Goal: Task Accomplishment & Management: Manage account settings

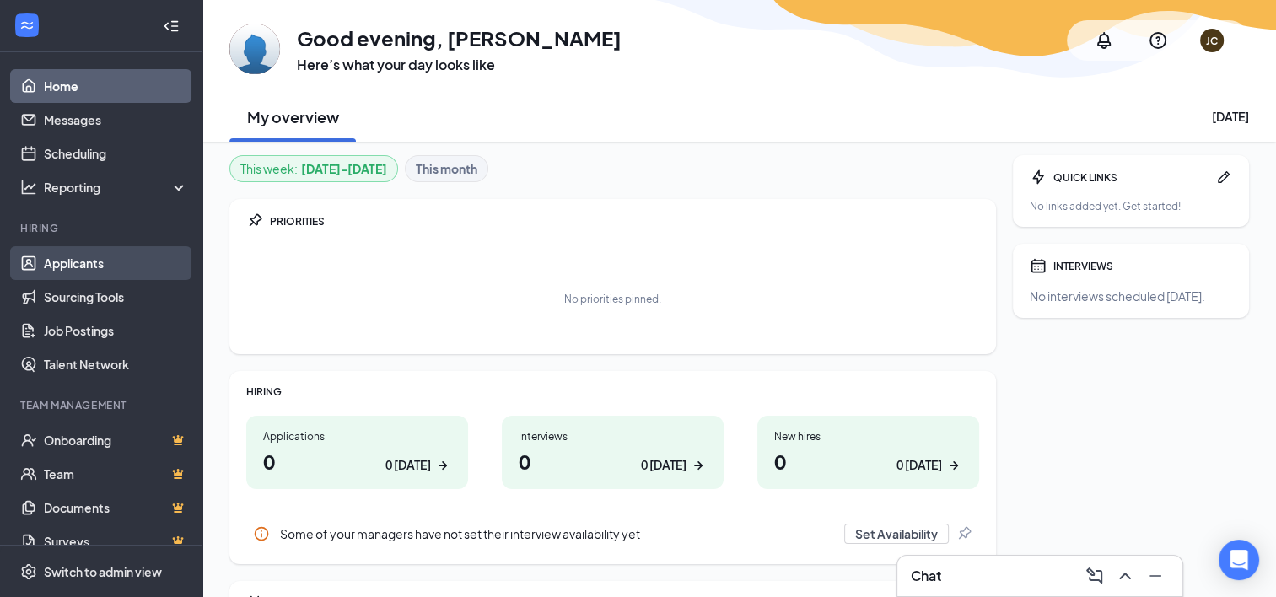
click at [91, 263] on link "Applicants" at bounding box center [116, 263] width 144 height 34
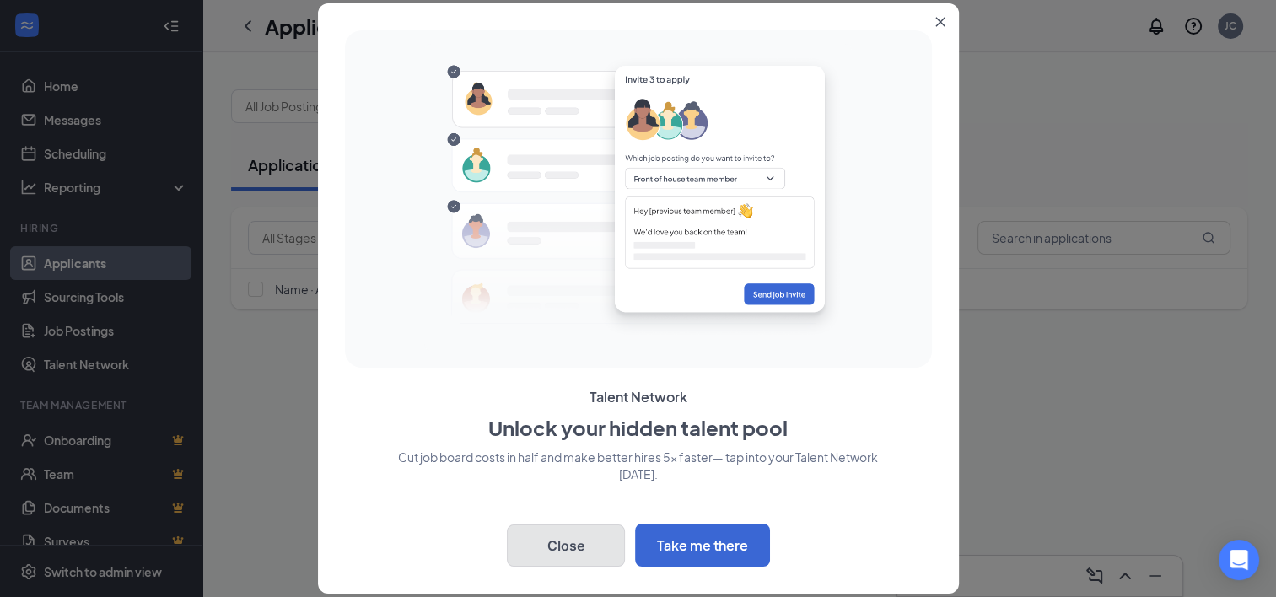
click at [556, 537] on button "Close" at bounding box center [566, 546] width 118 height 42
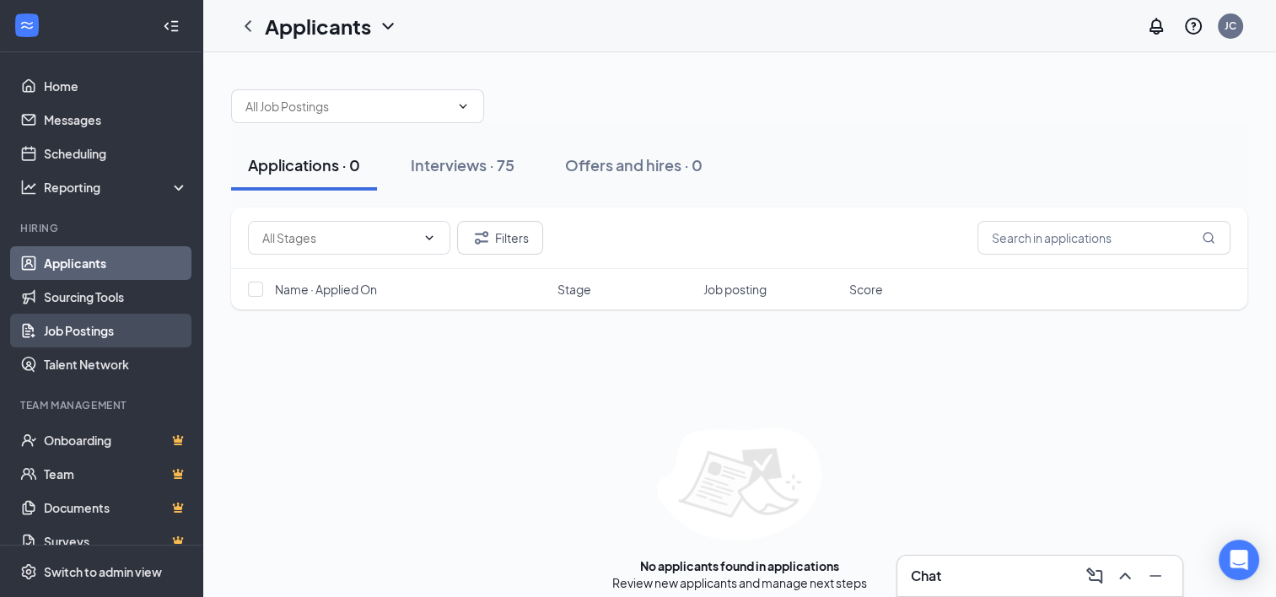
click at [100, 343] on link "Job Postings" at bounding box center [116, 331] width 144 height 34
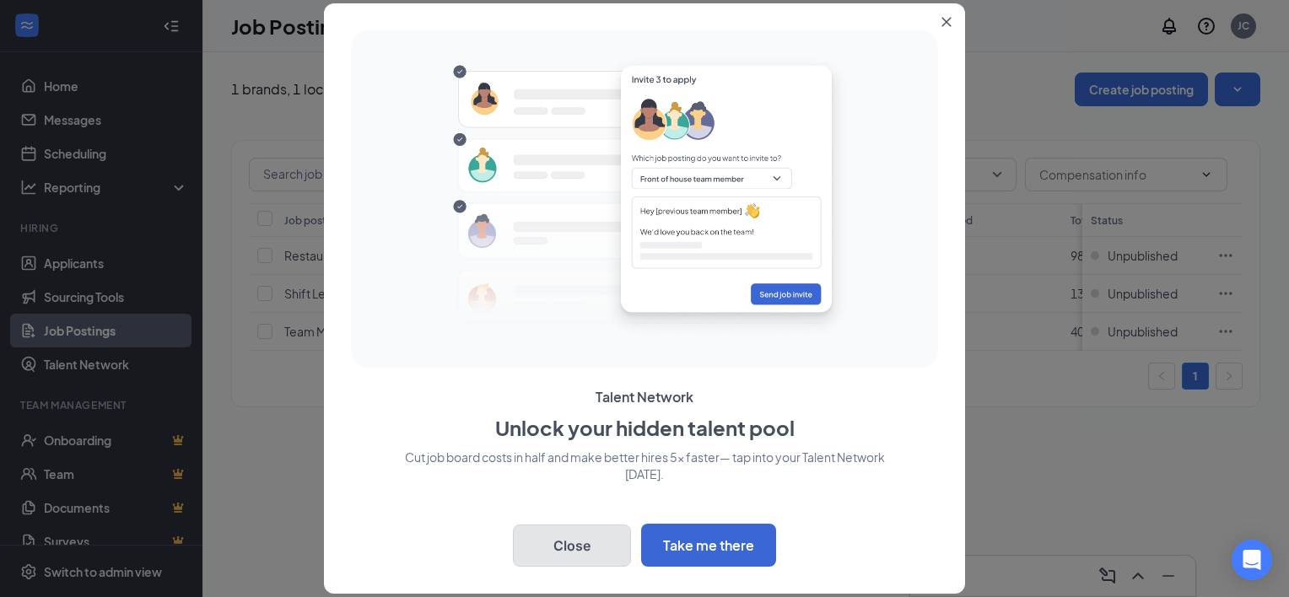
click at [551, 552] on button "Close" at bounding box center [572, 546] width 118 height 42
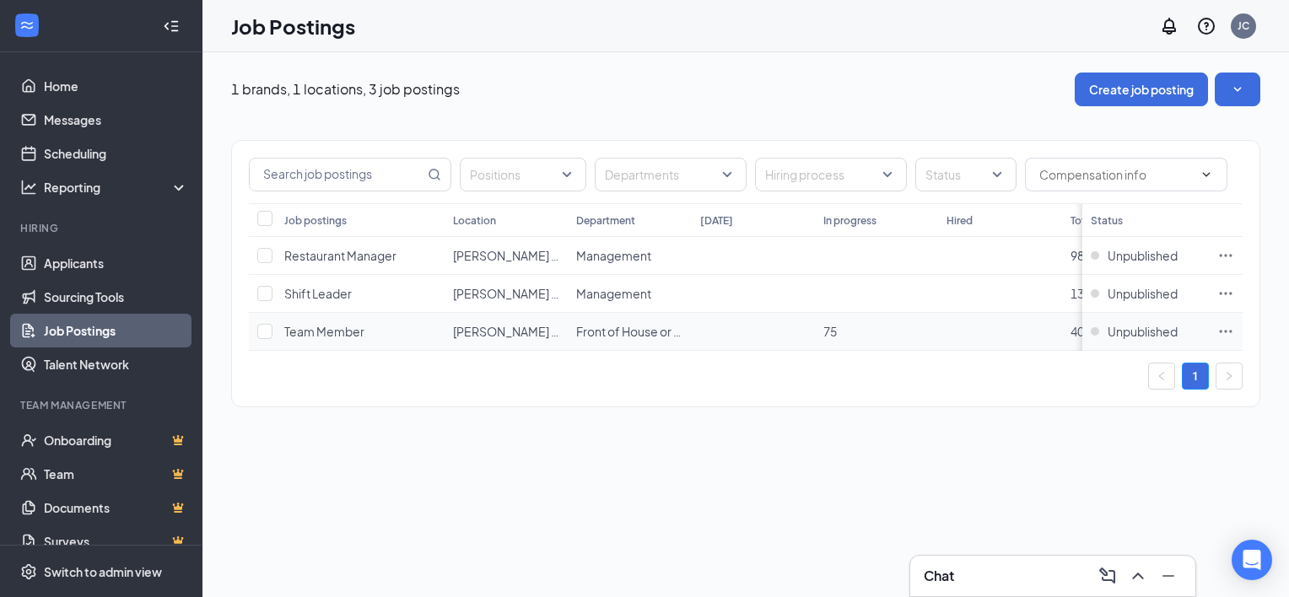
click at [1224, 330] on icon "Ellipses" at bounding box center [1225, 331] width 17 height 17
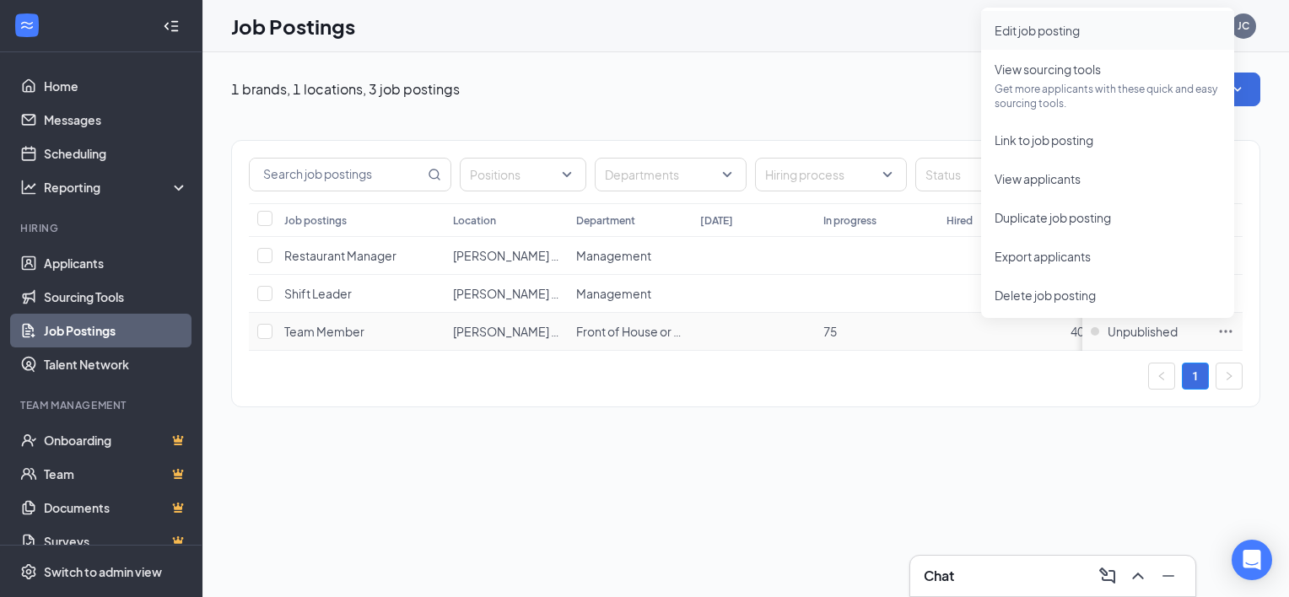
click at [1050, 32] on span "Edit job posting" at bounding box center [1037, 30] width 85 height 15
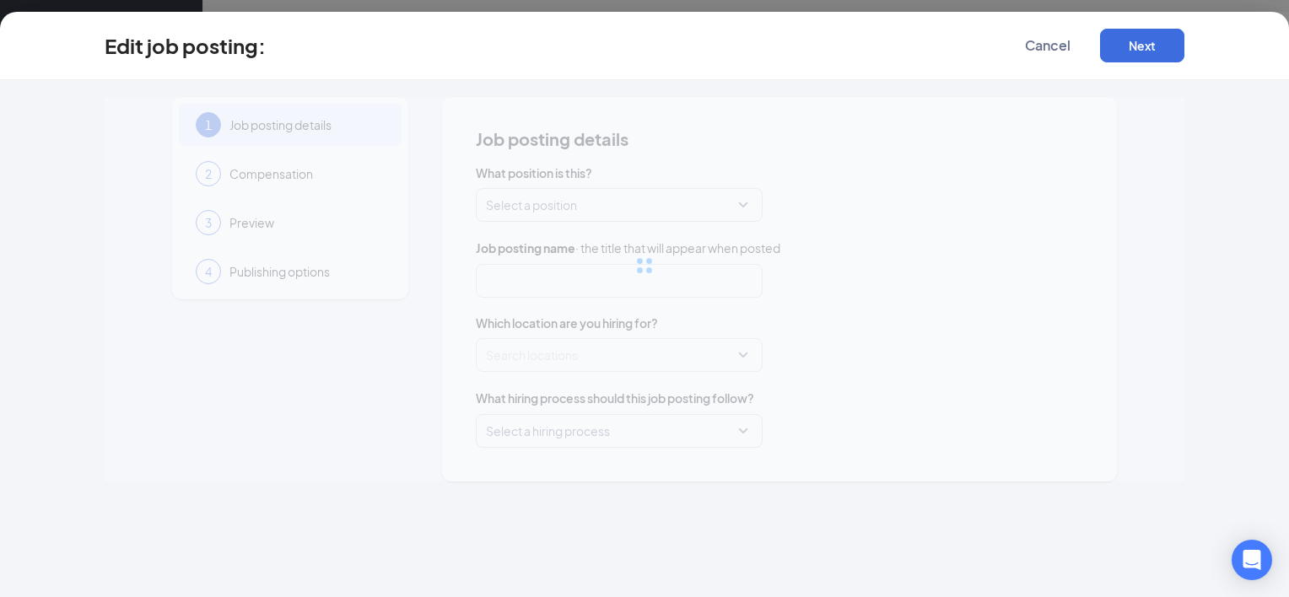
type input "Team Member"
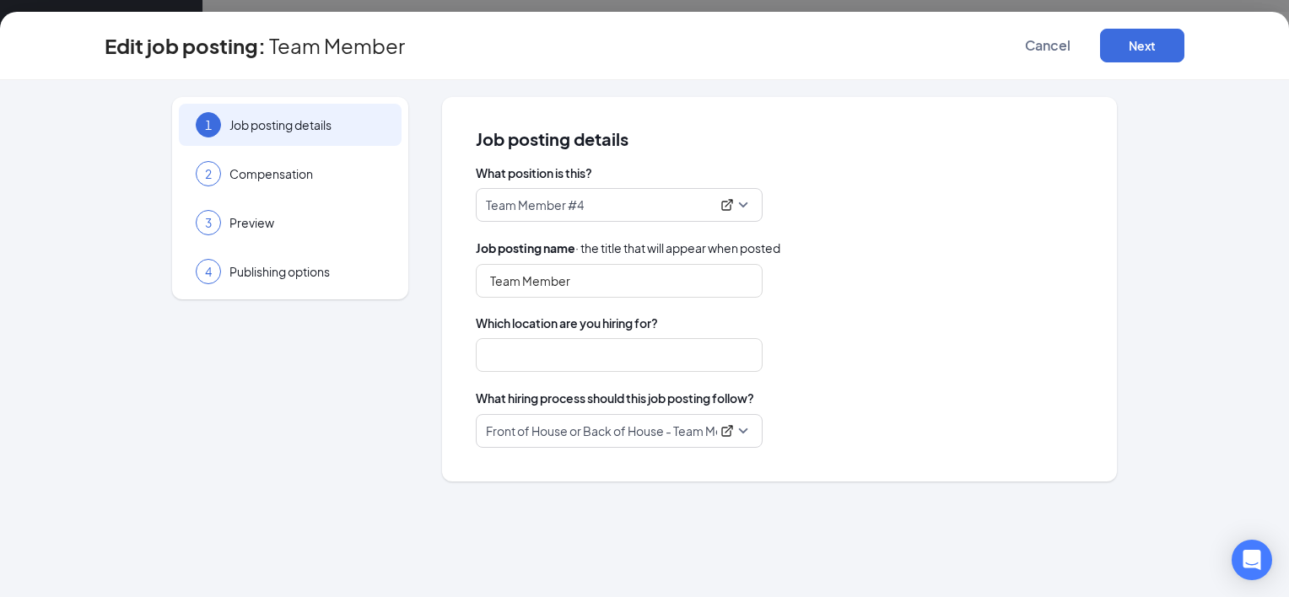
type input "[PERSON_NAME] #181"
click at [626, 282] on input "Team Member" at bounding box center [619, 281] width 287 height 34
type input "T"
type input "C"
click at [742, 430] on span "Front of House or Back of House - Team Member #1" at bounding box center [619, 431] width 267 height 32
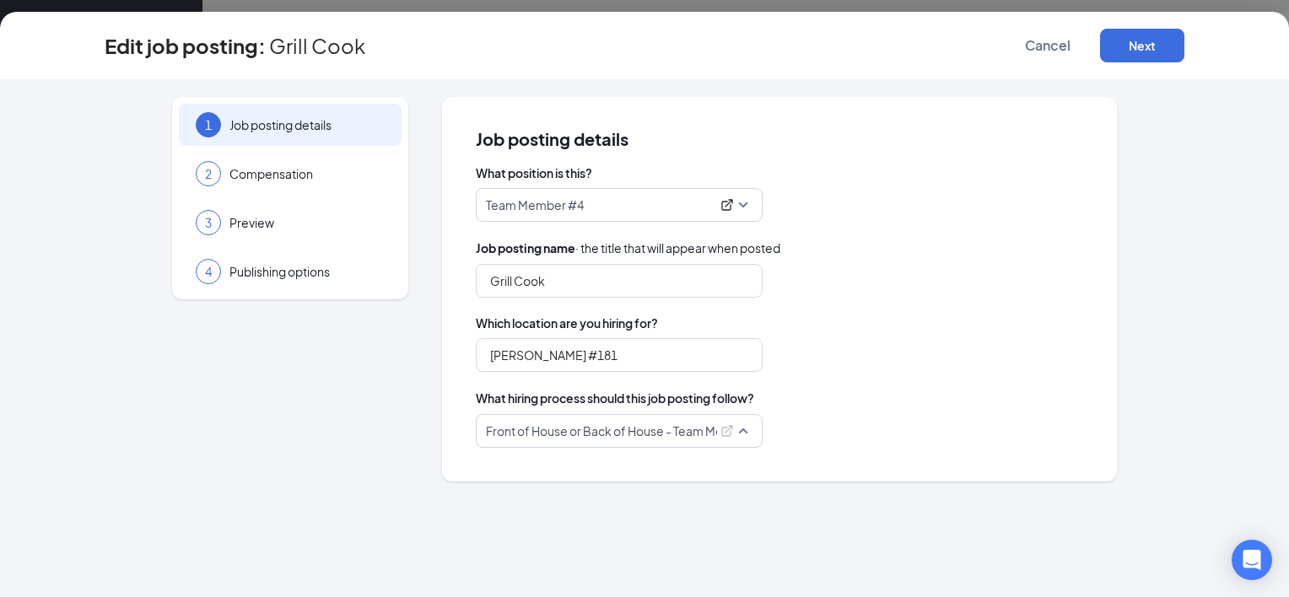
scroll to position [790, 0]
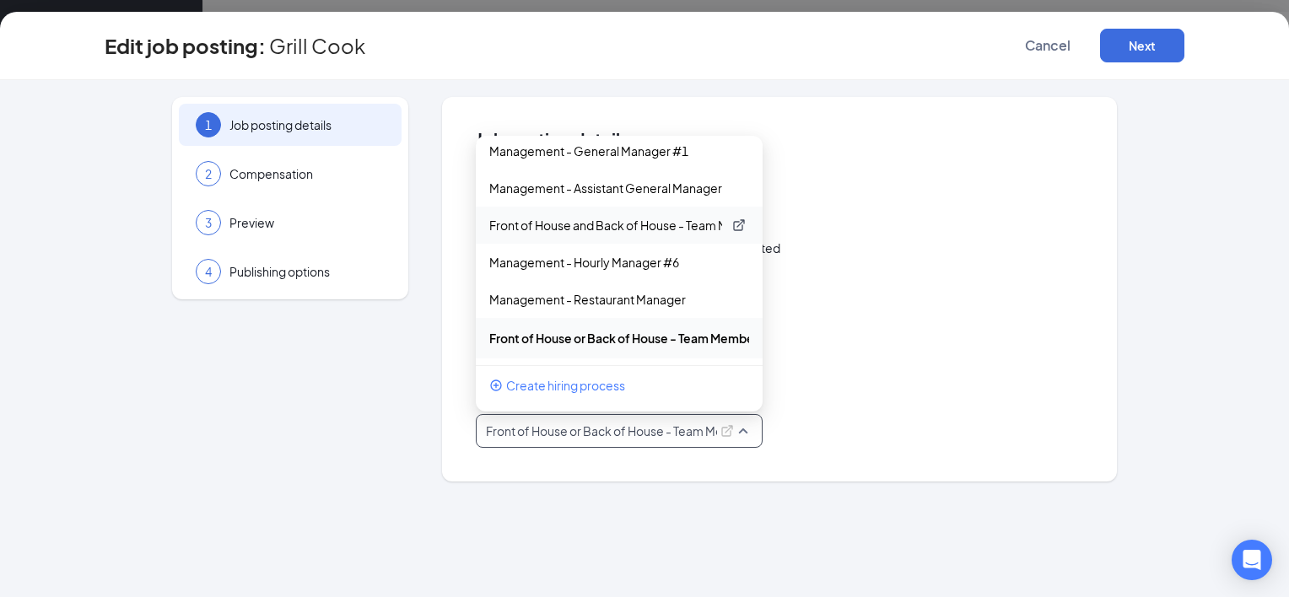
click at [692, 225] on p "Front of House and Back of House - Team Member" at bounding box center [605, 225] width 233 height 17
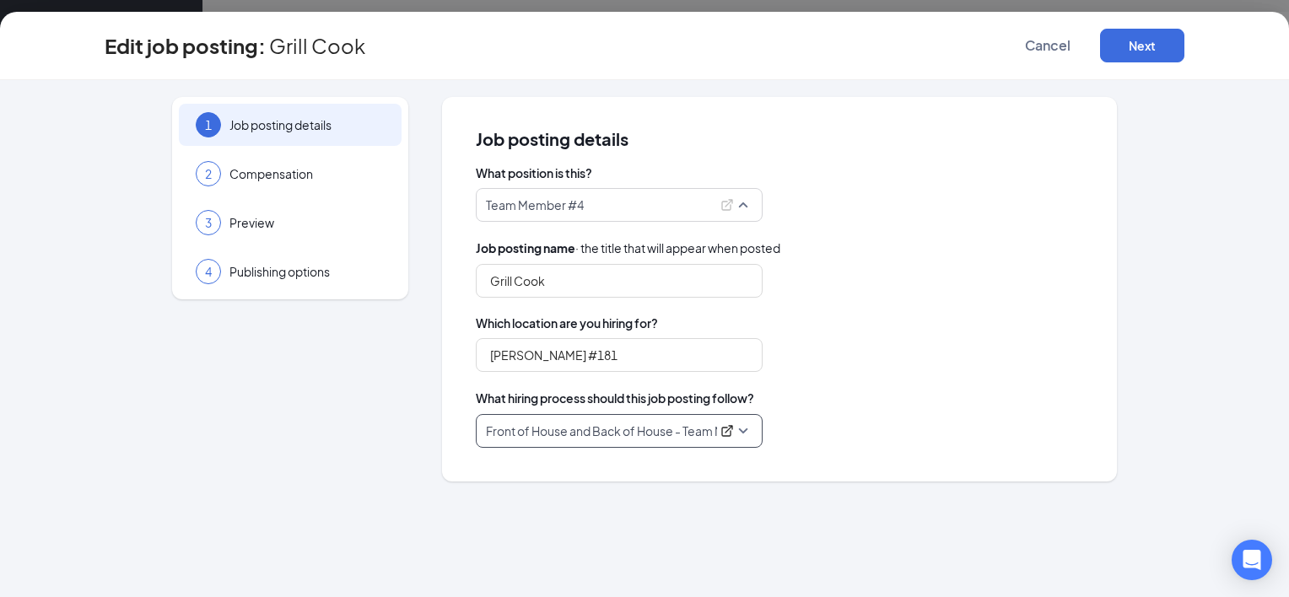
click at [738, 204] on span "Team Member #4" at bounding box center [619, 205] width 267 height 32
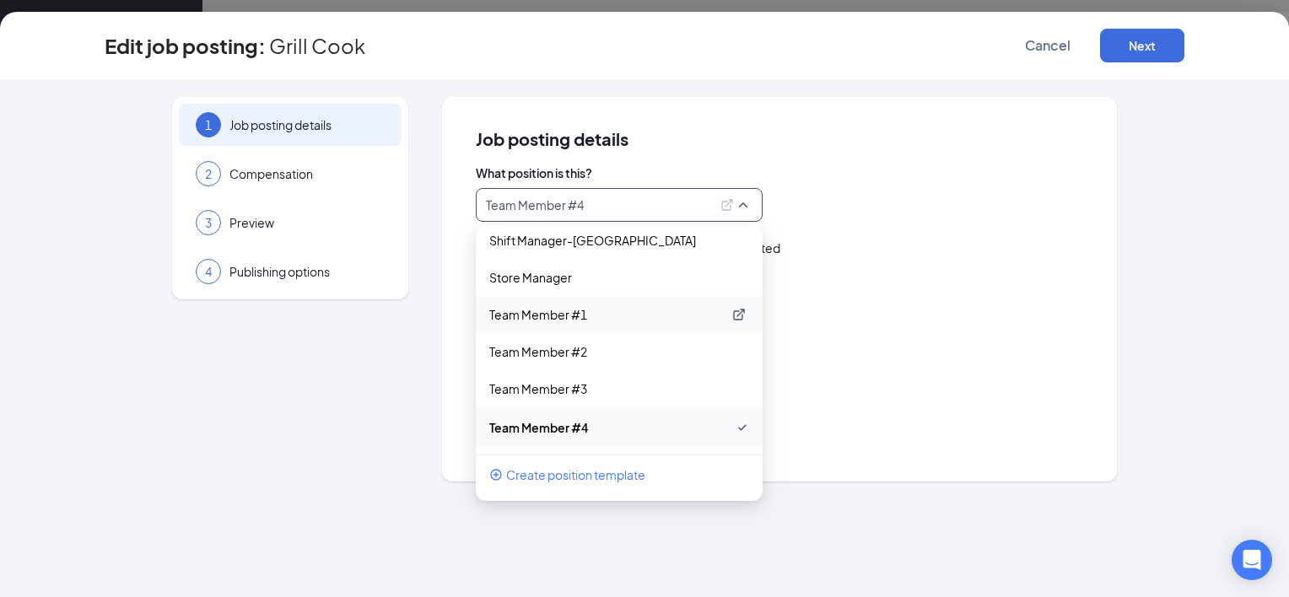
click at [580, 310] on p "Team Member #1" at bounding box center [605, 314] width 233 height 17
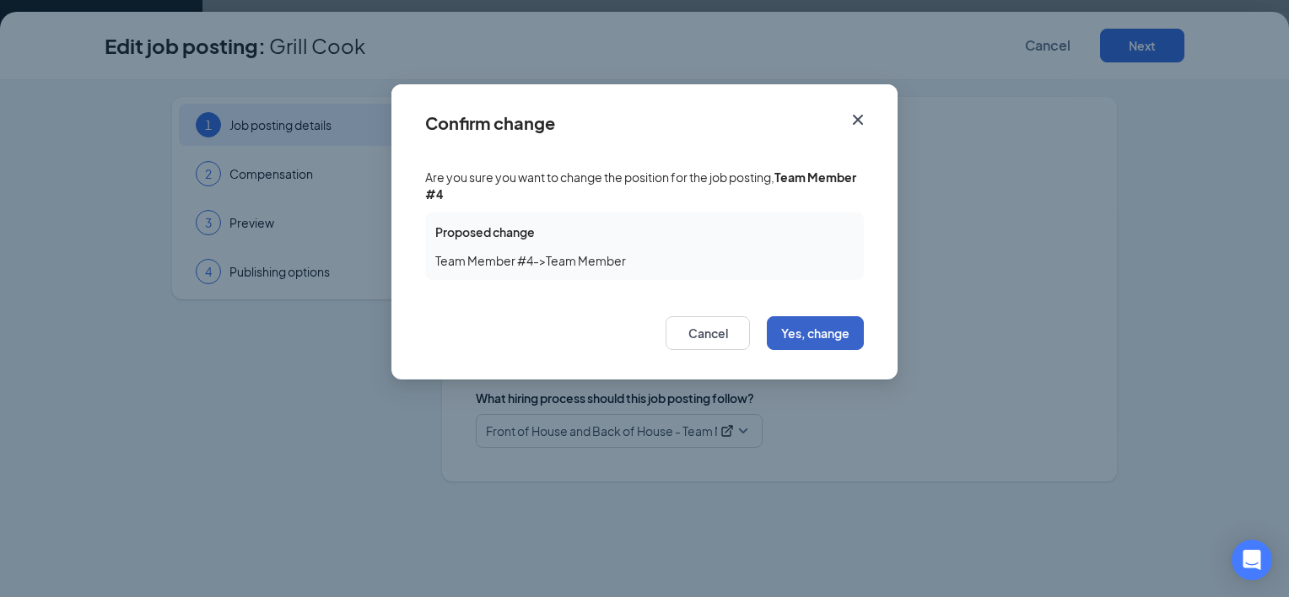
click at [837, 331] on button "Yes, change" at bounding box center [815, 333] width 97 height 34
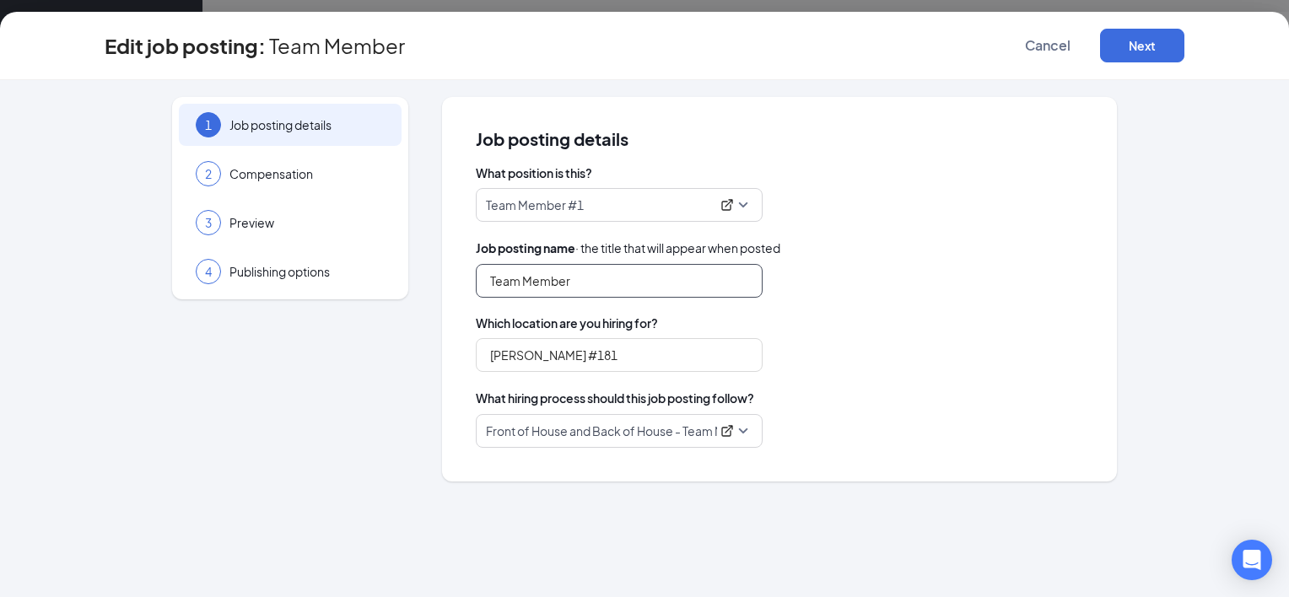
click at [625, 285] on input "Team Member" at bounding box center [619, 281] width 287 height 34
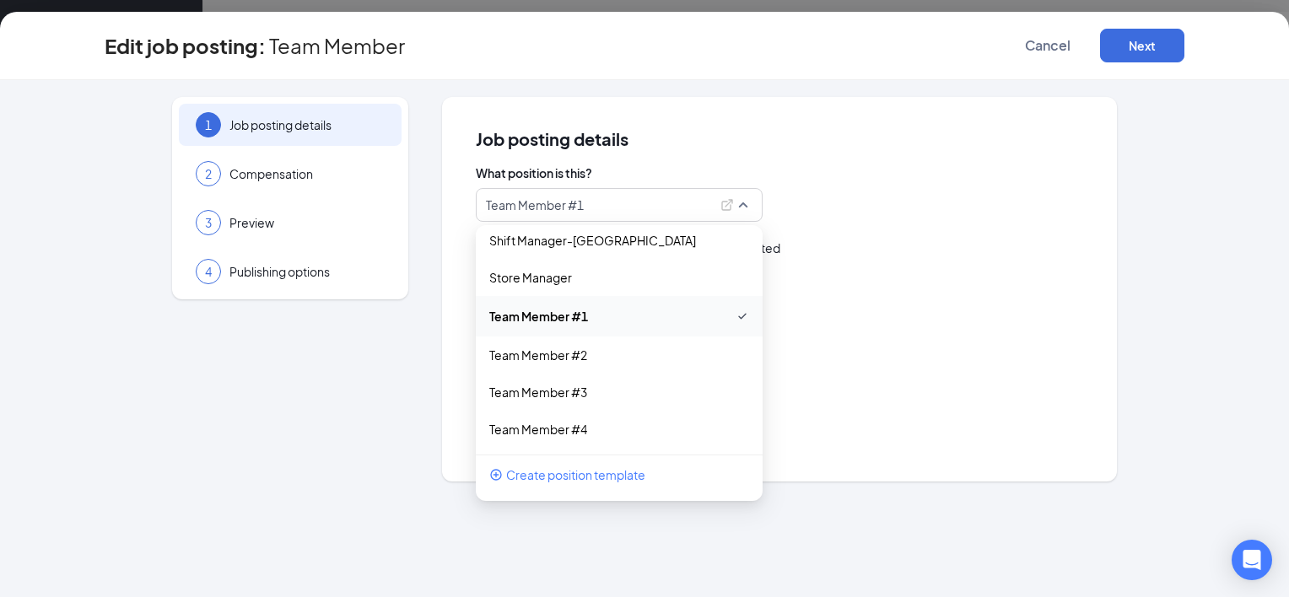
click at [747, 208] on span "Team Member #1" at bounding box center [619, 205] width 267 height 32
click at [577, 425] on p "Team Member #4" at bounding box center [605, 429] width 233 height 17
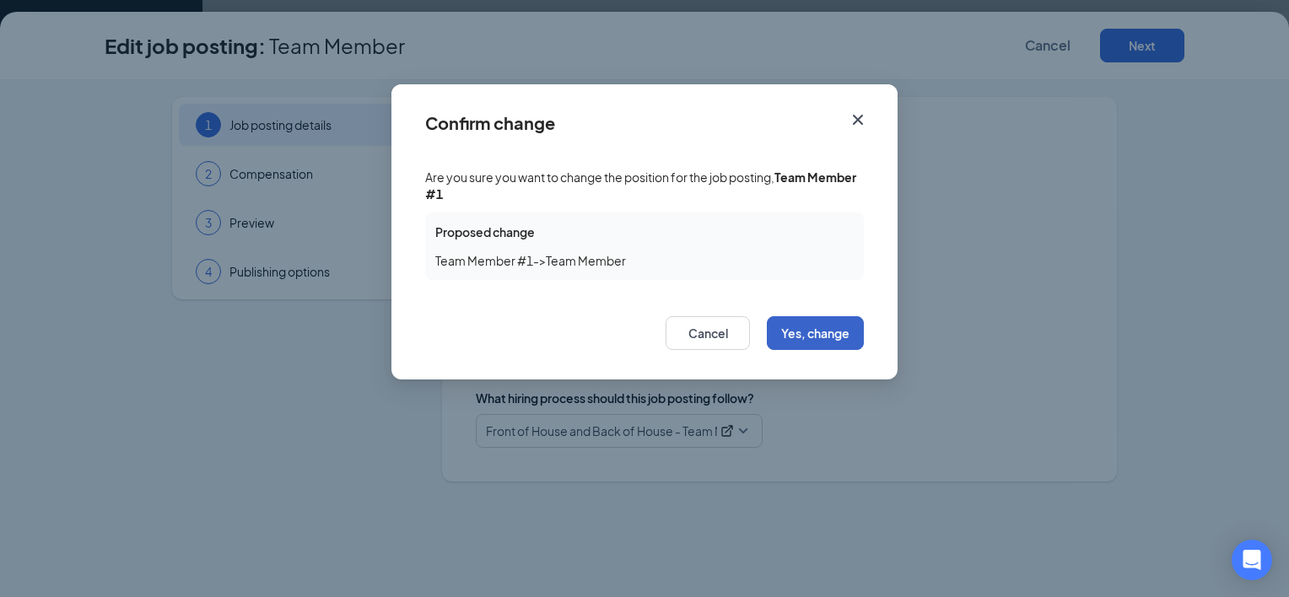
click at [820, 332] on button "Yes, change" at bounding box center [815, 333] width 97 height 34
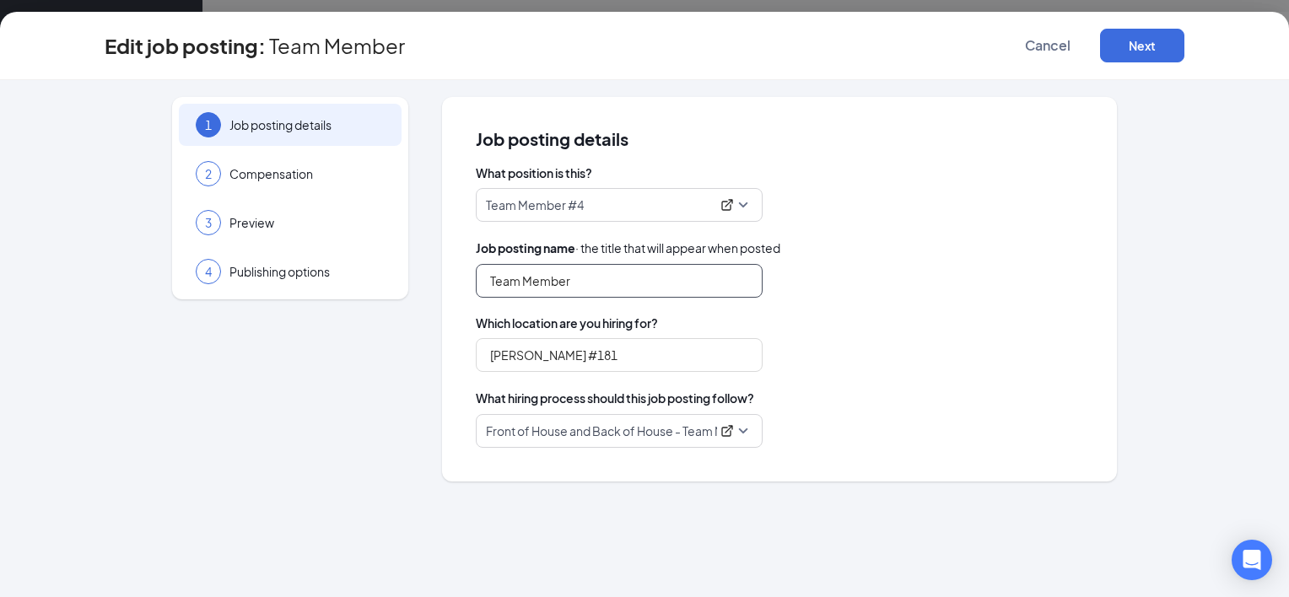
click at [604, 295] on input "Team Member" at bounding box center [619, 281] width 287 height 34
type input "T"
type input "Grill Cook"
click at [1144, 44] on button "Next" at bounding box center [1142, 46] width 84 height 34
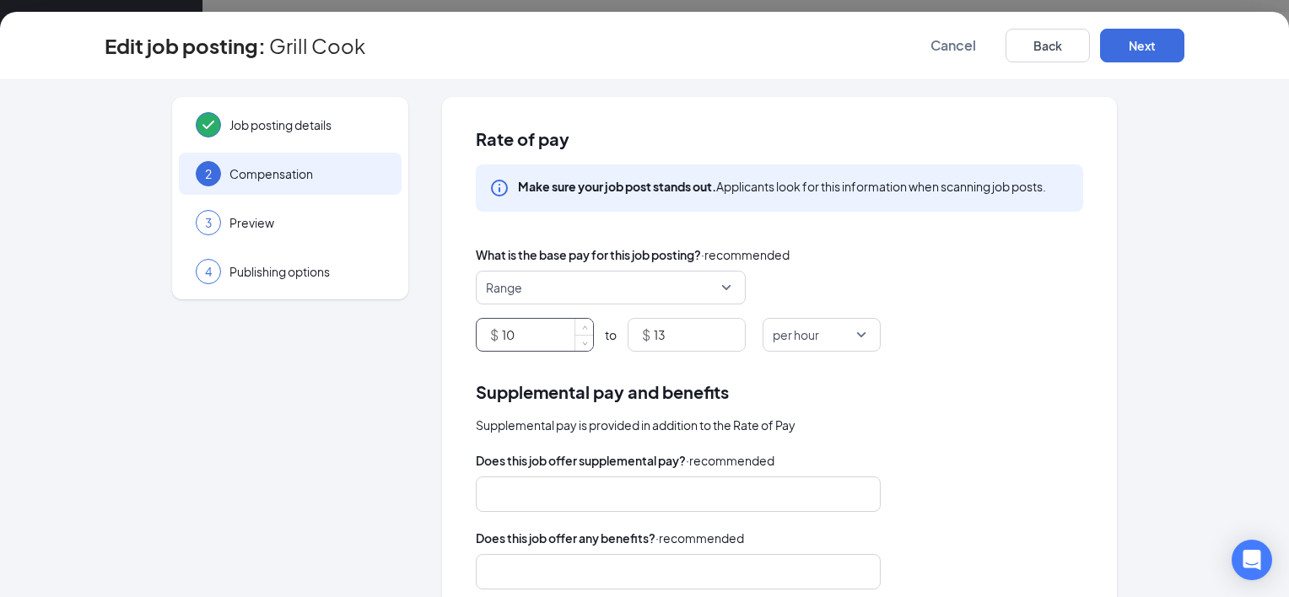
click at [542, 332] on input "10" at bounding box center [547, 335] width 91 height 32
type input "1"
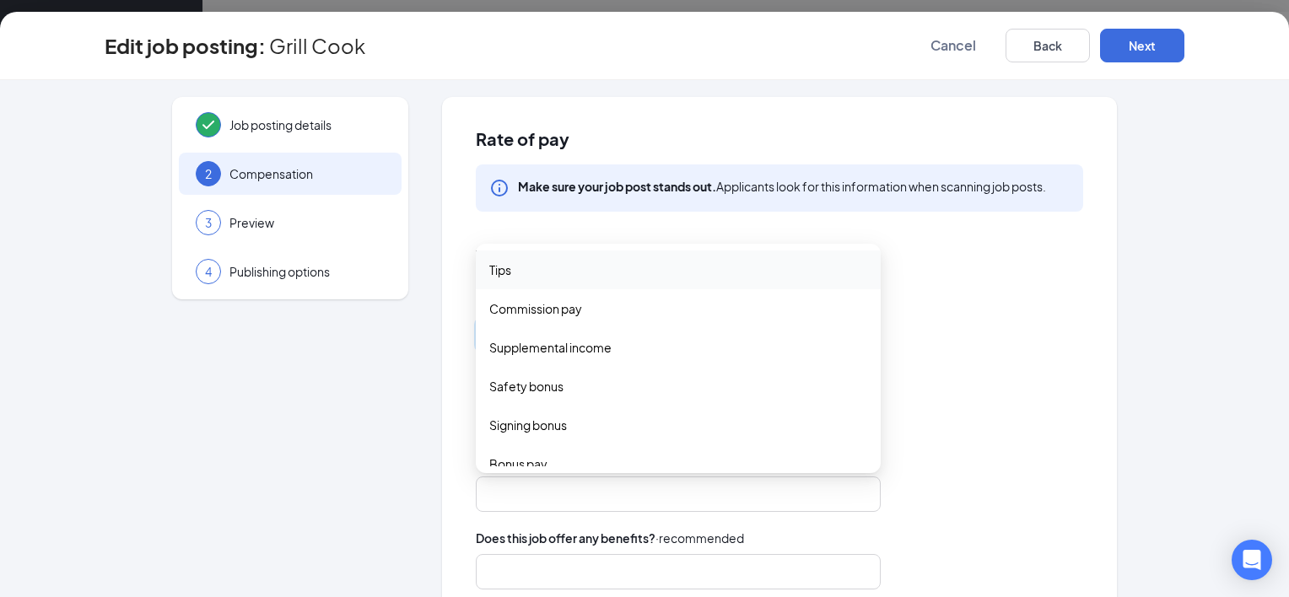
click at [788, 490] on div at bounding box center [670, 494] width 360 height 27
type input "12"
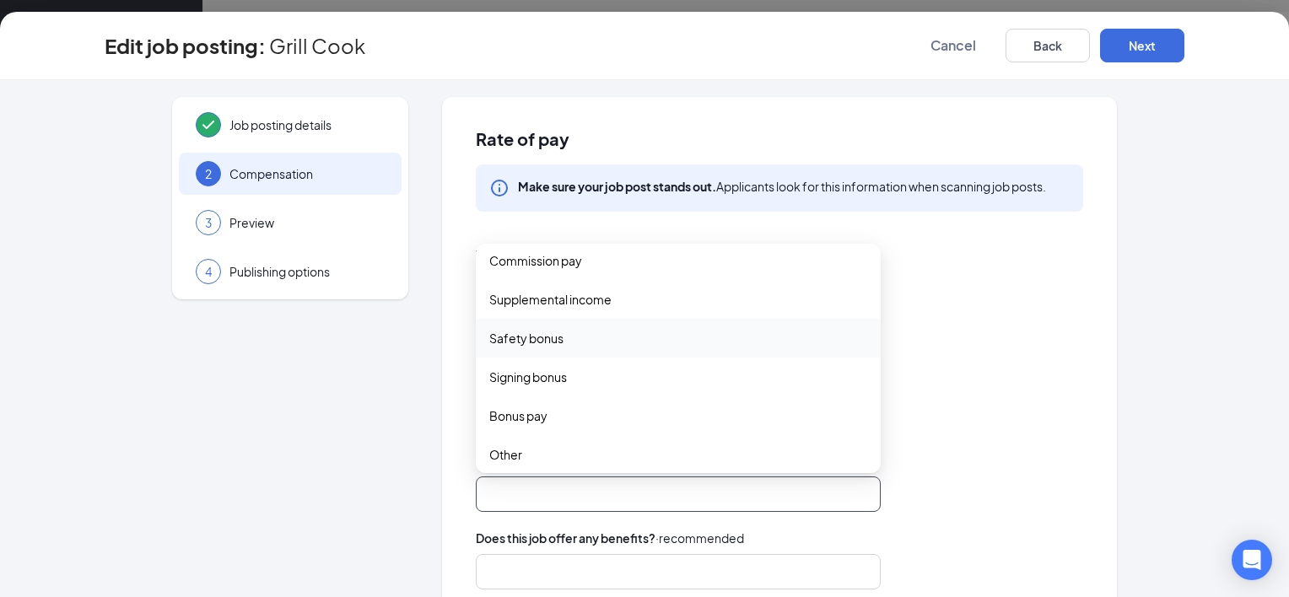
scroll to position [56, 0]
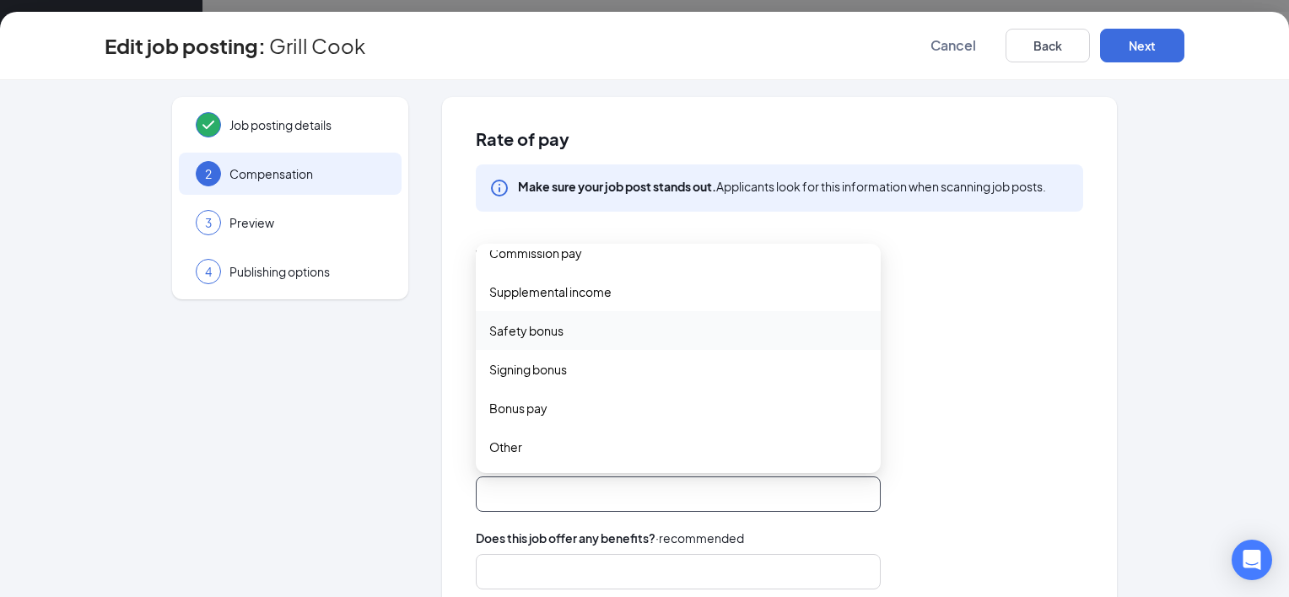
click at [969, 444] on div "Supplemental pay and benefits Supplemental pay is provided in addition to the R…" at bounding box center [779, 602] width 607 height 447
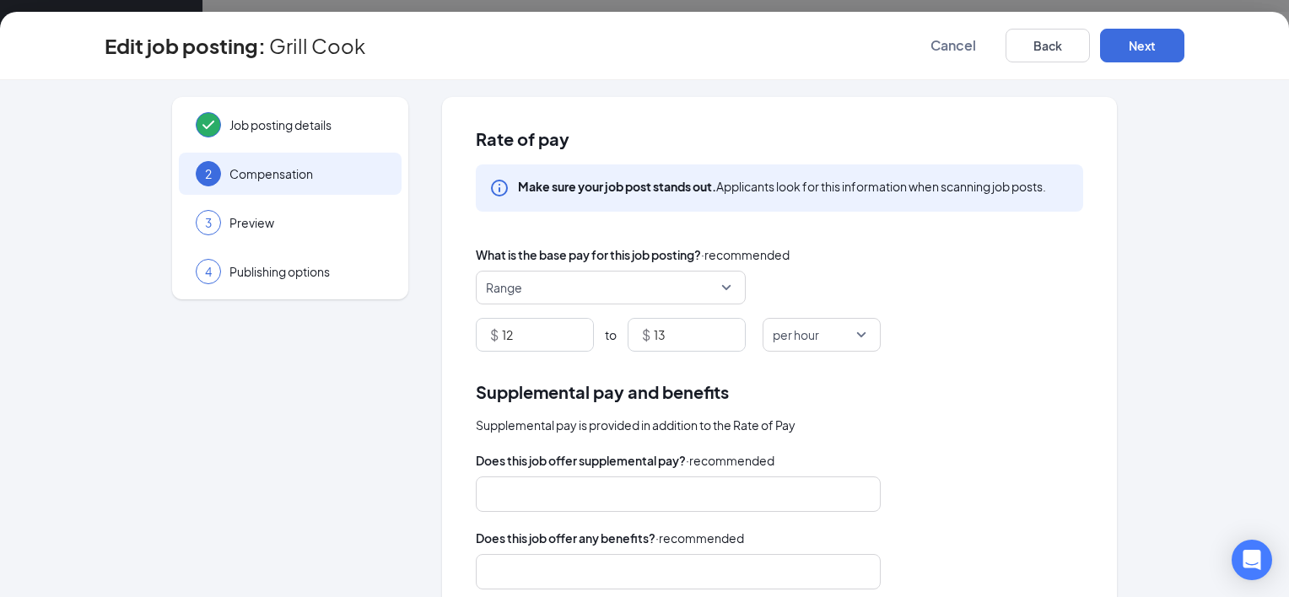
click at [773, 565] on div at bounding box center [670, 572] width 360 height 27
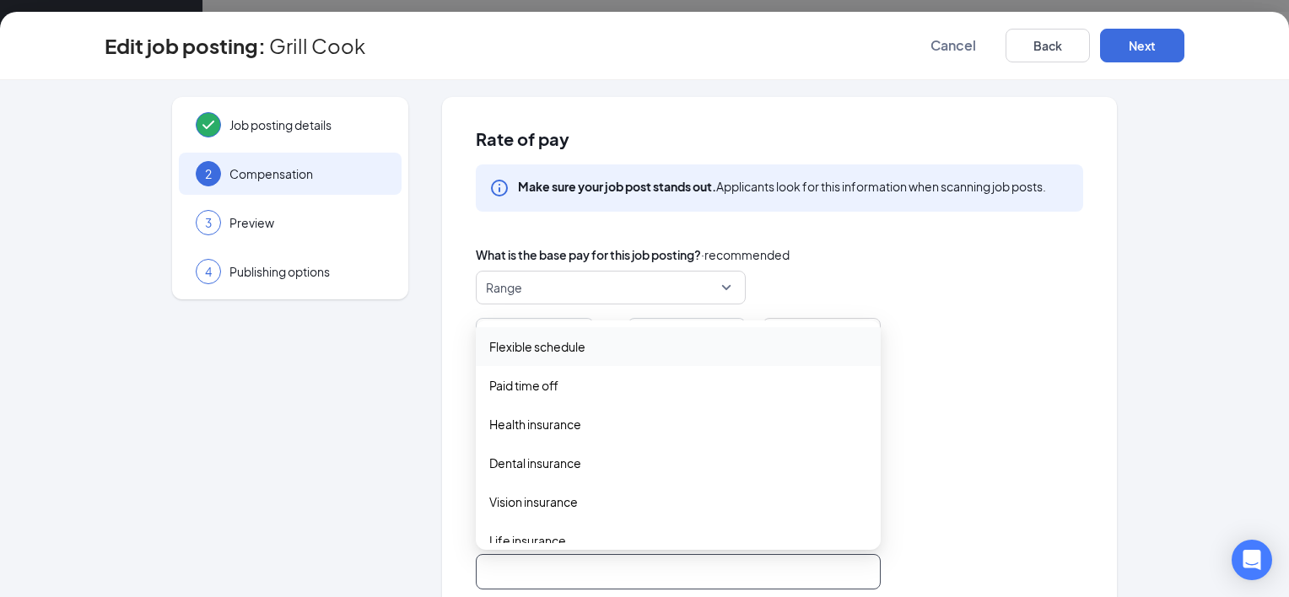
click at [579, 346] on span "Flexible schedule" at bounding box center [537, 346] width 96 height 19
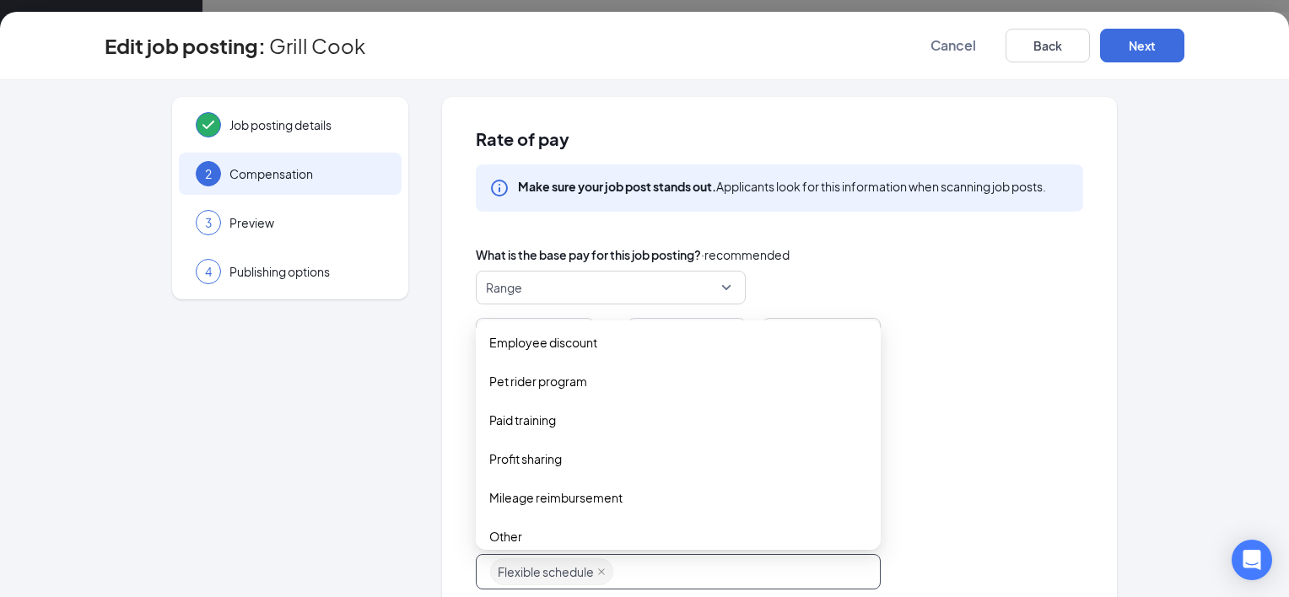
scroll to position [406, 0]
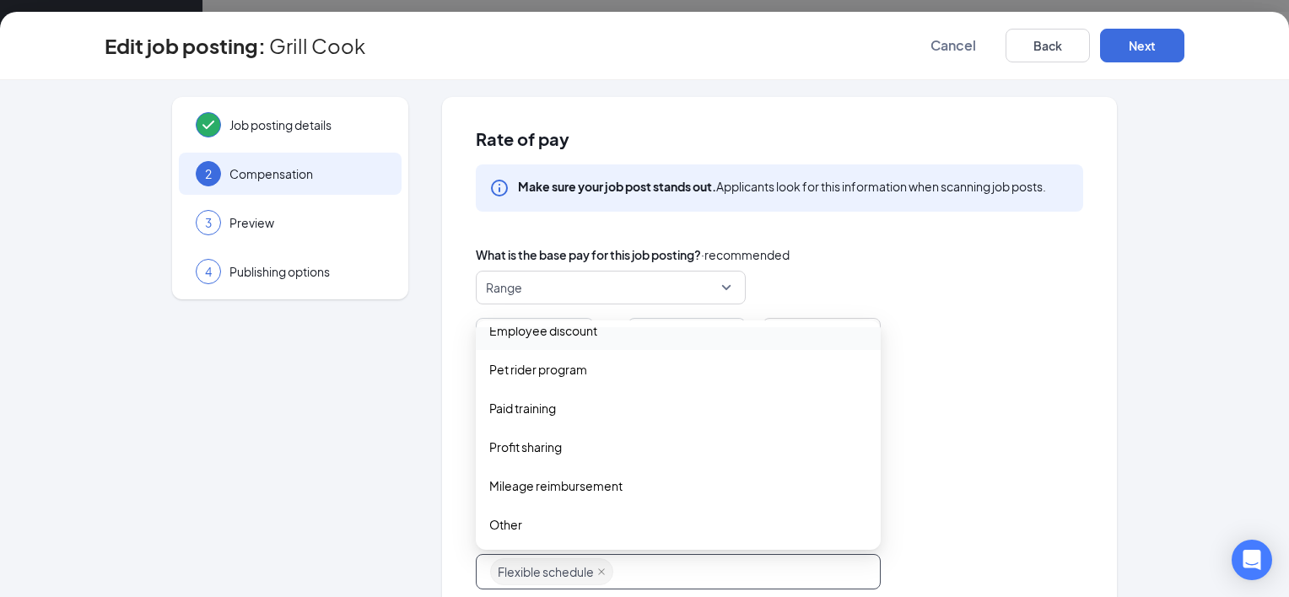
click at [577, 331] on span "Employee discount" at bounding box center [543, 330] width 108 height 19
click at [537, 411] on span "Paid training" at bounding box center [522, 410] width 67 height 19
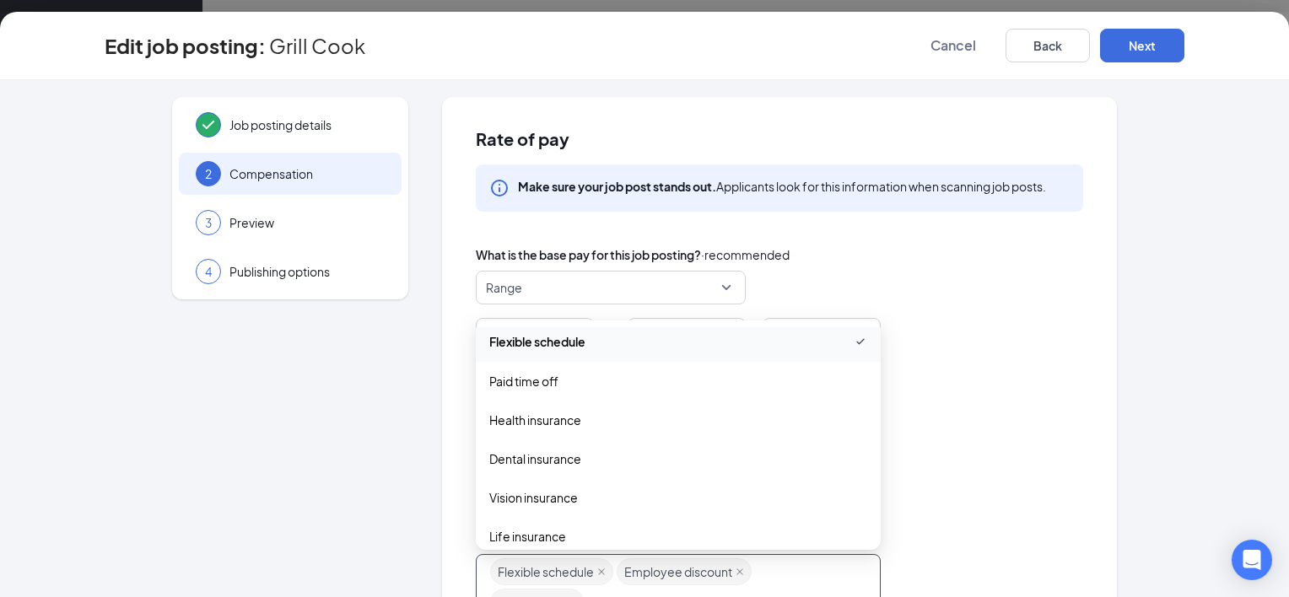
scroll to position [0, 0]
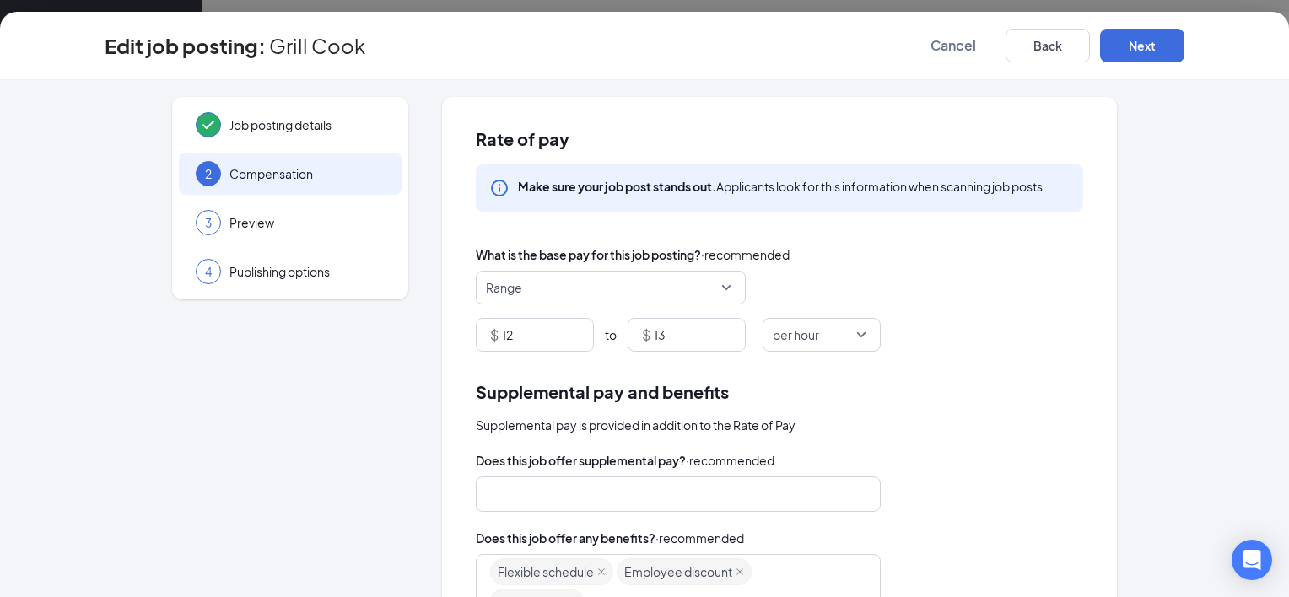
click at [1026, 337] on div "$ 12 to $ 13 per hour" at bounding box center [779, 335] width 607 height 34
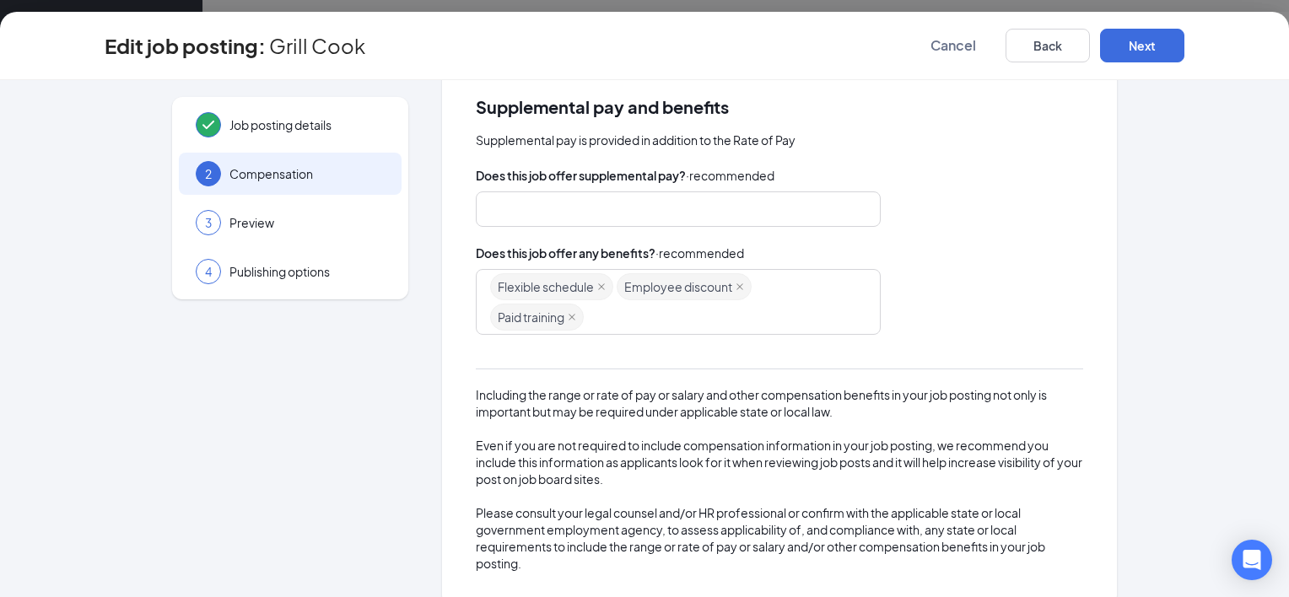
scroll to position [309, 0]
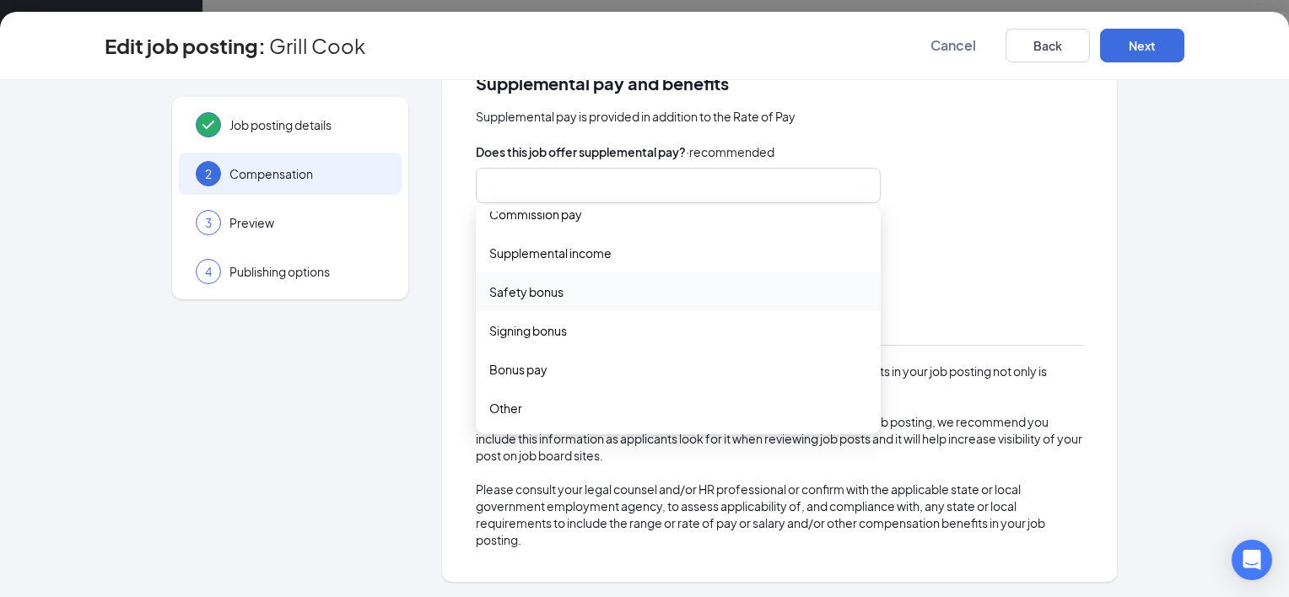
click at [706, 186] on div at bounding box center [670, 185] width 360 height 27
click at [506, 406] on span "Other" at bounding box center [505, 408] width 33 height 19
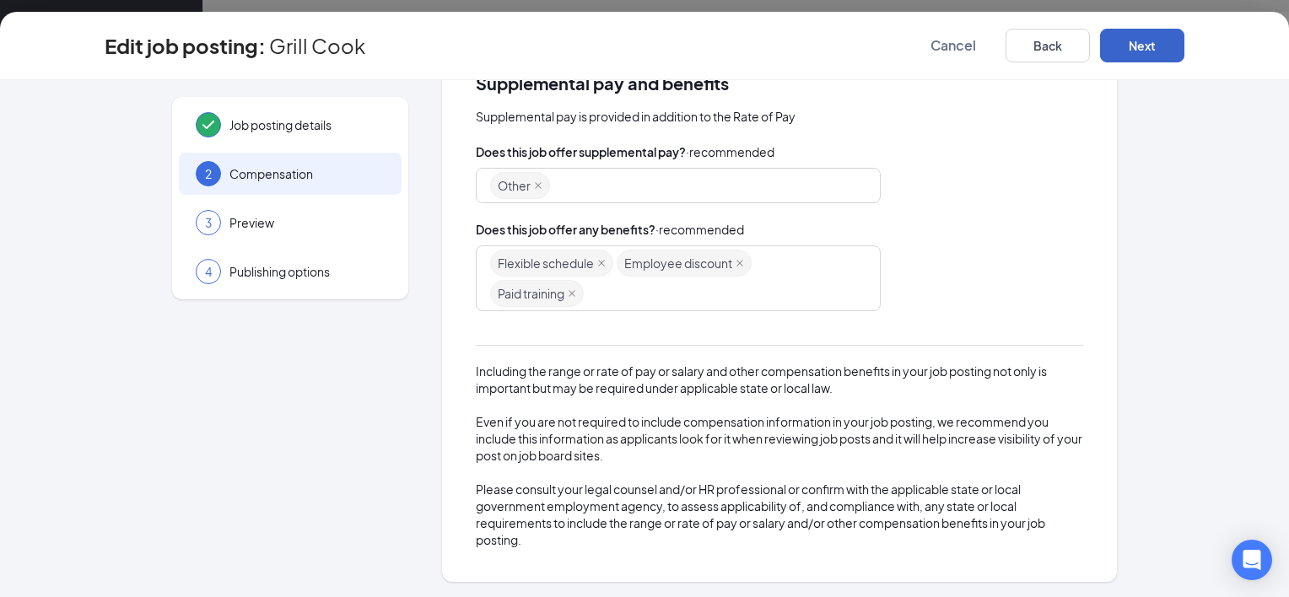
click at [1161, 51] on button "Next" at bounding box center [1142, 46] width 84 height 34
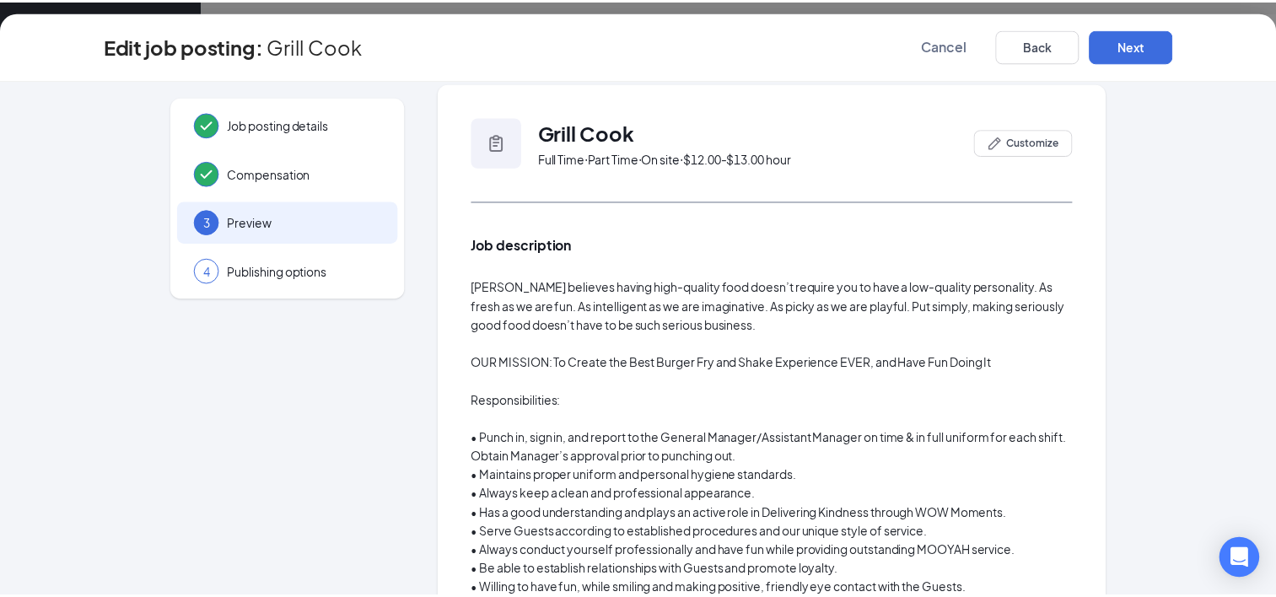
scroll to position [0, 0]
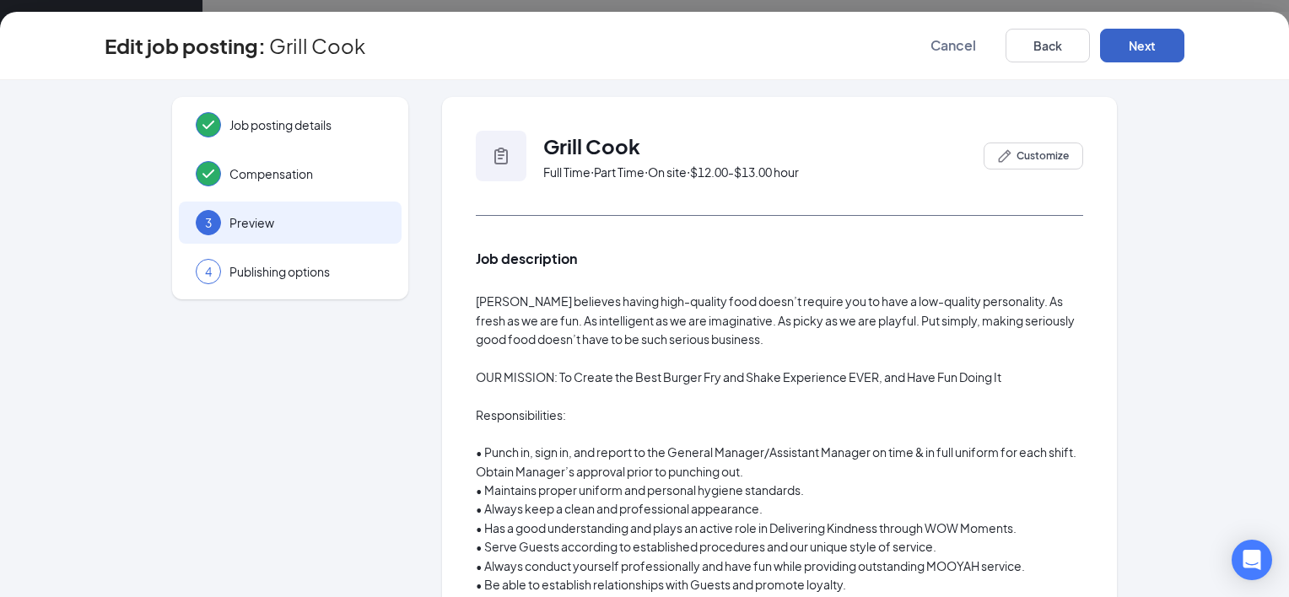
click at [1142, 47] on button "Next" at bounding box center [1142, 46] width 84 height 34
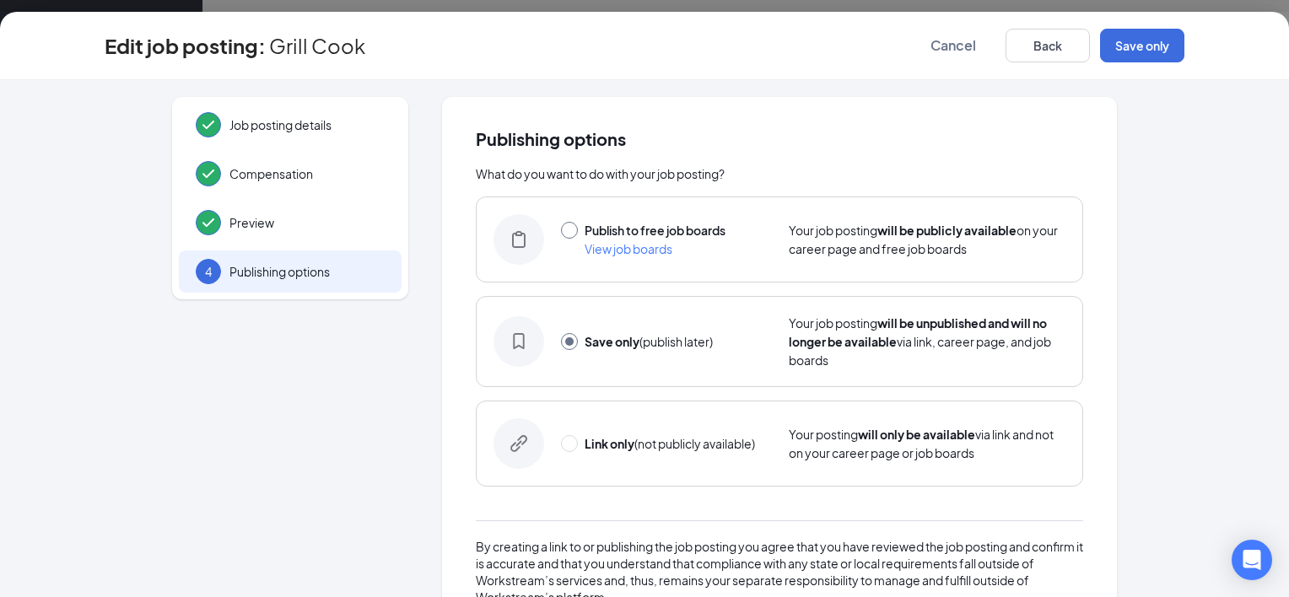
click at [564, 229] on input "radio" at bounding box center [569, 230] width 17 height 17
radio input "true"
radio input "false"
click at [1124, 44] on button "Publish" at bounding box center [1142, 46] width 84 height 34
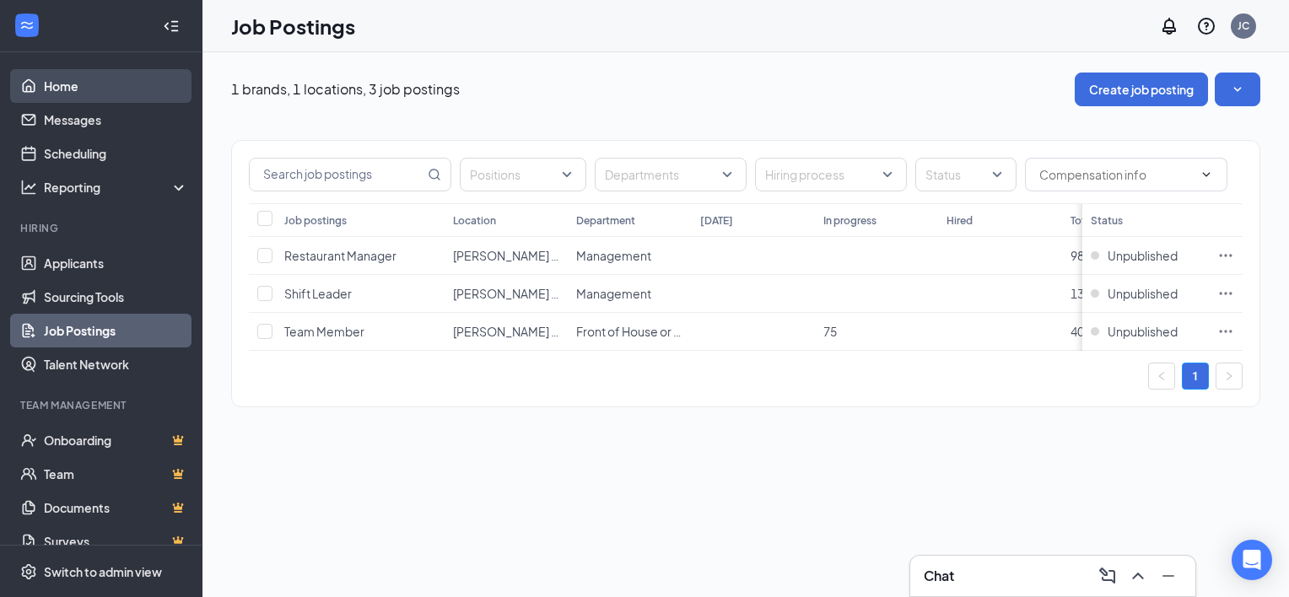
click at [71, 75] on link "Home" at bounding box center [116, 86] width 144 height 34
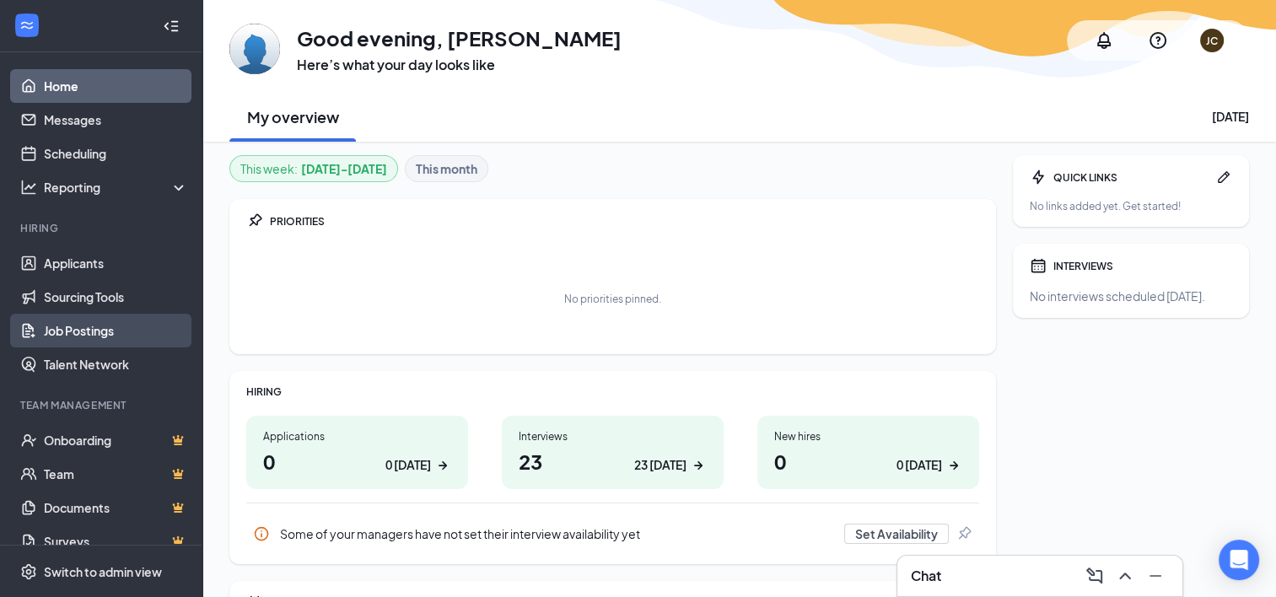
click at [94, 333] on link "Job Postings" at bounding box center [116, 331] width 144 height 34
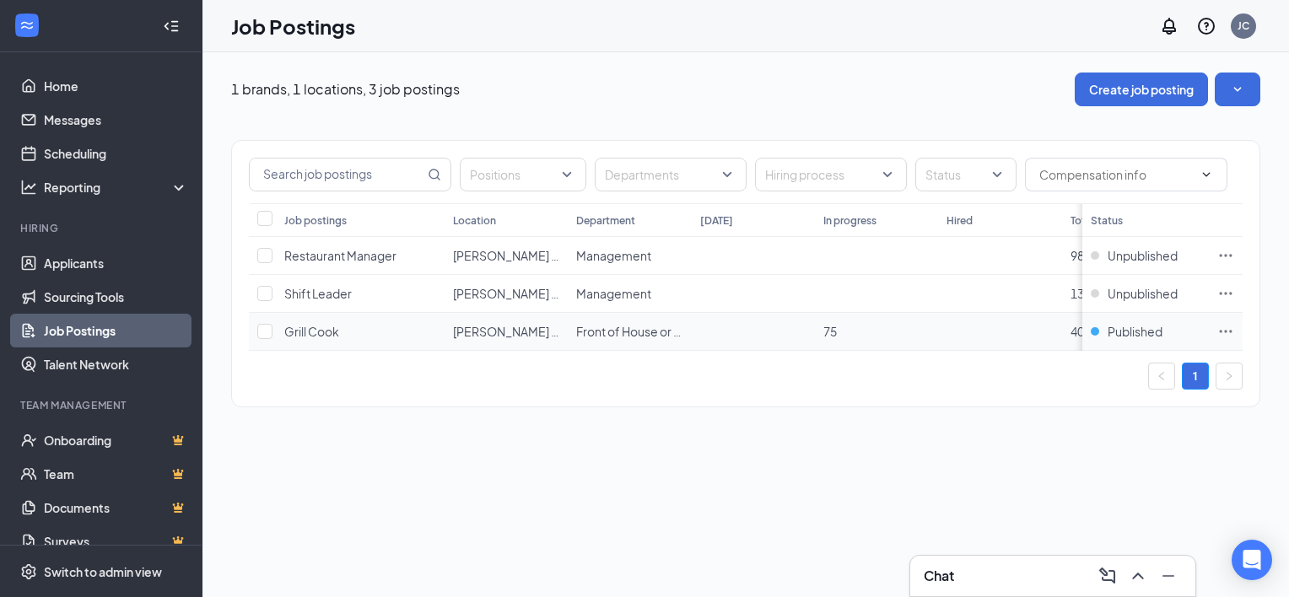
click at [334, 332] on span "Grill Cook" at bounding box center [311, 331] width 55 height 15
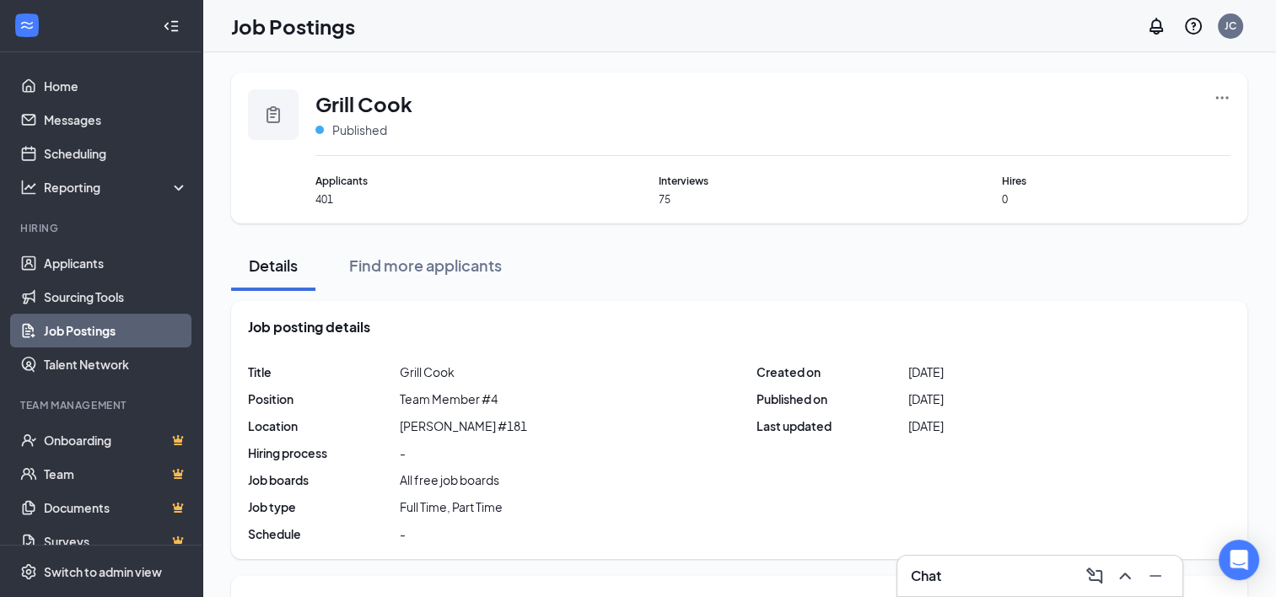
click at [1227, 98] on icon "Ellipses" at bounding box center [1223, 97] width 13 height 3
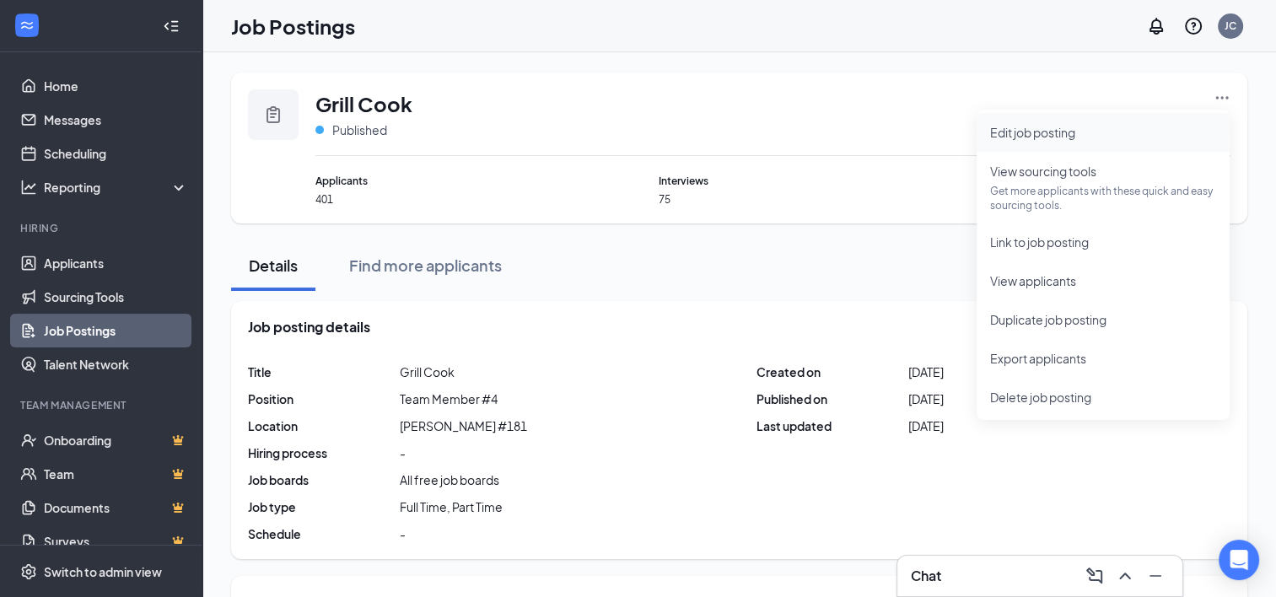
click at [1066, 128] on span "Edit job posting" at bounding box center [1032, 132] width 85 height 15
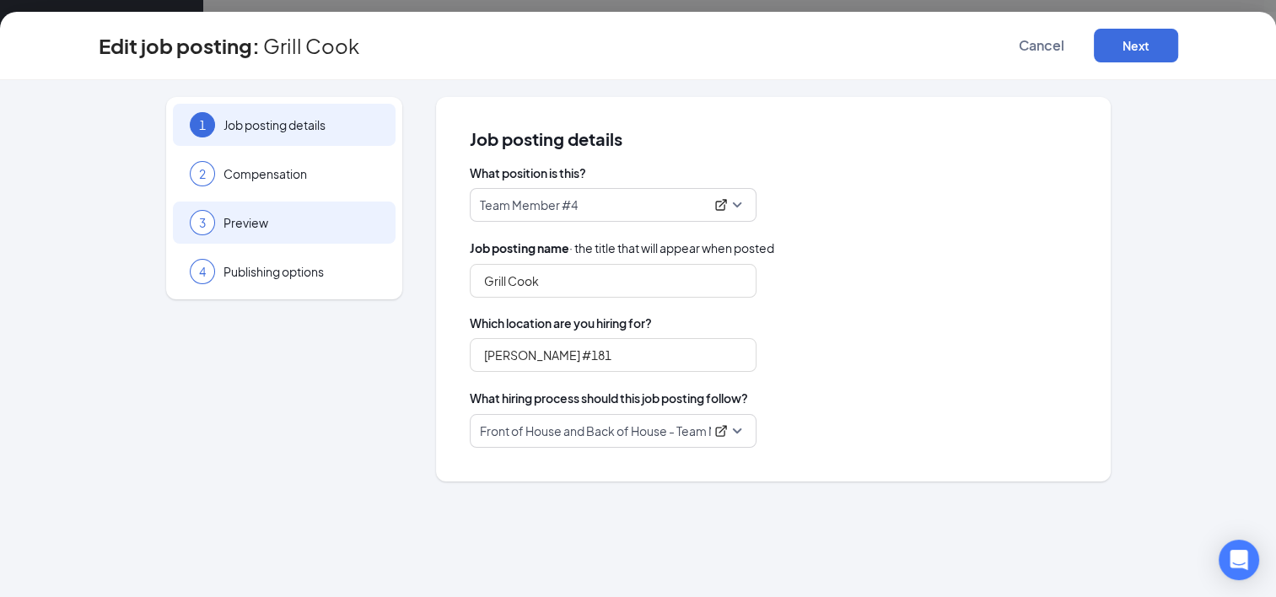
click at [236, 237] on div "3 Preview" at bounding box center [284, 223] width 223 height 42
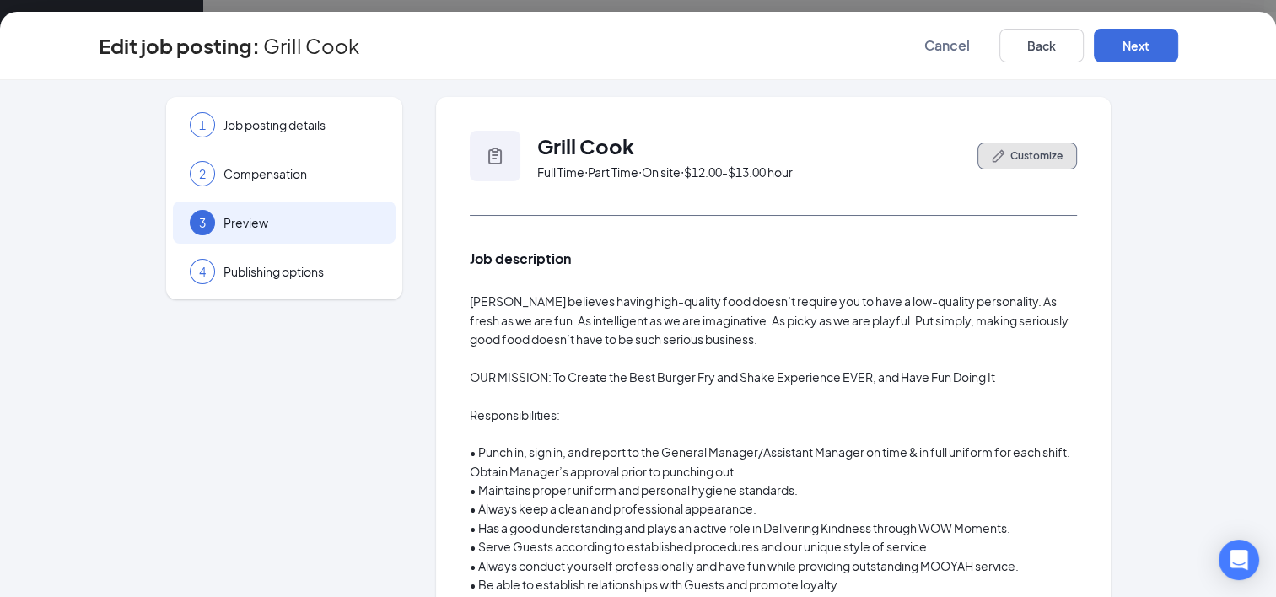
click at [1017, 159] on span "Customize" at bounding box center [1037, 155] width 52 height 15
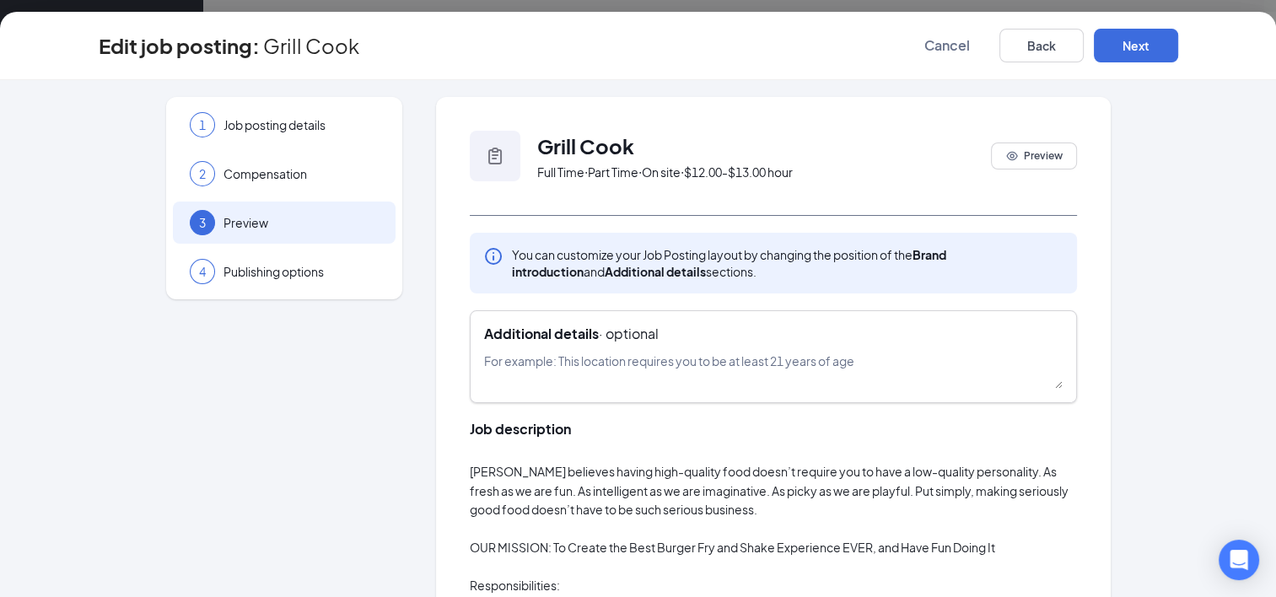
click at [853, 364] on textarea at bounding box center [773, 370] width 579 height 37
type textarea "G"
click at [719, 360] on textarea "Working the grill requires you to be at least $18 years of age" at bounding box center [773, 370] width 579 height 37
click at [818, 375] on textarea "Working the grill requires you to be at least 18 years of age" at bounding box center [773, 370] width 579 height 37
click at [865, 363] on textarea "Working the grill requires you to be at least 18 years of age" at bounding box center [773, 370] width 579 height 37
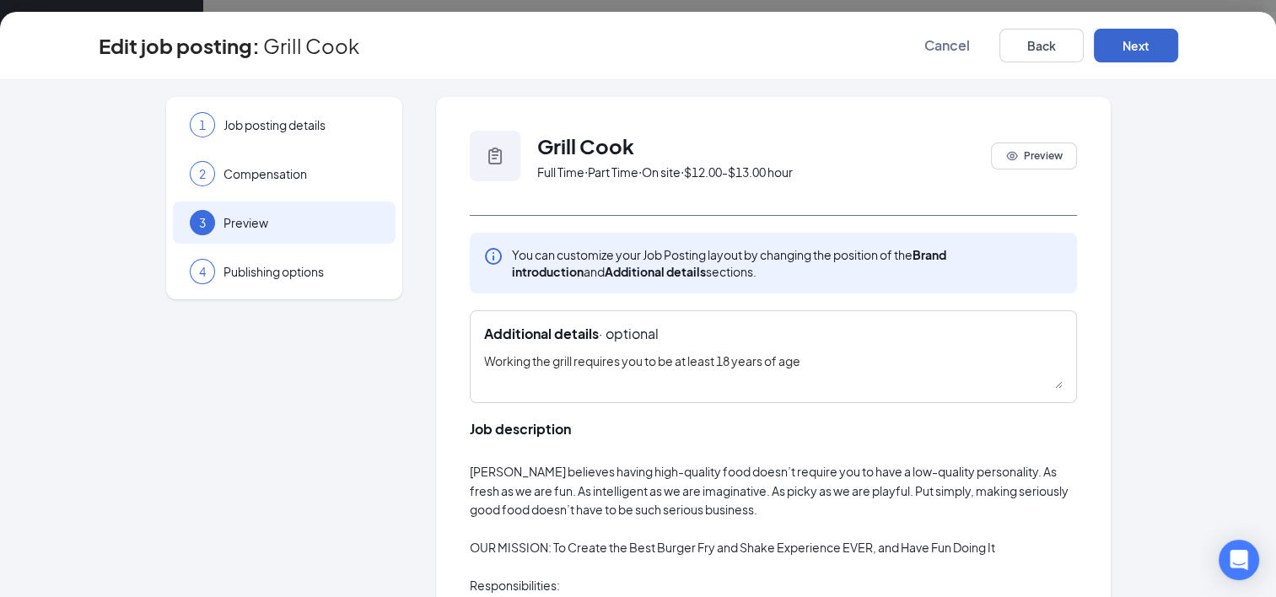
type textarea "Working the grill requires you to be at least 18 years of age"
click at [1141, 46] on button "Next" at bounding box center [1136, 46] width 84 height 34
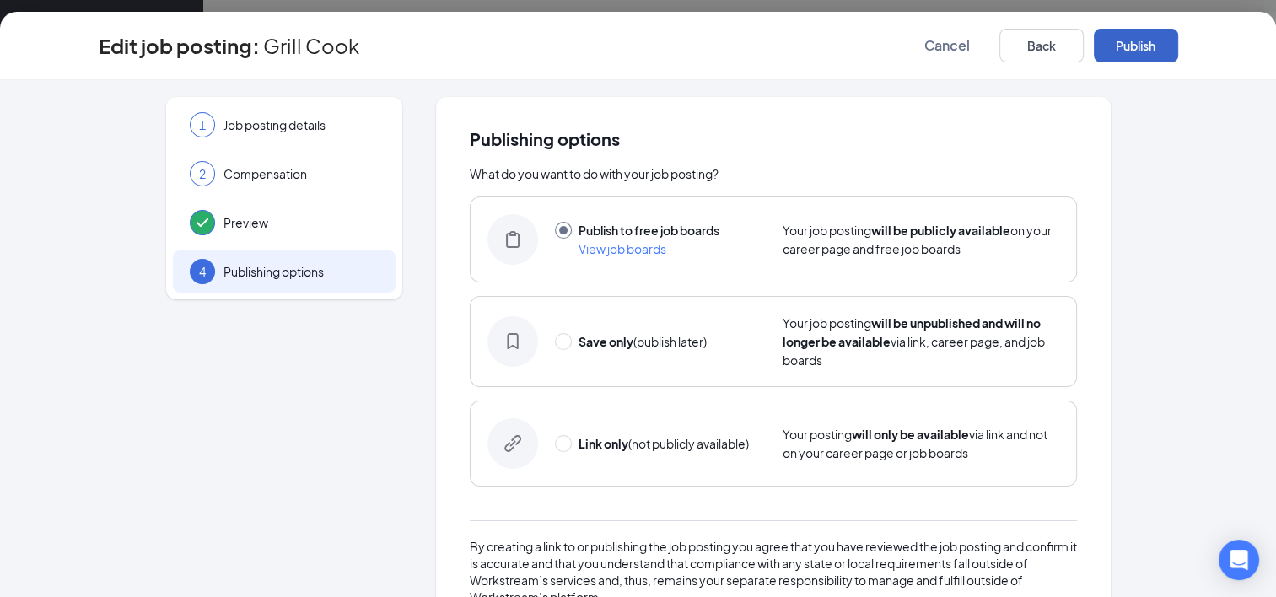
click at [1141, 46] on button "Publish" at bounding box center [1136, 46] width 84 height 34
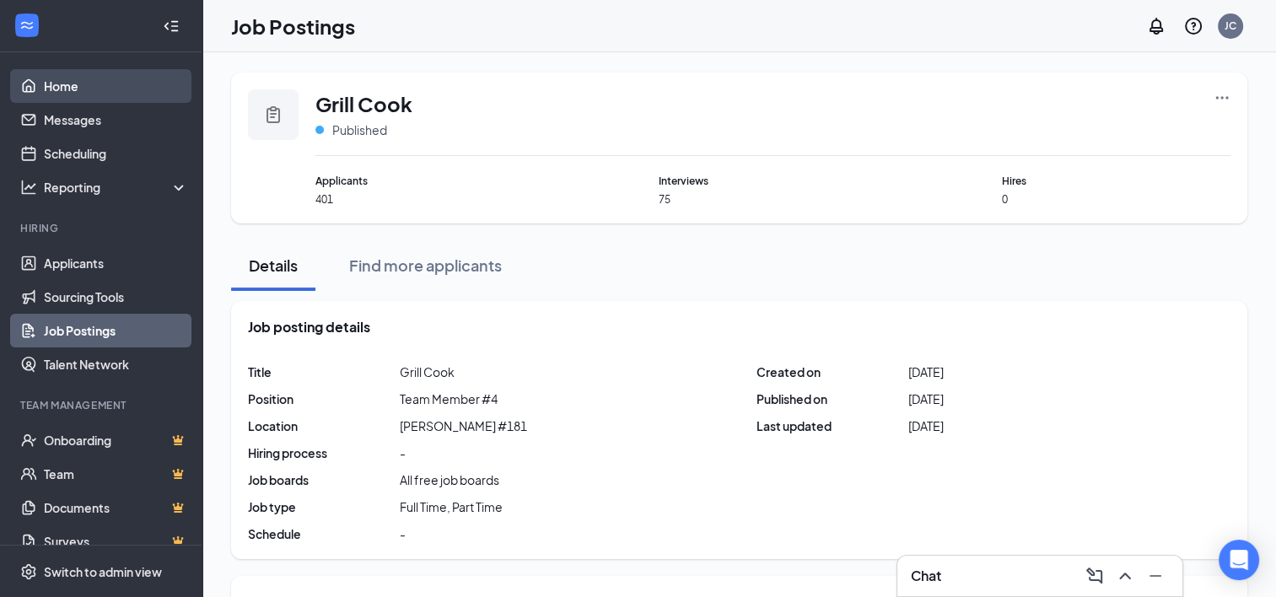
drag, startPoint x: 1288, startPoint y: 138, endPoint x: 71, endPoint y: 88, distance: 1218.5
click at [71, 88] on link "Home" at bounding box center [116, 86] width 144 height 34
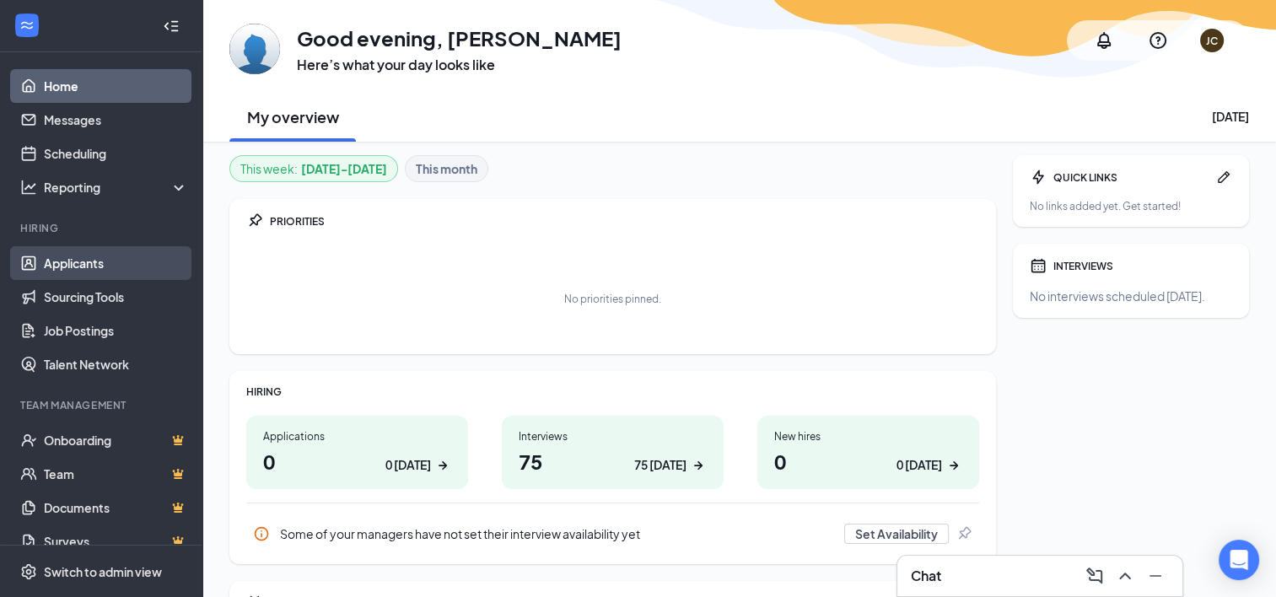
click at [84, 270] on link "Applicants" at bounding box center [116, 263] width 144 height 34
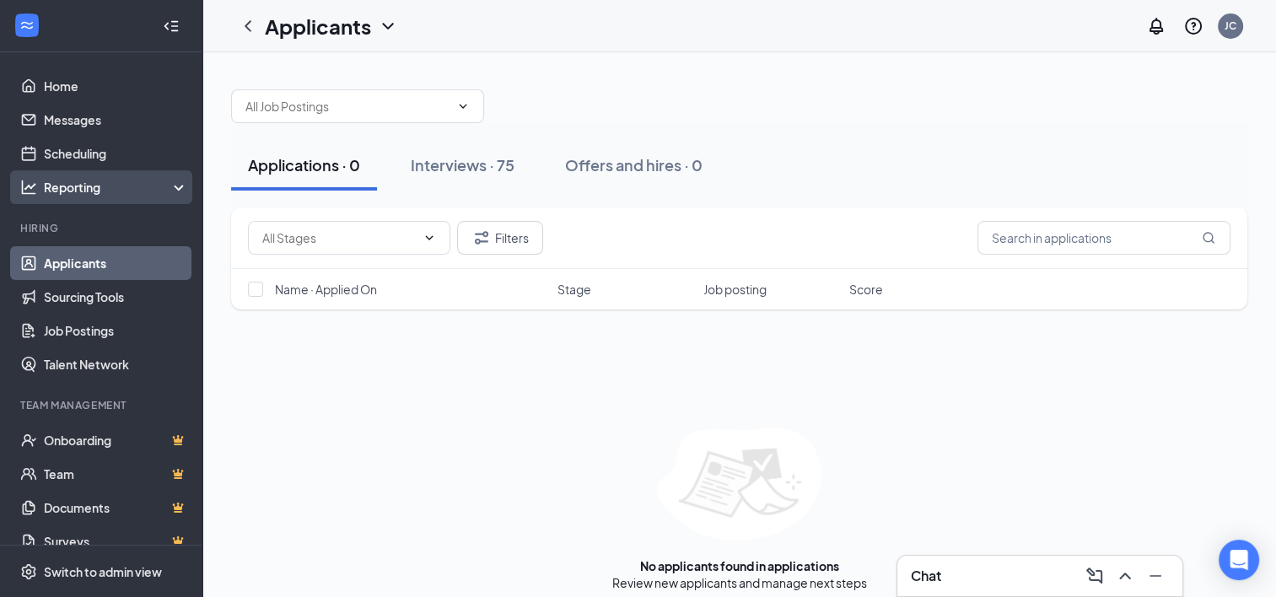
click at [67, 186] on div "Reporting" at bounding box center [116, 187] width 145 height 17
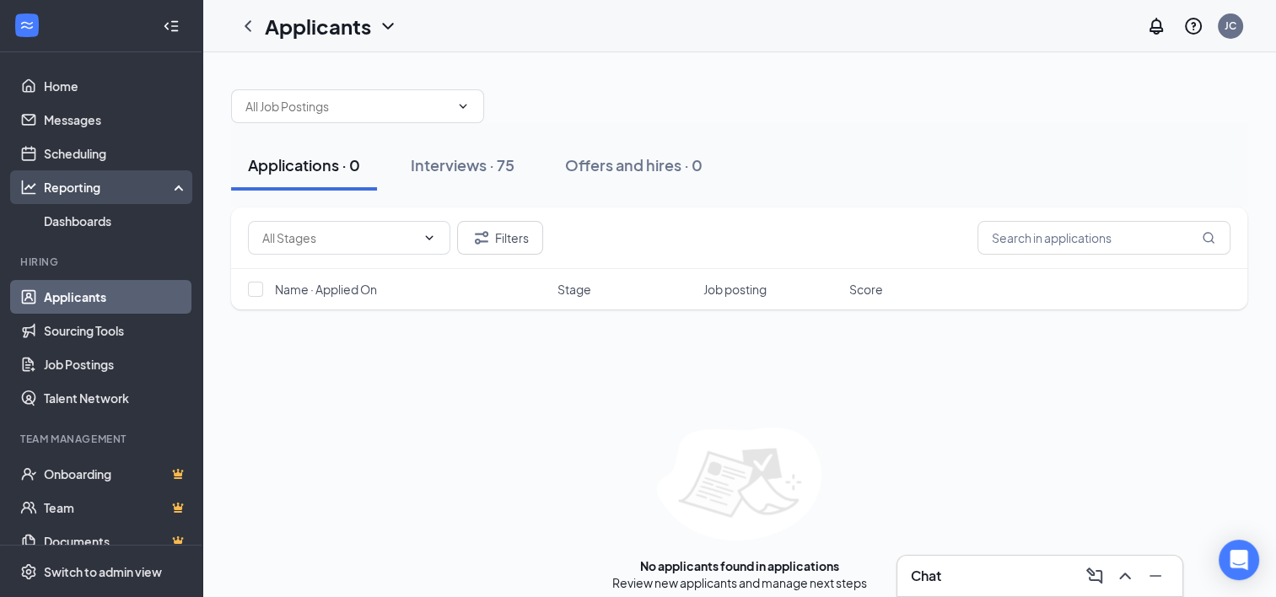
click at [67, 186] on div "Reporting" at bounding box center [116, 187] width 145 height 17
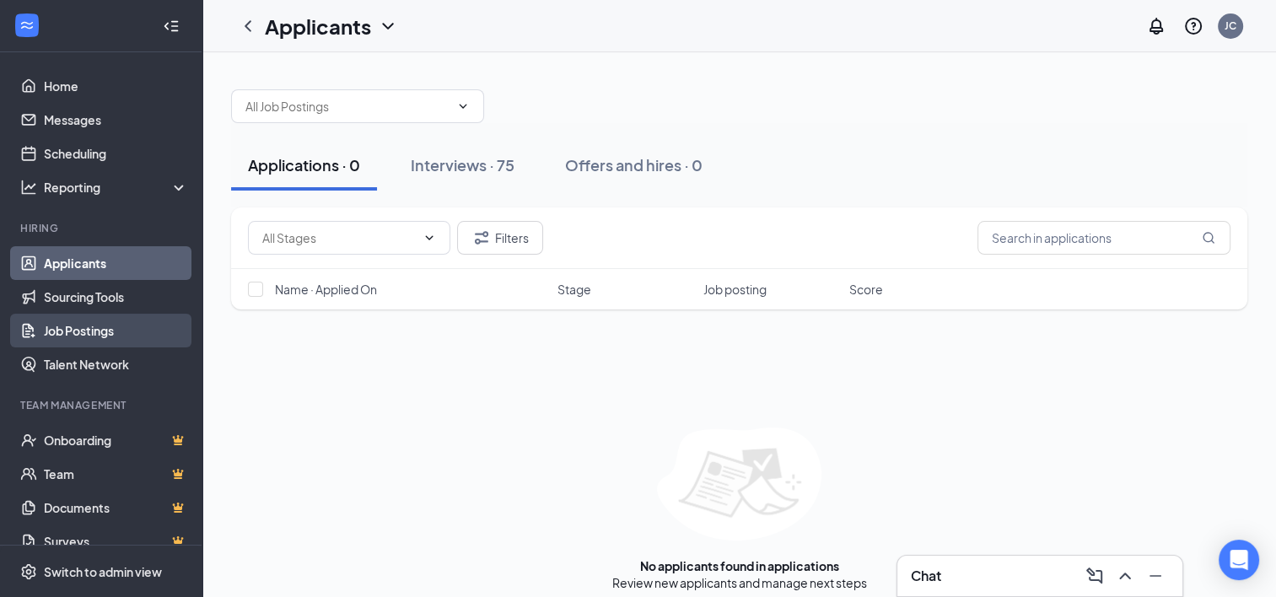
click at [81, 334] on link "Job Postings" at bounding box center [116, 331] width 144 height 34
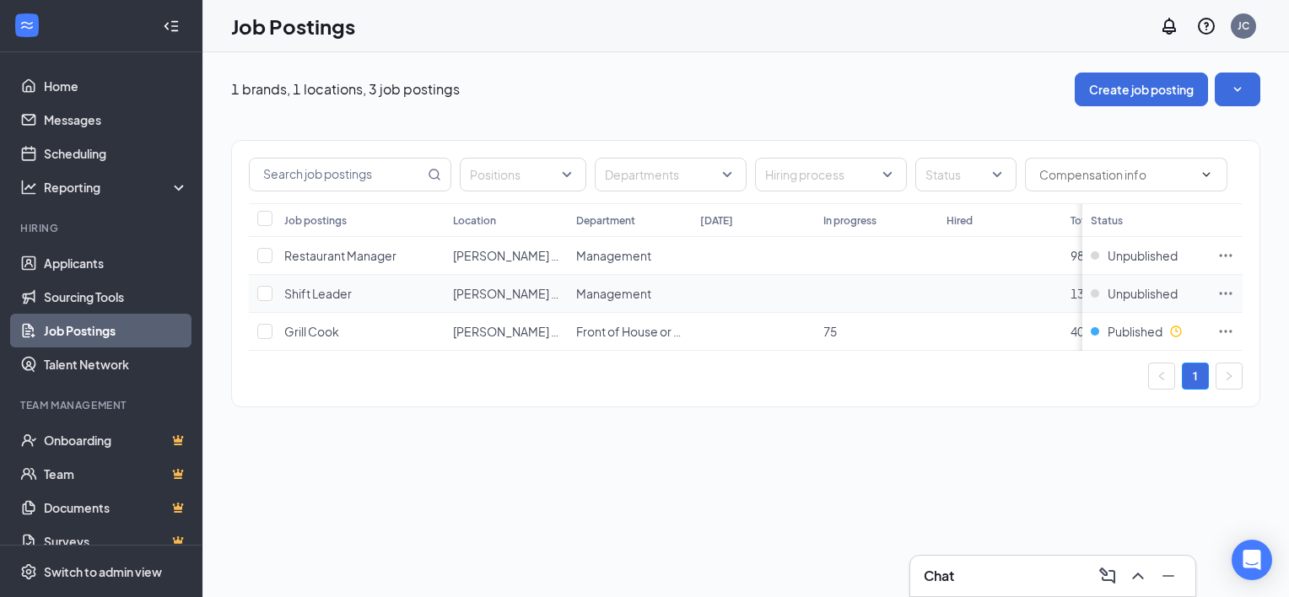
click at [1222, 290] on icon "Ellipses" at bounding box center [1225, 293] width 17 height 17
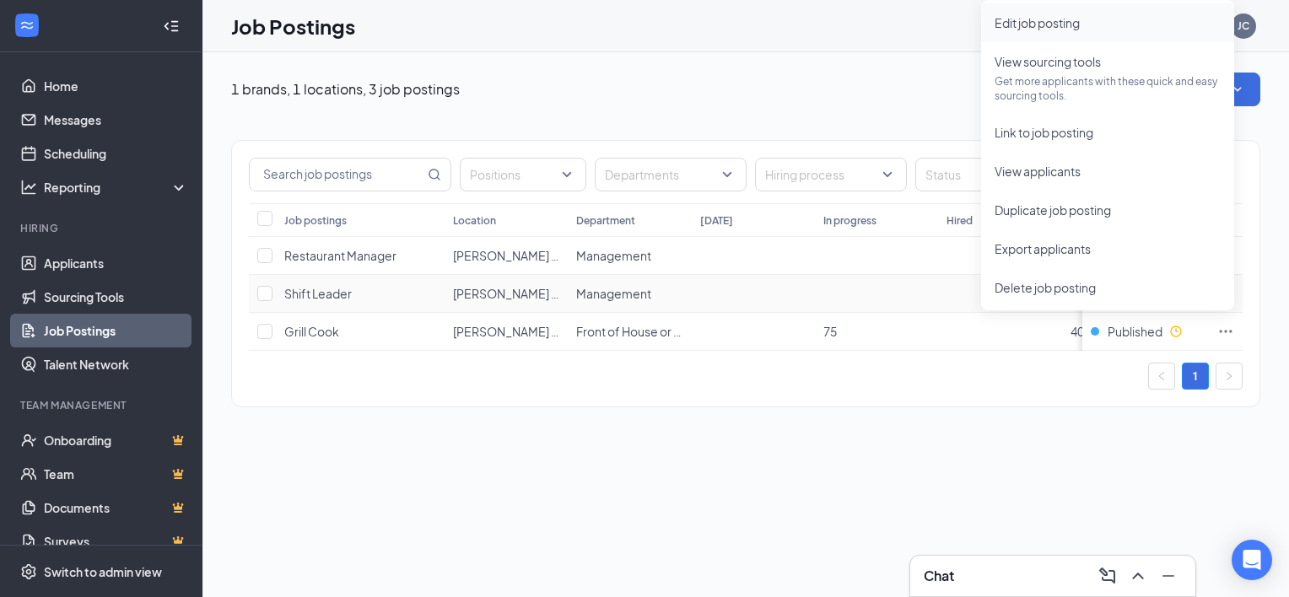
click at [1076, 21] on span "Edit job posting" at bounding box center [1037, 22] width 85 height 15
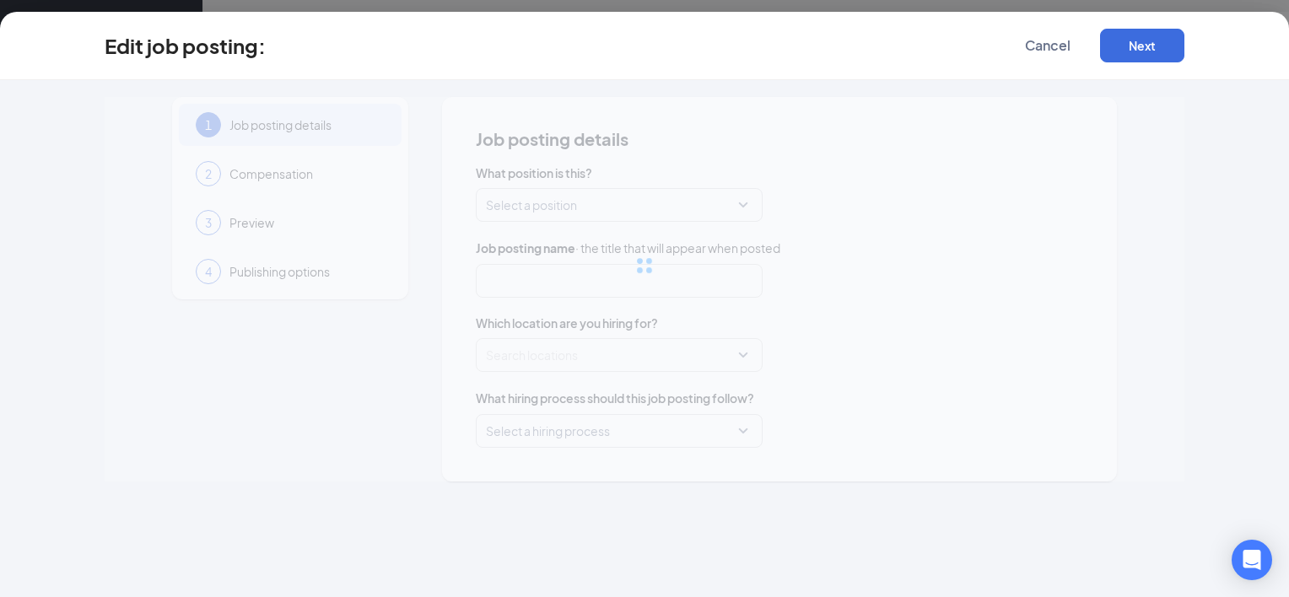
type input "Shift Leader"
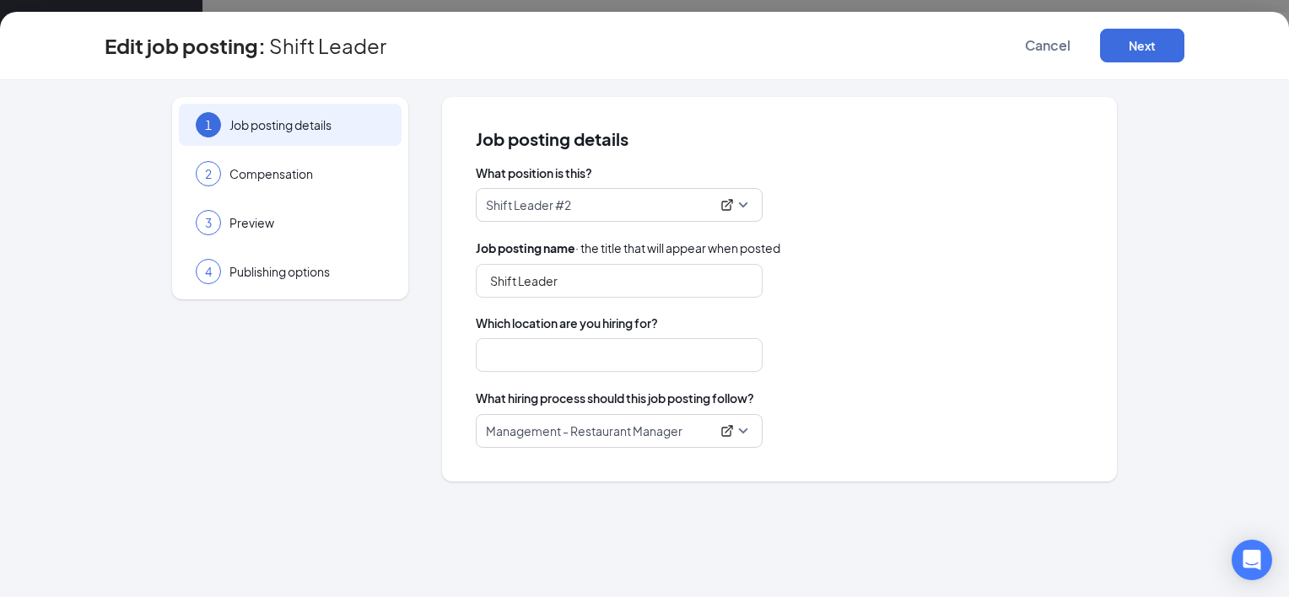
type input "[PERSON_NAME] #181"
click at [609, 429] on p "Management - Restaurant Manager" at bounding box center [598, 431] width 224 height 17
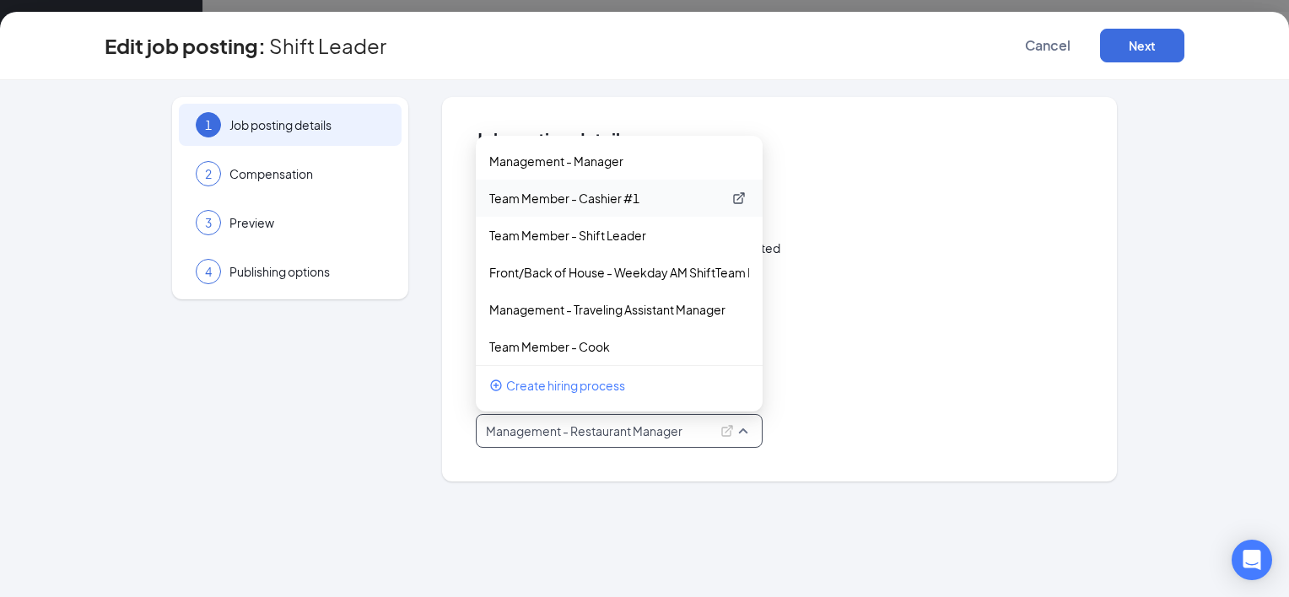
click at [615, 199] on p "Team Member - Cashier #1" at bounding box center [605, 198] width 233 height 17
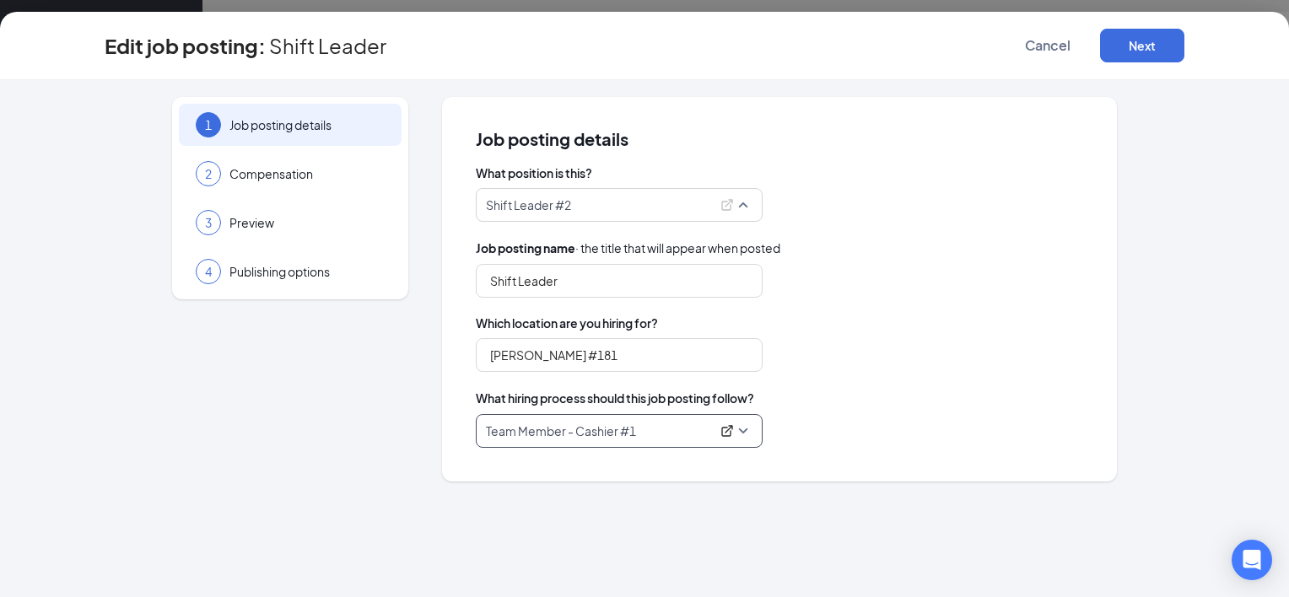
scroll to position [1087, 0]
click at [700, 199] on p "Shift Leader #2" at bounding box center [598, 205] width 224 height 17
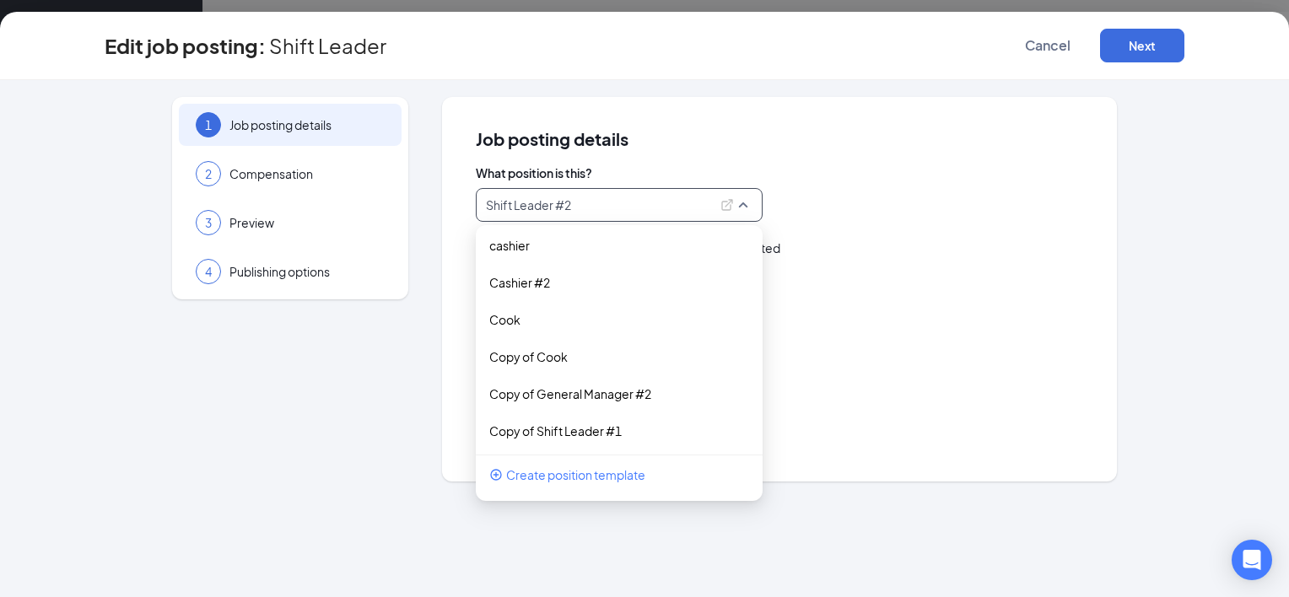
scroll to position [0, 0]
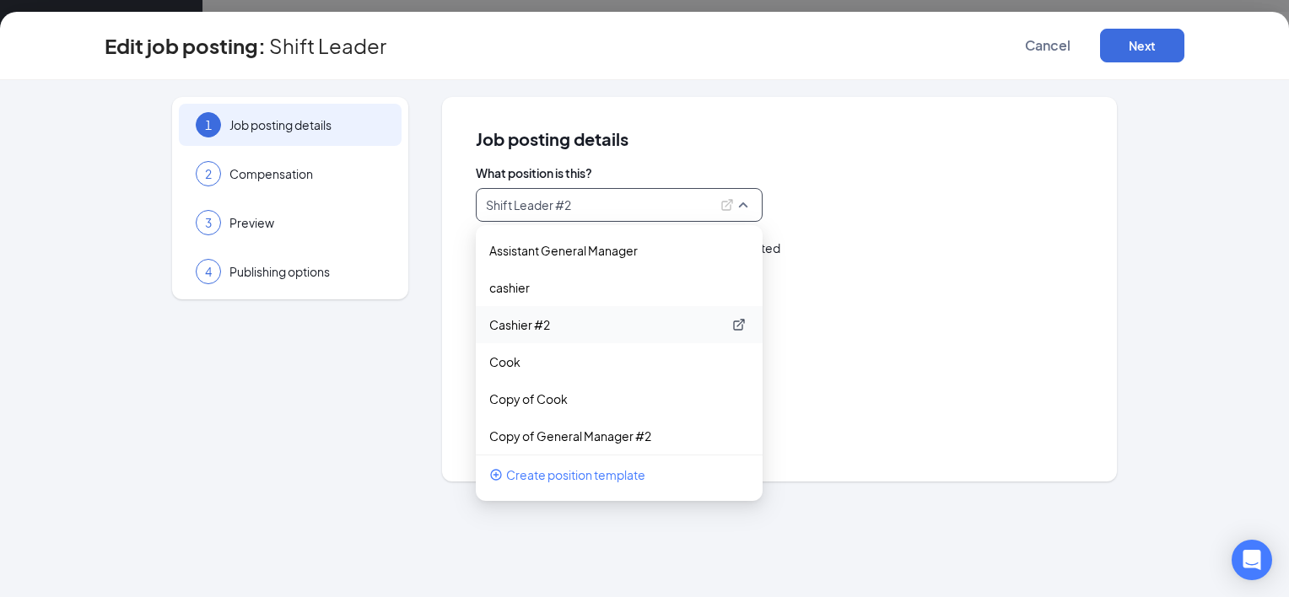
click at [526, 325] on p "Cashier #2" at bounding box center [605, 324] width 233 height 17
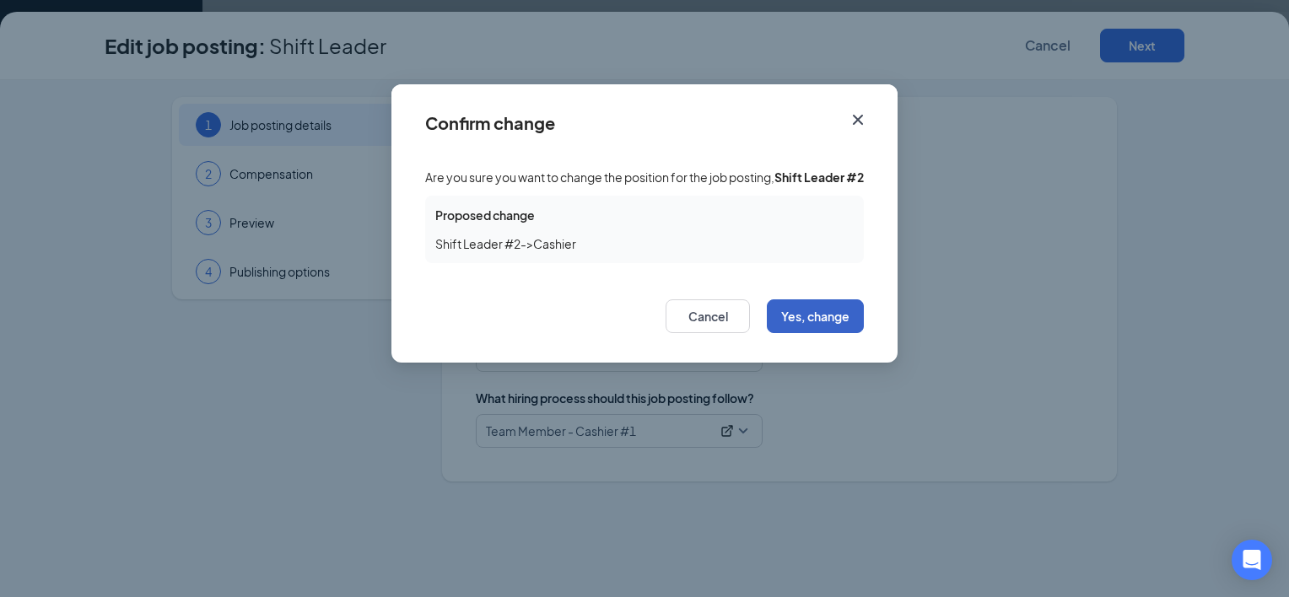
click at [791, 331] on button "Yes, change" at bounding box center [815, 317] width 97 height 34
type input "Cashier"
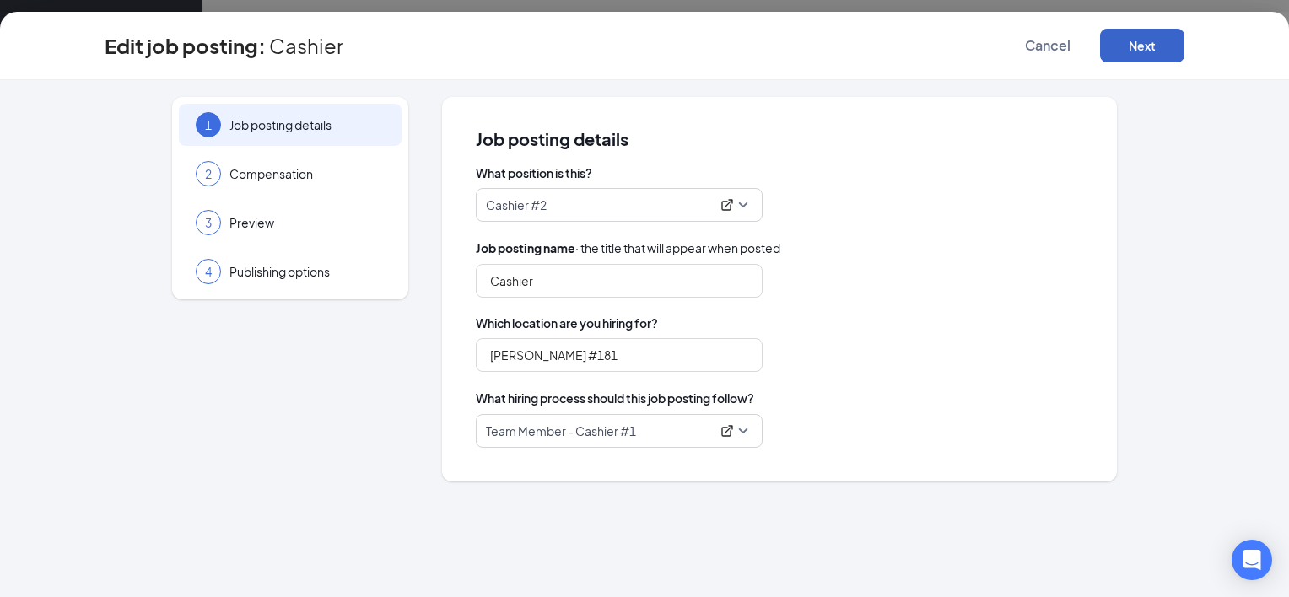
click at [1129, 51] on button "Next" at bounding box center [1142, 46] width 84 height 34
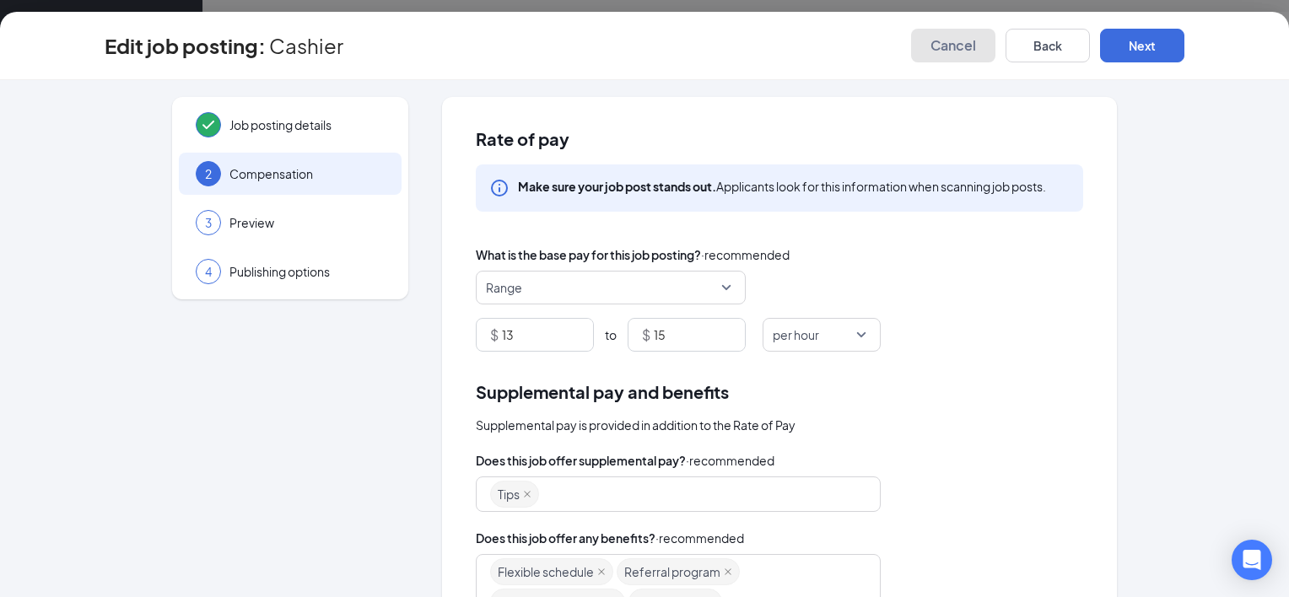
click at [958, 57] on button "Cancel" at bounding box center [953, 46] width 84 height 34
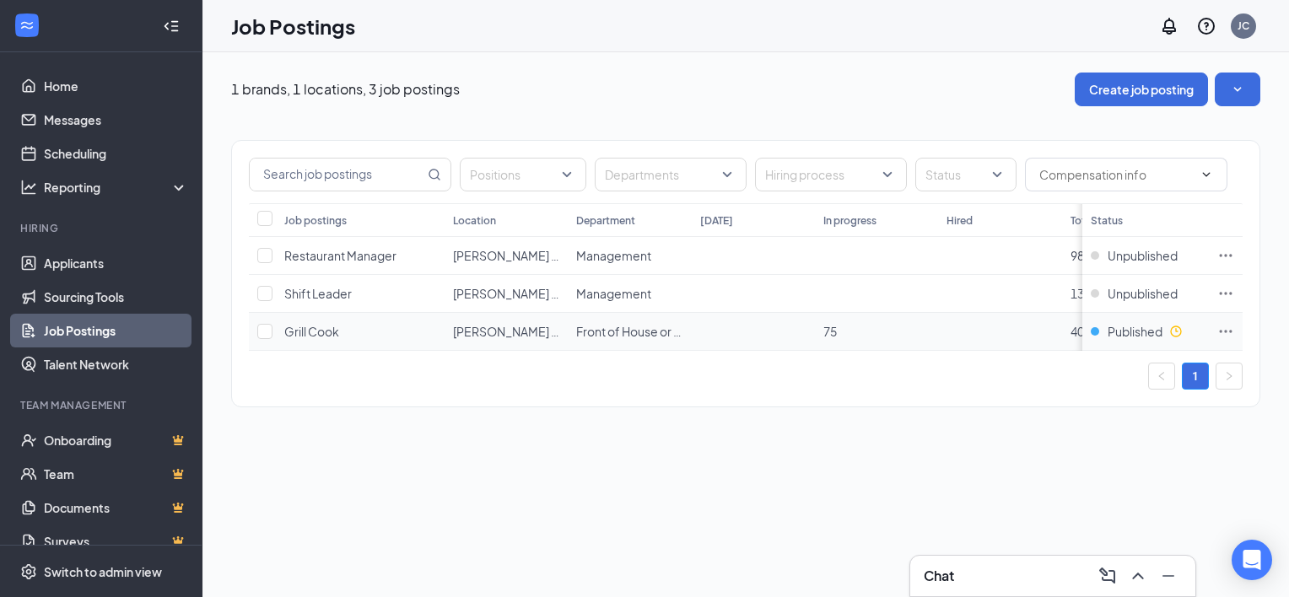
click at [1225, 328] on icon "Ellipses" at bounding box center [1225, 331] width 17 height 17
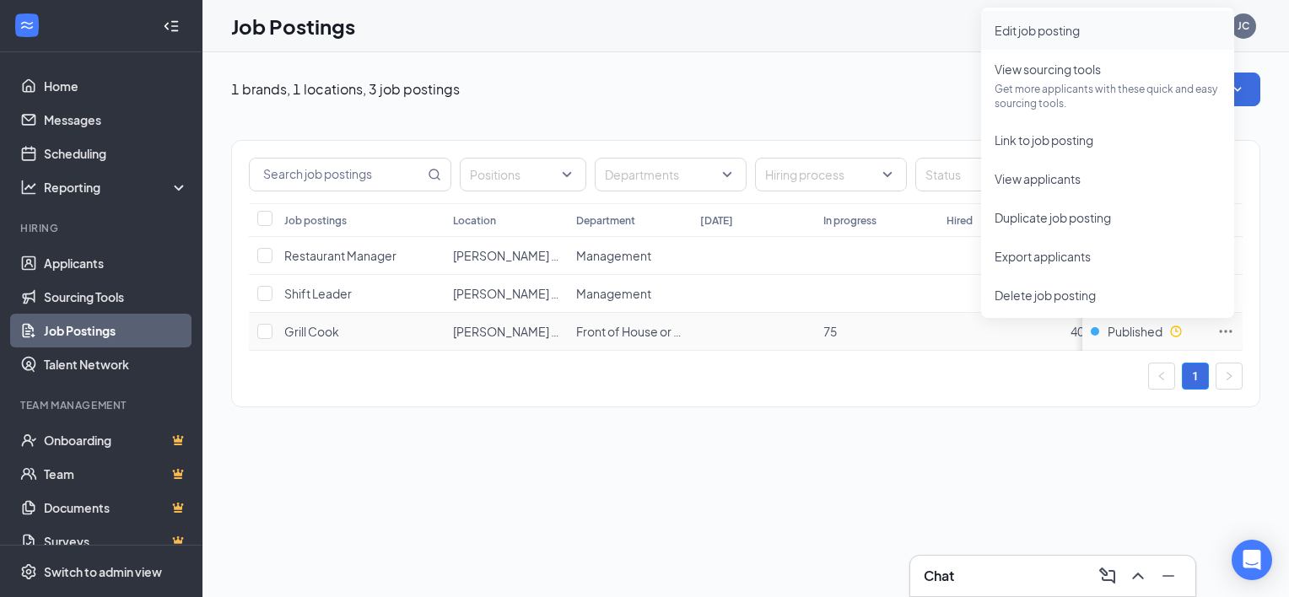
click at [1070, 27] on span "Edit job posting" at bounding box center [1037, 30] width 85 height 15
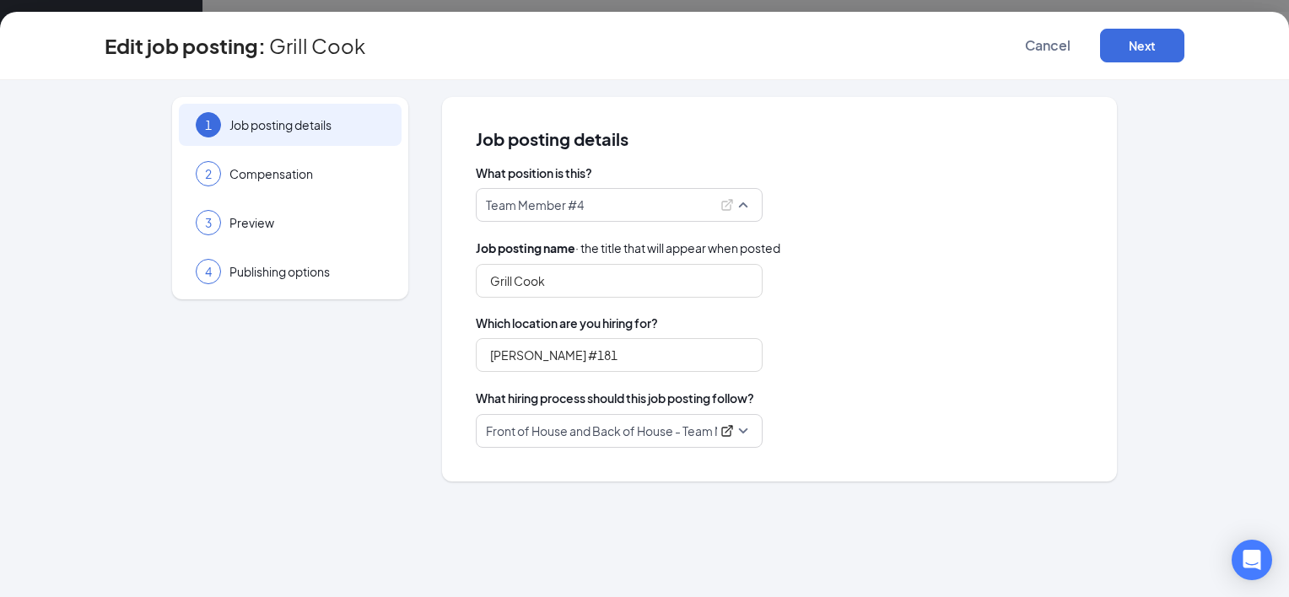
click at [624, 206] on p "Team Member #4" at bounding box center [598, 205] width 224 height 17
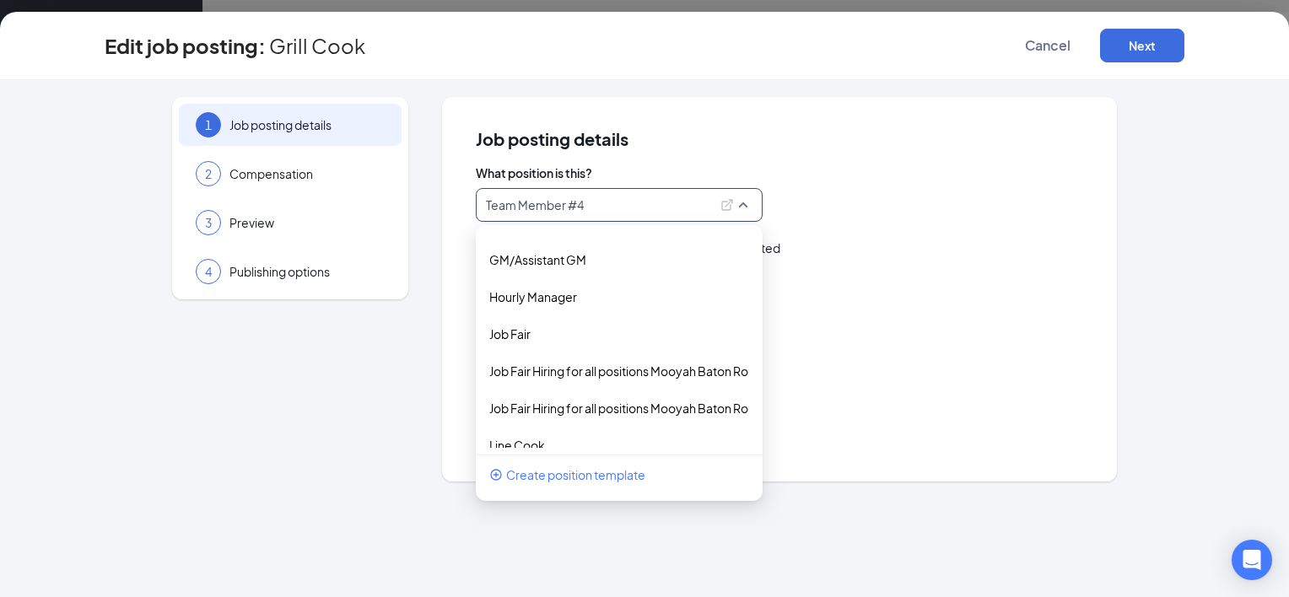
scroll to position [675, 0]
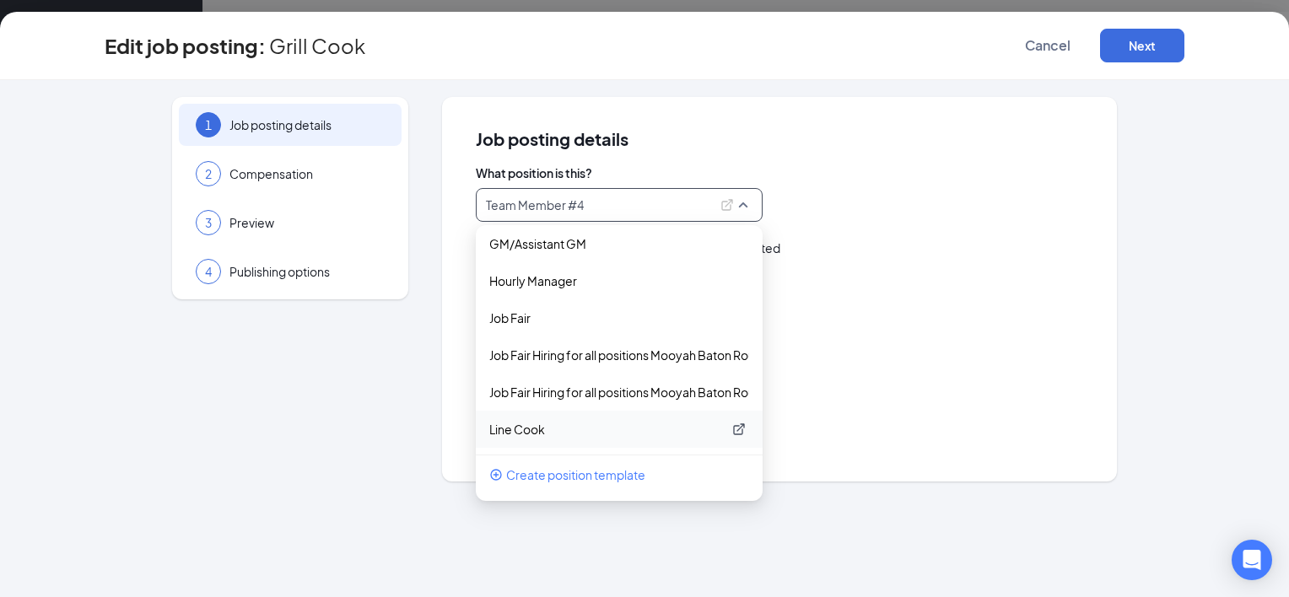
click at [529, 430] on p "Line Cook" at bounding box center [605, 429] width 233 height 17
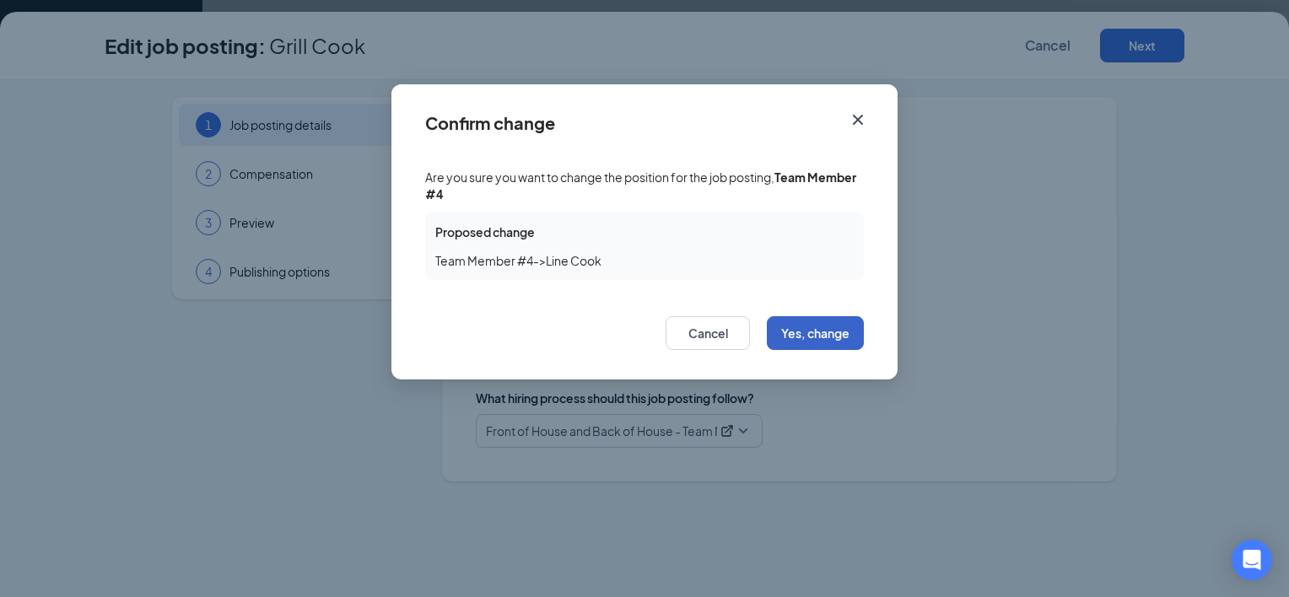
click at [841, 331] on button "Yes, change" at bounding box center [815, 333] width 97 height 34
type input "Line Cook"
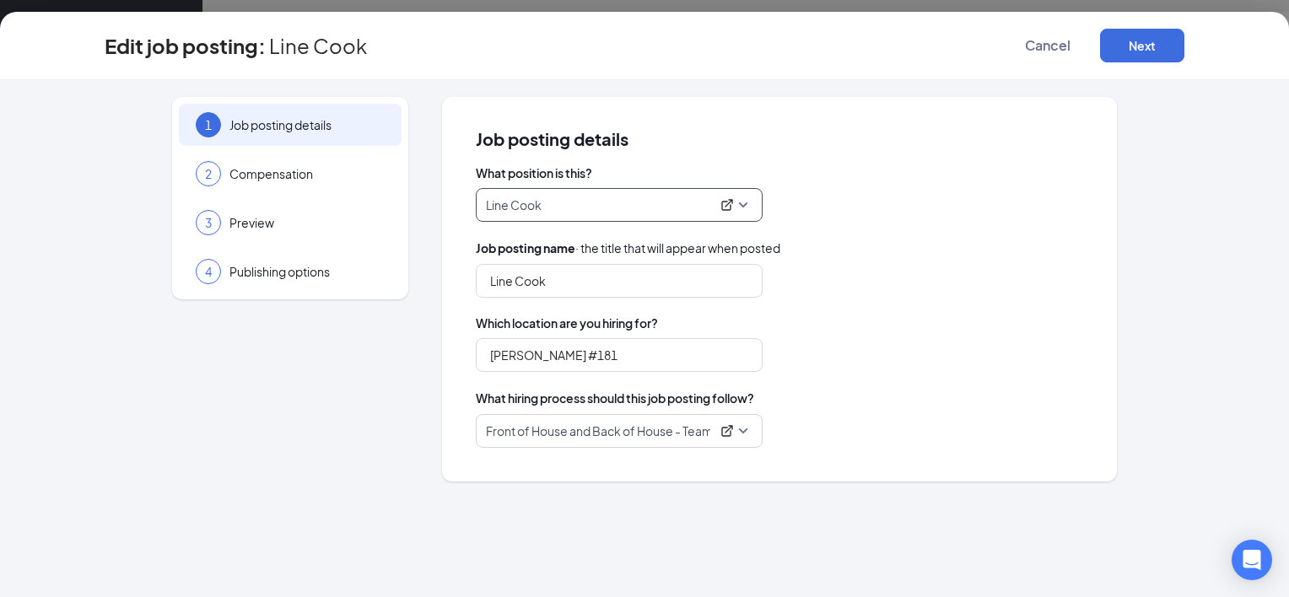
click at [696, 429] on p "Front of House and Back of House - Team Member" at bounding box center [598, 431] width 224 height 17
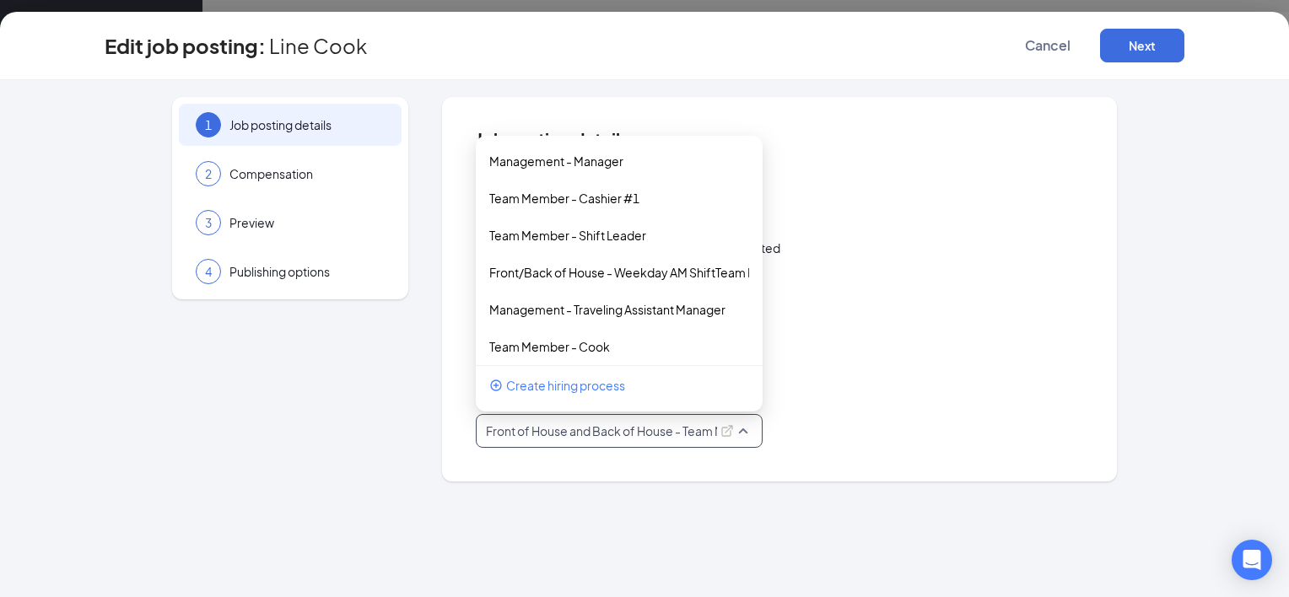
scroll to position [8, 0]
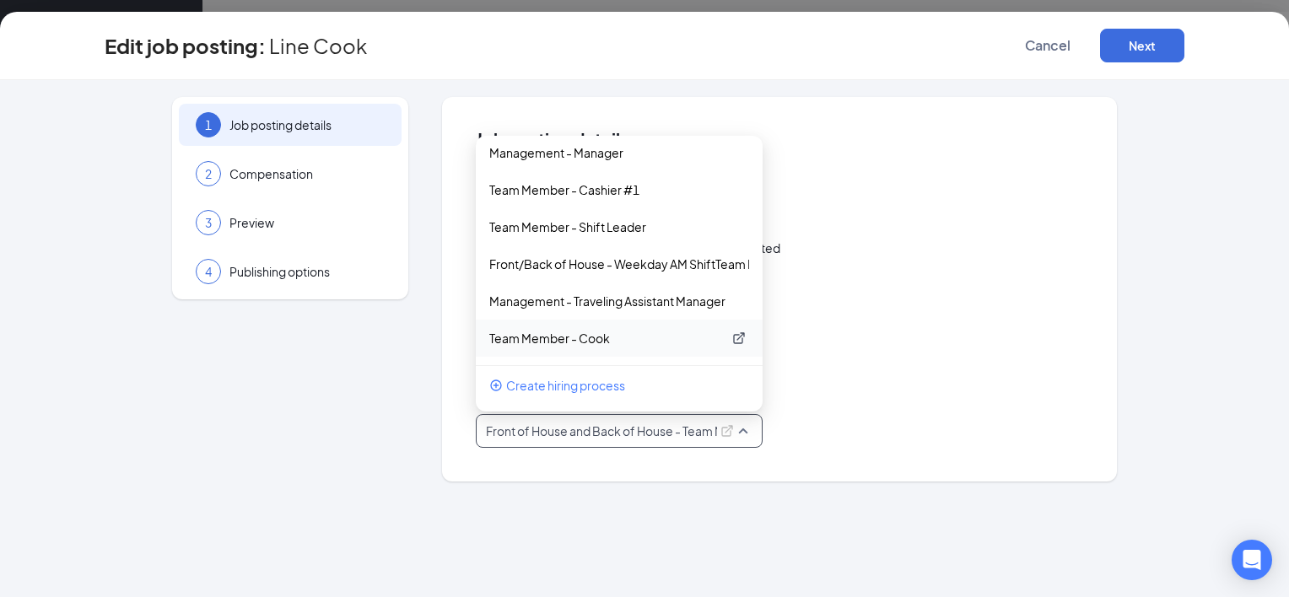
click at [604, 334] on p "Team Member - Cook" at bounding box center [605, 338] width 233 height 17
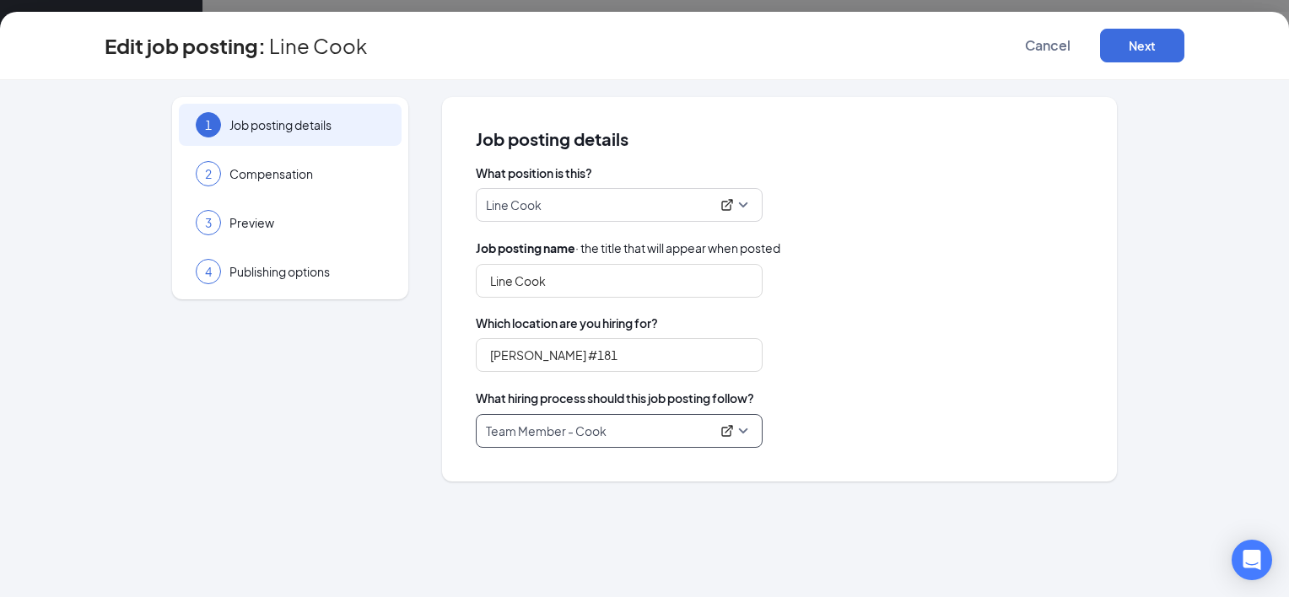
scroll to position [10, 0]
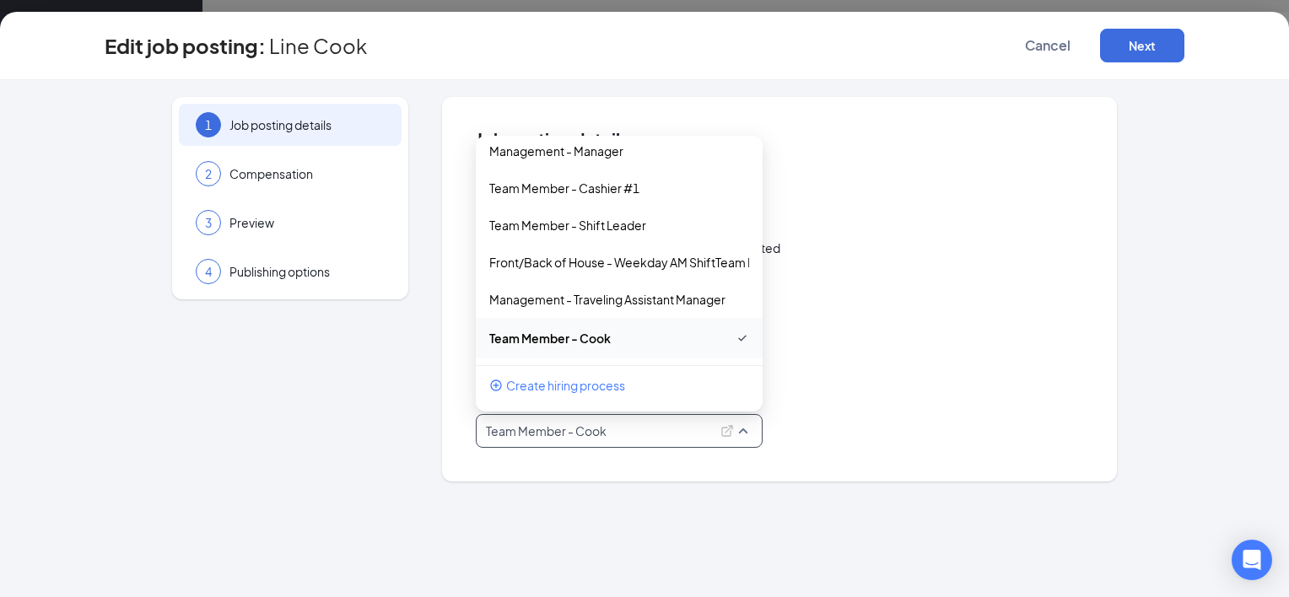
click at [739, 428] on span "Team Member - Cook" at bounding box center [619, 431] width 267 height 32
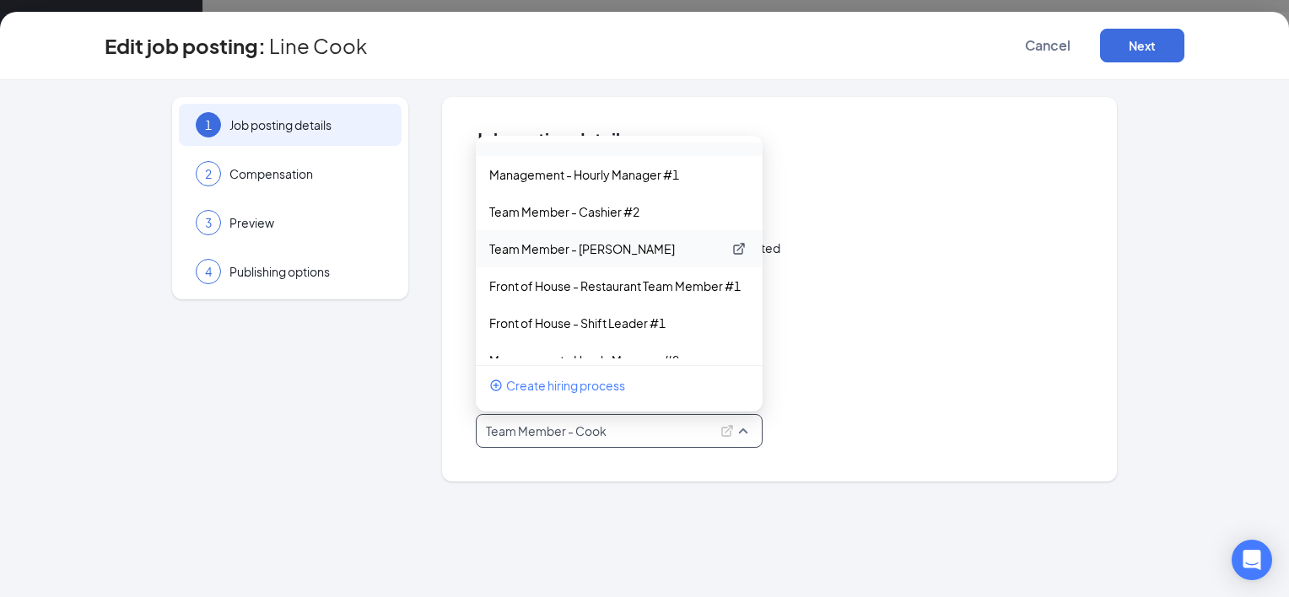
click at [621, 243] on p "Team Member - [PERSON_NAME]" at bounding box center [605, 248] width 233 height 17
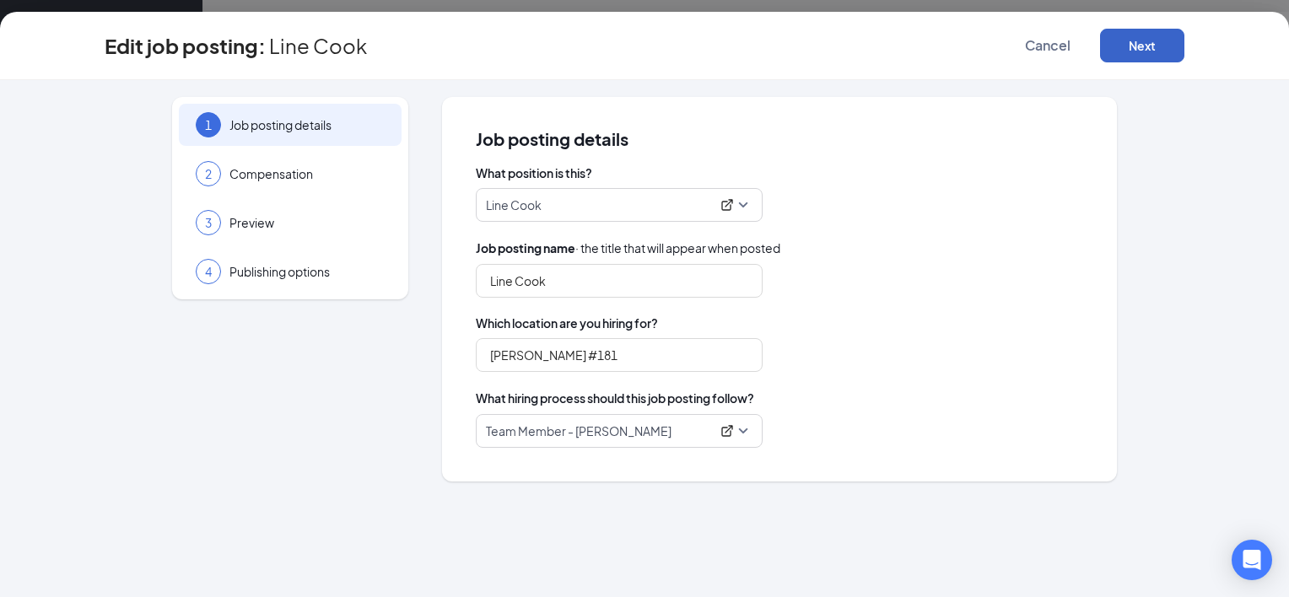
click at [1145, 51] on button "Next" at bounding box center [1142, 46] width 84 height 34
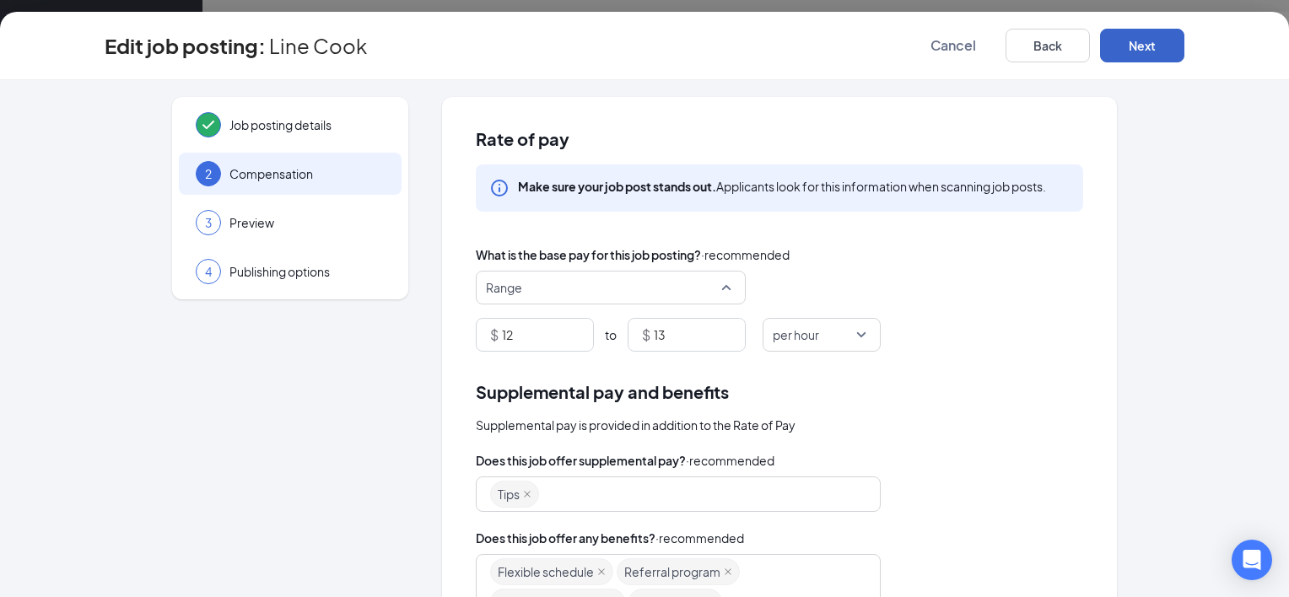
click at [705, 290] on span "Range" at bounding box center [603, 288] width 235 height 32
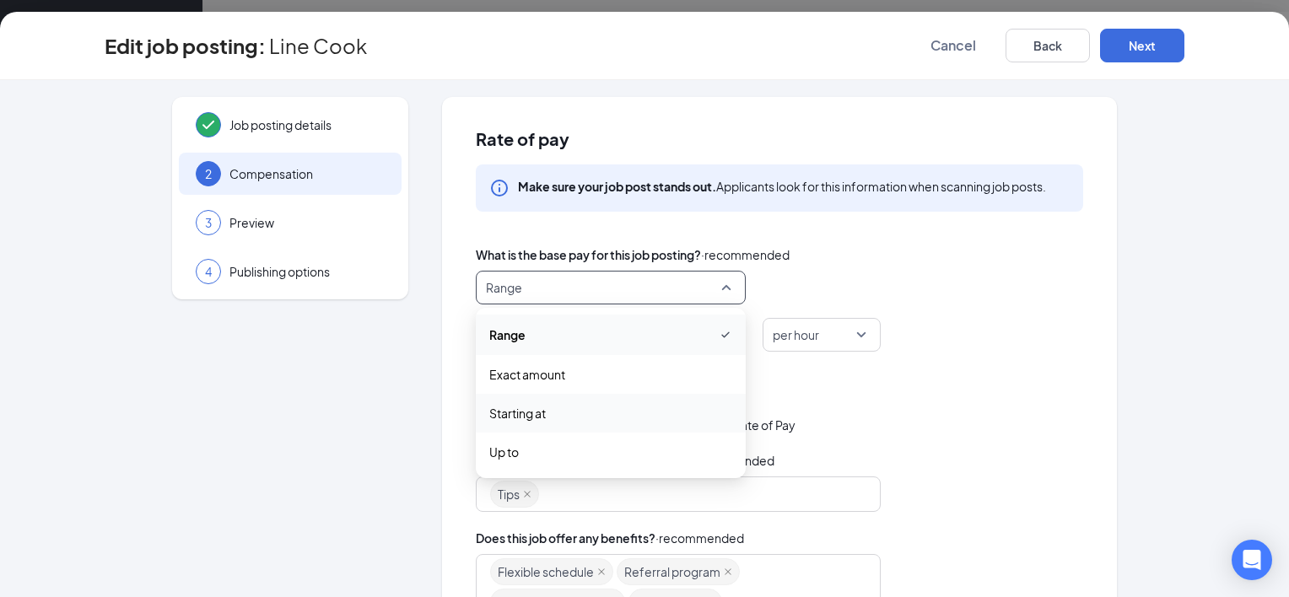
click at [532, 416] on span "Starting at" at bounding box center [517, 413] width 57 height 19
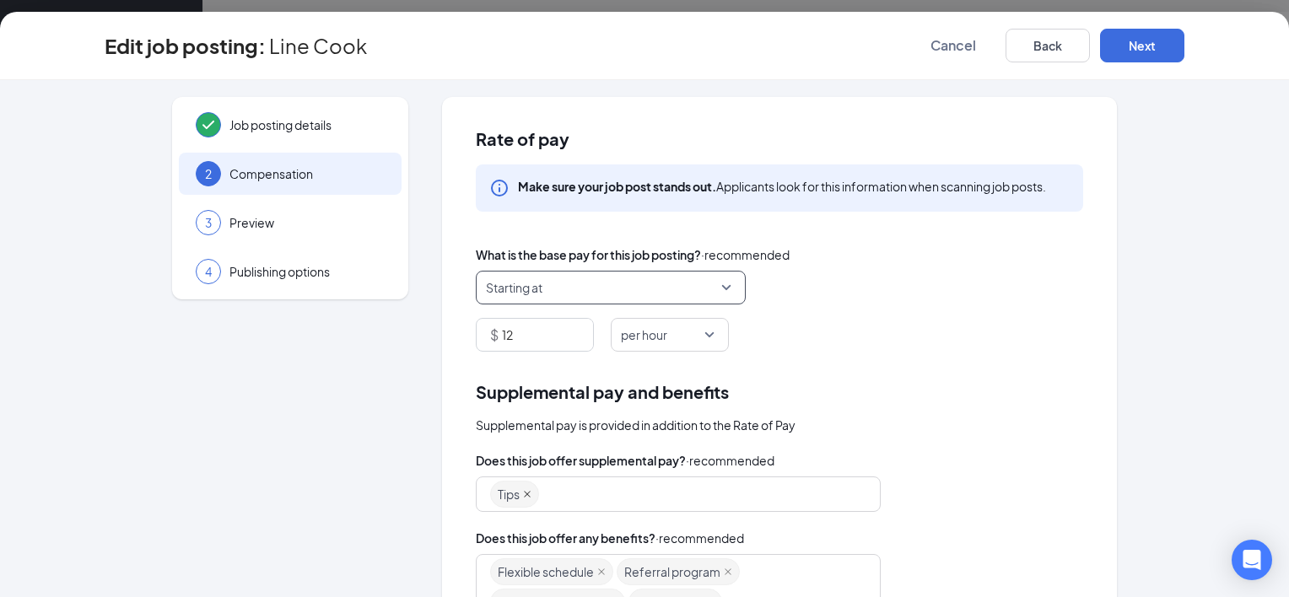
click at [523, 494] on icon "close" at bounding box center [527, 494] width 8 height 8
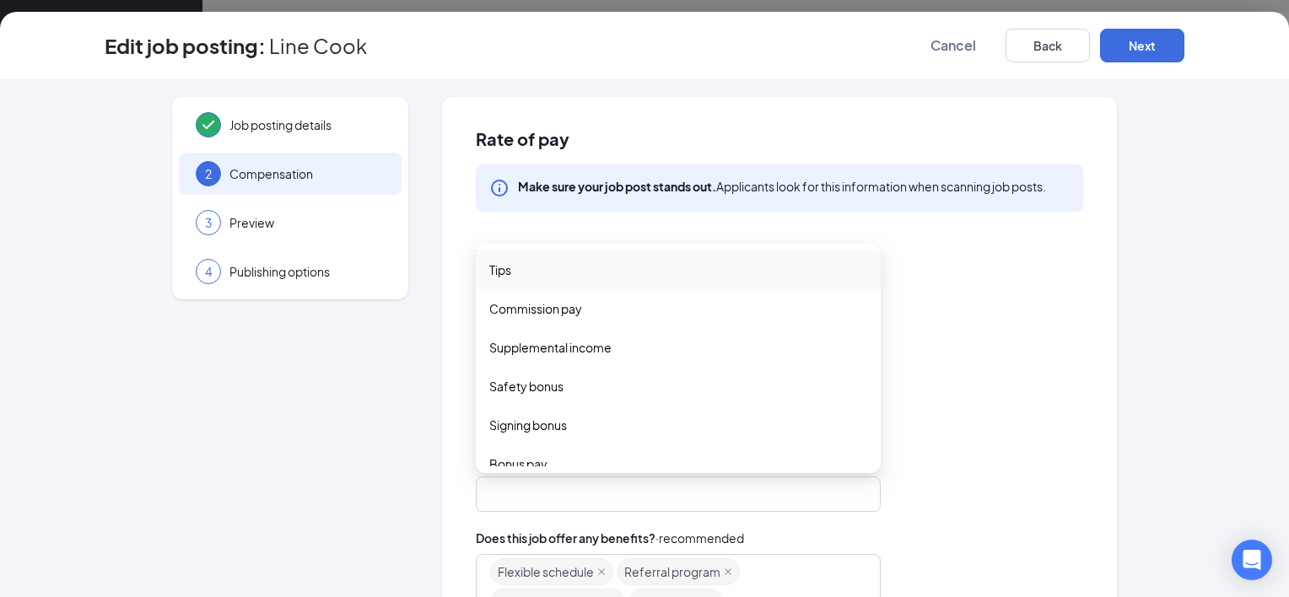
click at [738, 494] on div at bounding box center [670, 494] width 360 height 27
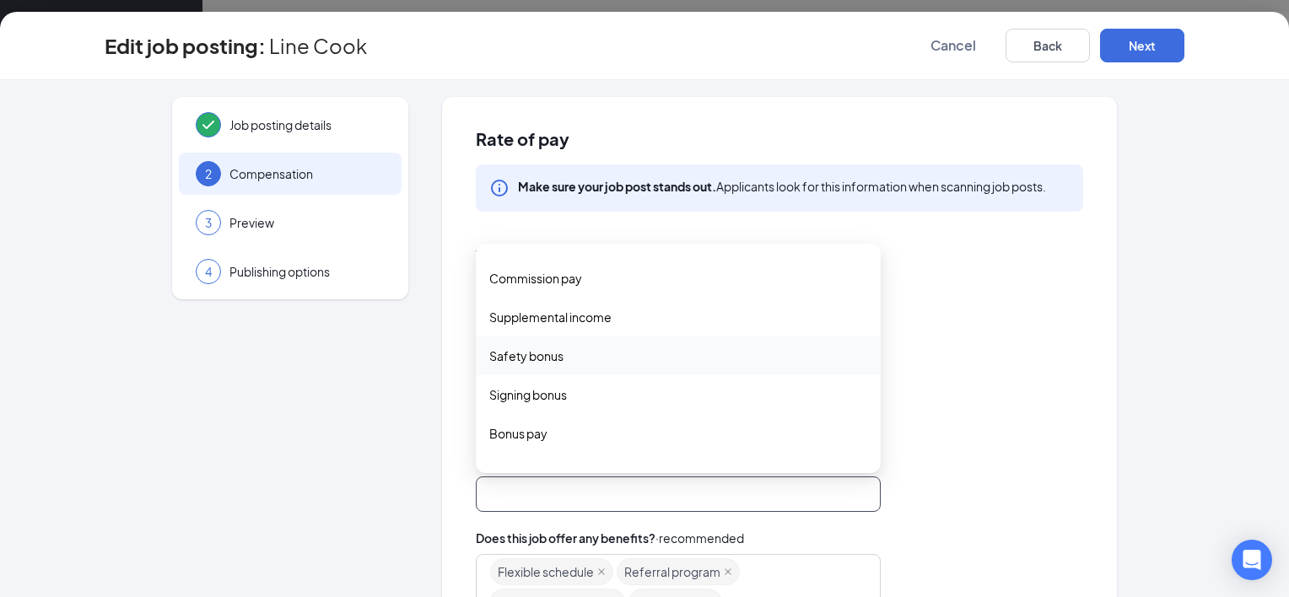
scroll to position [56, 0]
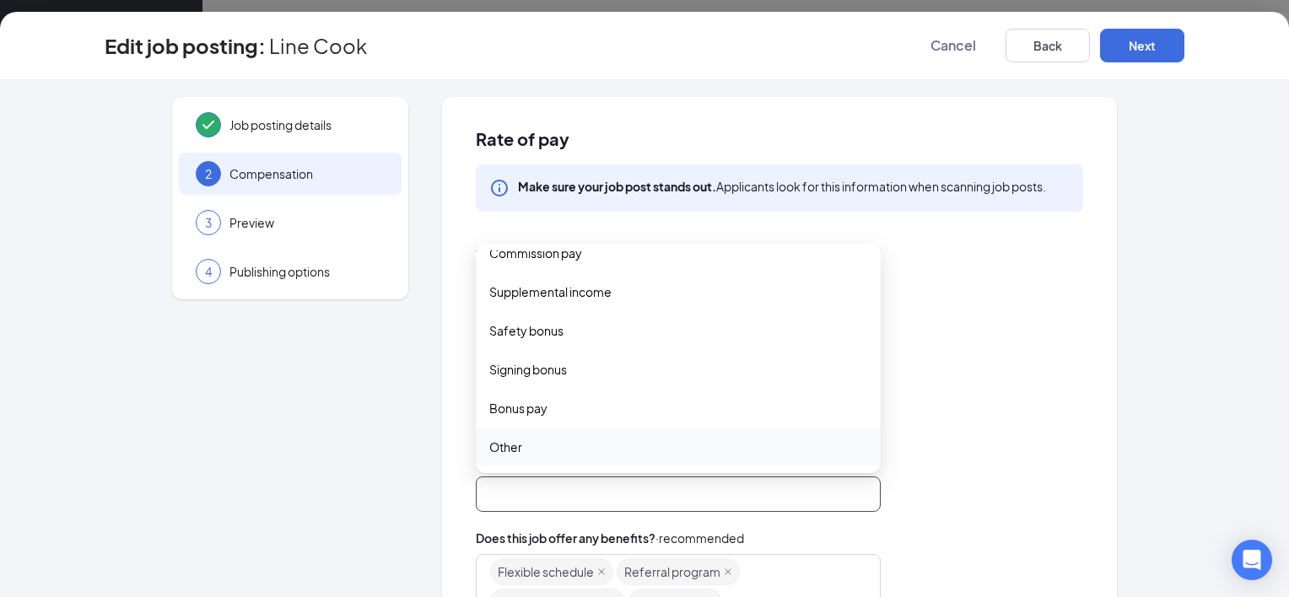
click at [503, 445] on span "Other" at bounding box center [505, 447] width 33 height 19
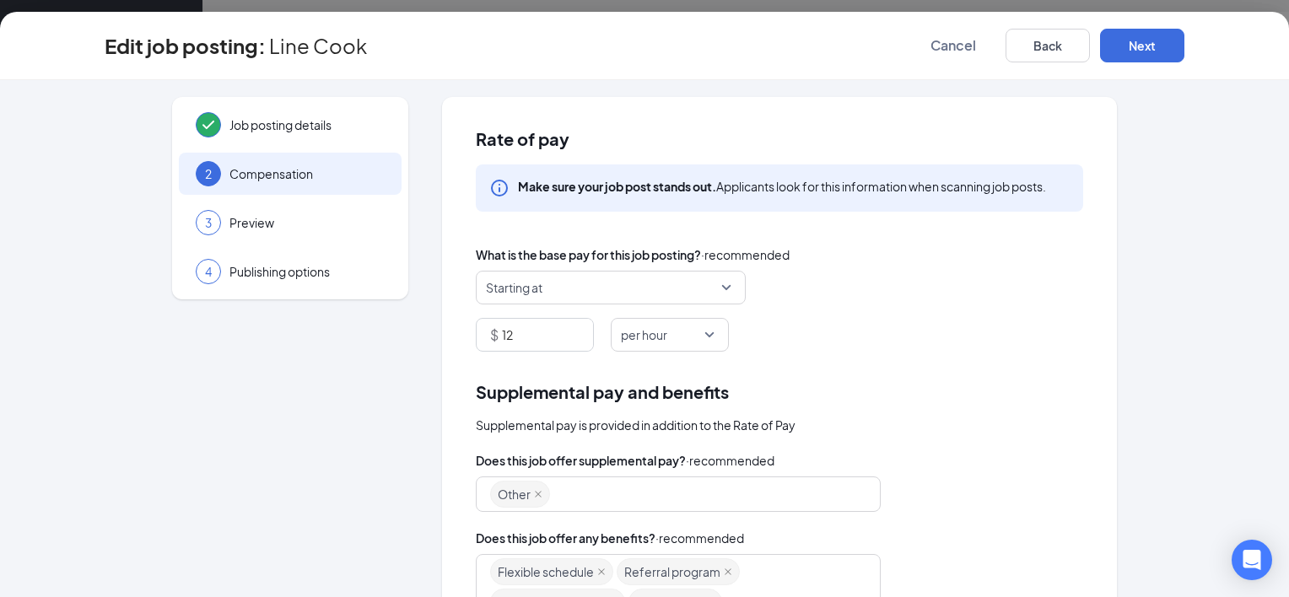
click at [996, 385] on div "Supplemental pay and benefits" at bounding box center [779, 392] width 607 height 26
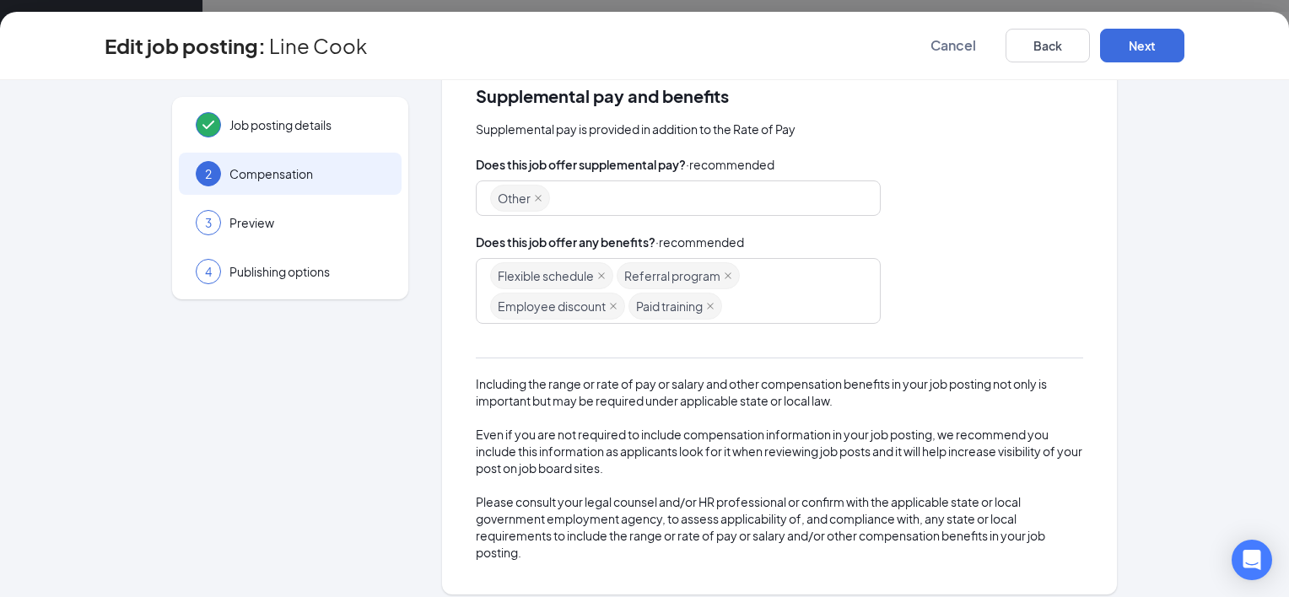
scroll to position [309, 0]
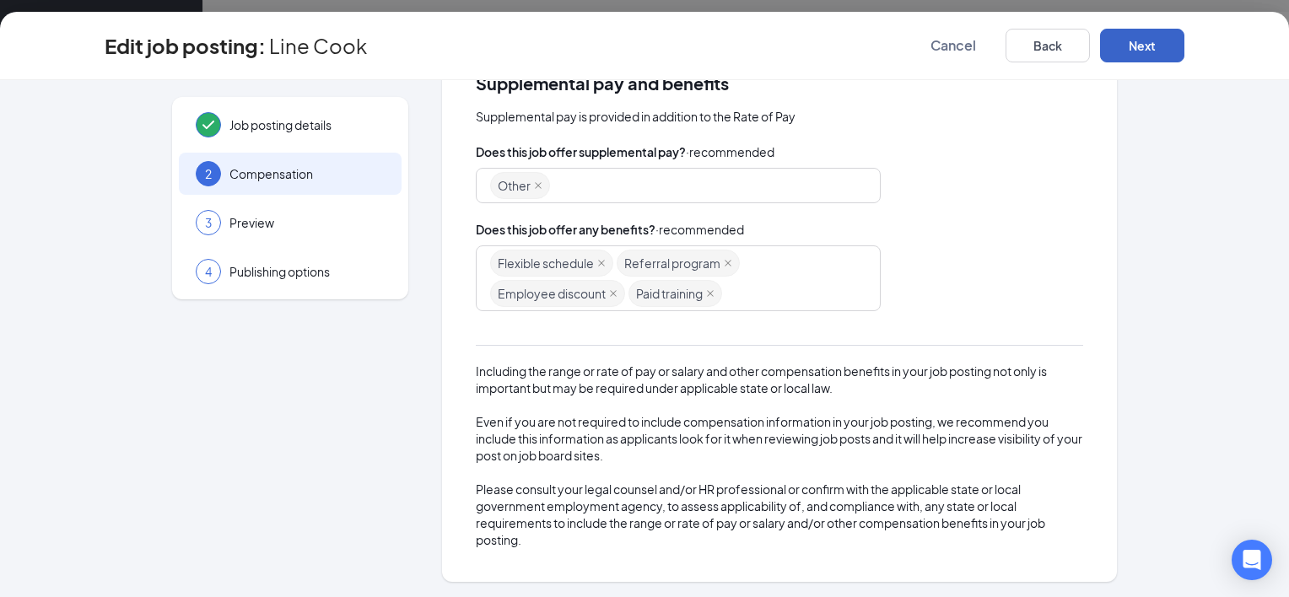
click at [1162, 44] on button "Next" at bounding box center [1142, 46] width 84 height 34
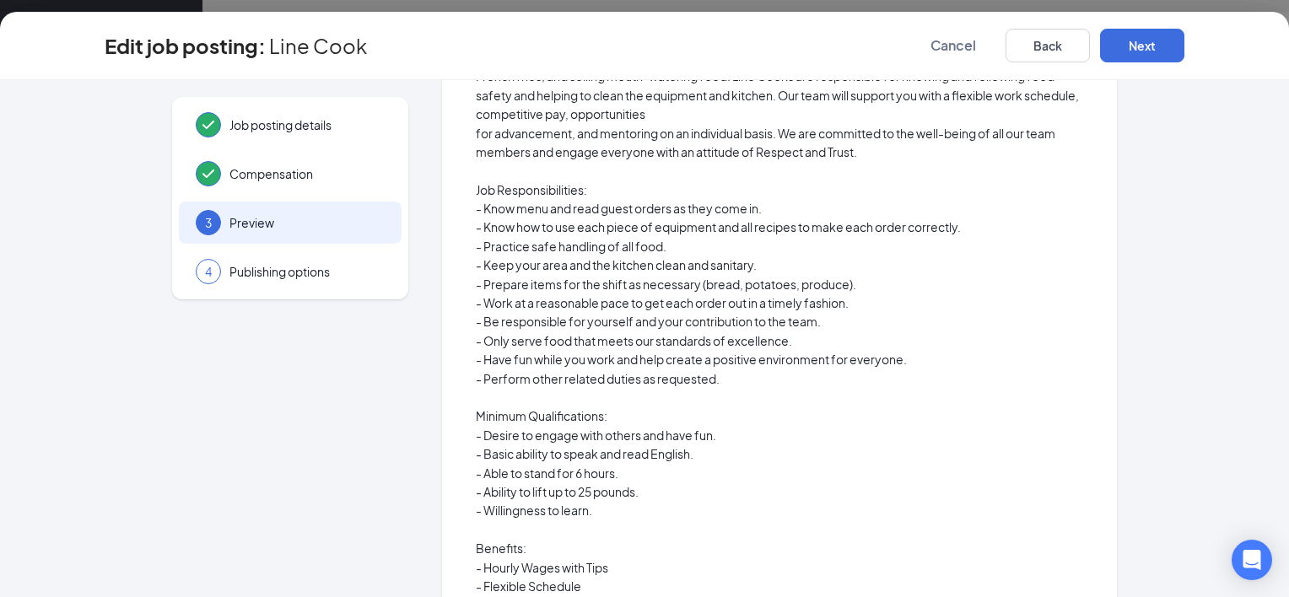
scroll to position [0, 0]
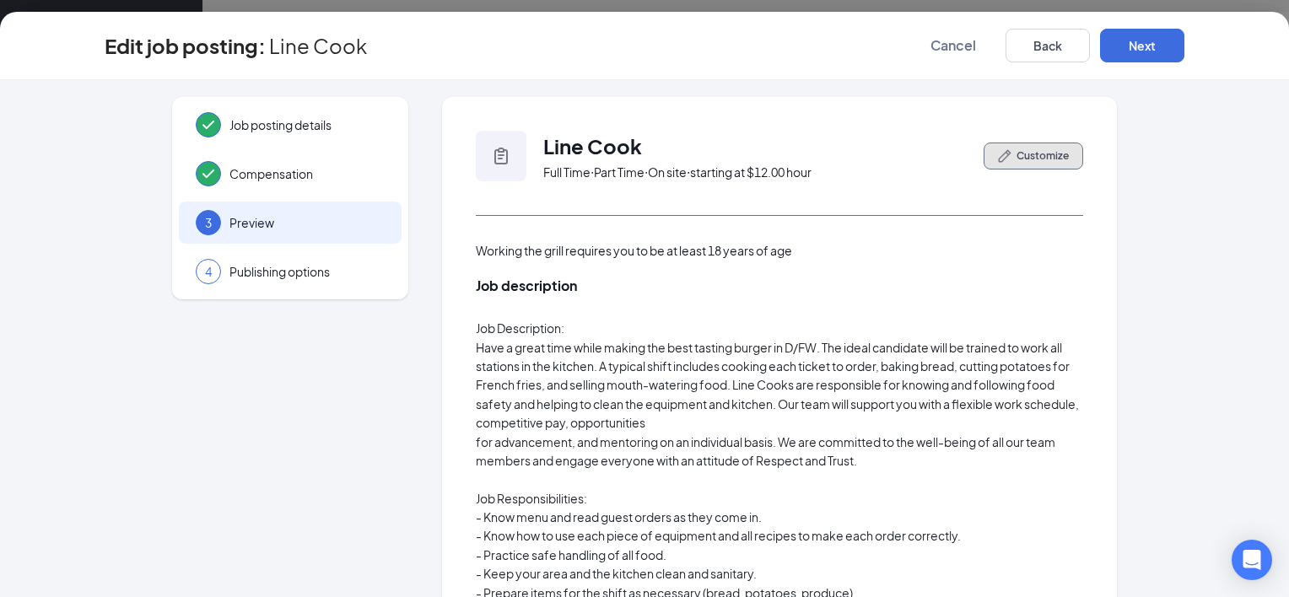
click at [1017, 157] on span "Customize" at bounding box center [1043, 155] width 52 height 15
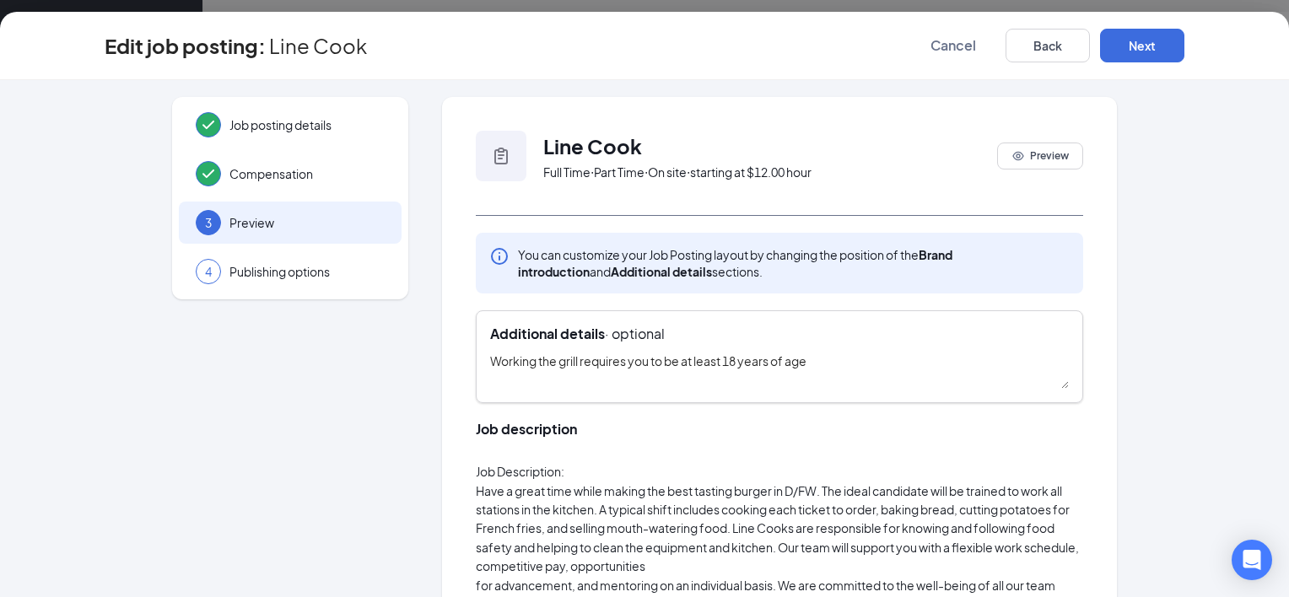
click at [815, 366] on textarea "Working the grill requires you to be at least 18 years of age" at bounding box center [779, 370] width 579 height 37
click at [490, 364] on textarea "Working the grill requires you to be at least 18 years of age" at bounding box center [779, 370] width 579 height 37
click at [490, 362] on textarea "Working the grill requires you to be at least 18 years of age" at bounding box center [779, 370] width 579 height 37
click at [609, 359] on textarea "Full time cooks needed - Working the grill requires you to be at least 18 years…" at bounding box center [779, 370] width 579 height 37
type textarea "FULL TIME COOKS NEEDED - Working the grill requires you to be at least 18 years…"
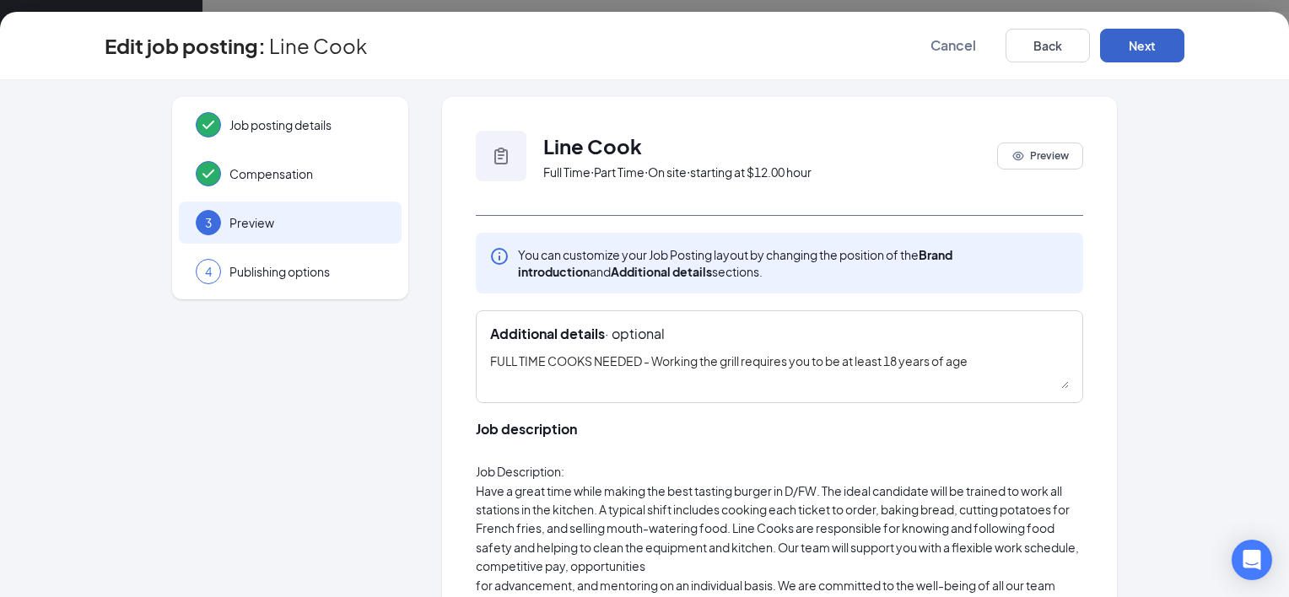
click at [1120, 57] on button "Next" at bounding box center [1142, 46] width 84 height 34
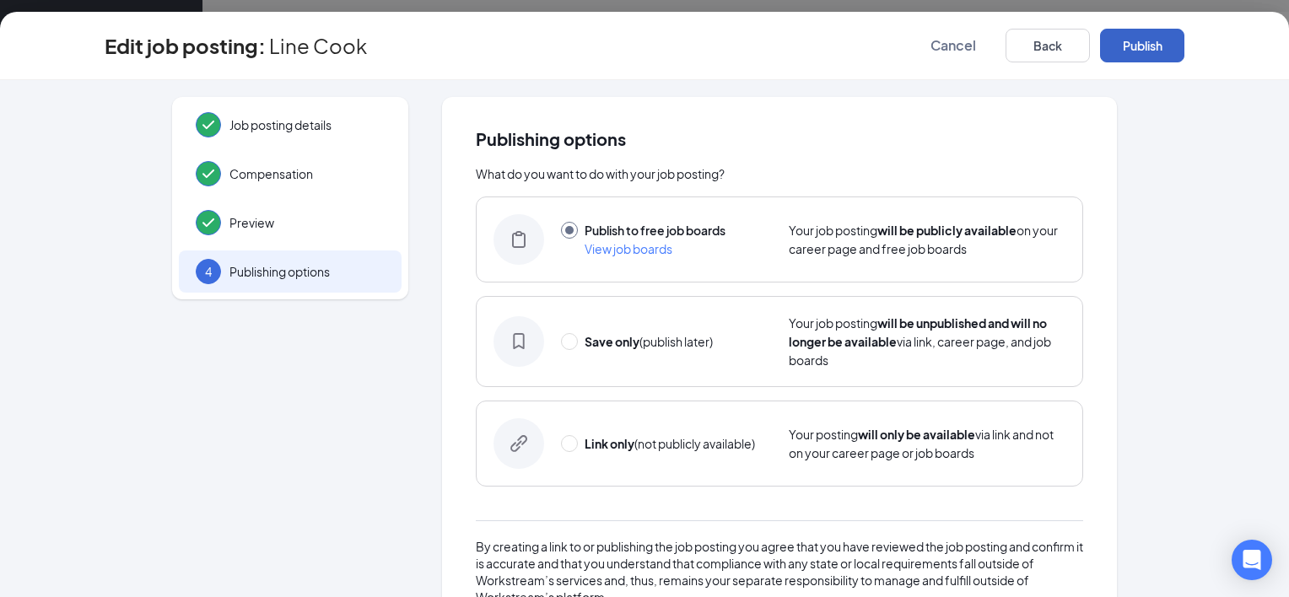
click at [1120, 57] on button "Publish" at bounding box center [1142, 46] width 84 height 34
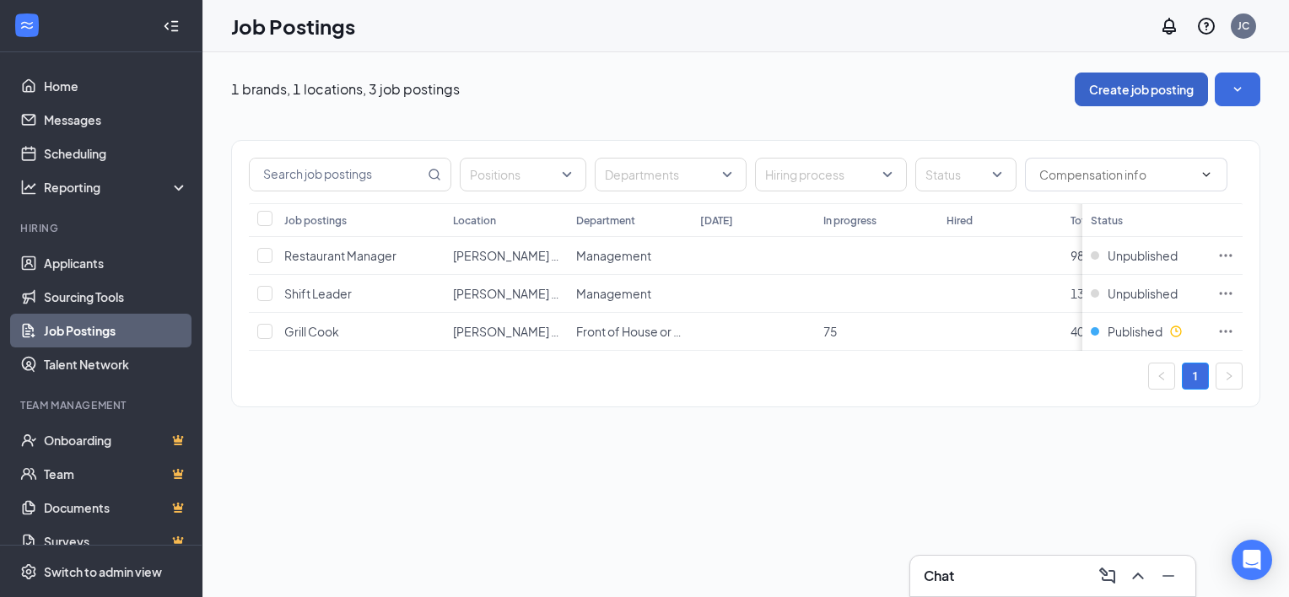
click at [1140, 78] on button "Create job posting" at bounding box center [1141, 90] width 133 height 34
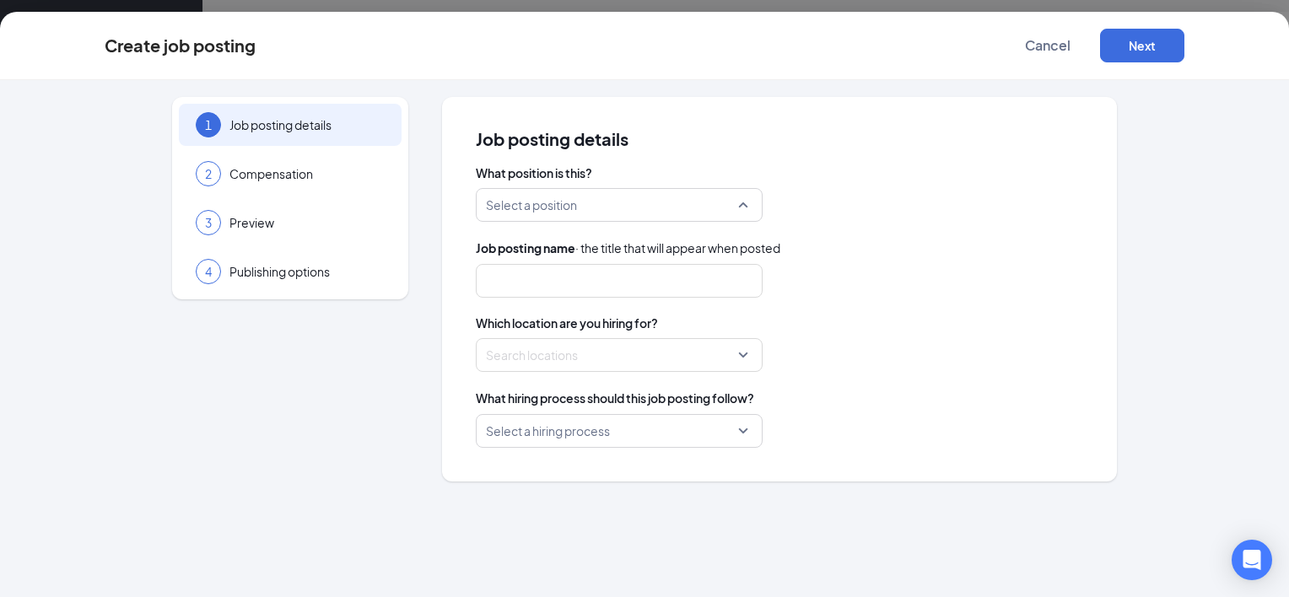
click at [583, 209] on input "search" at bounding box center [613, 205] width 255 height 32
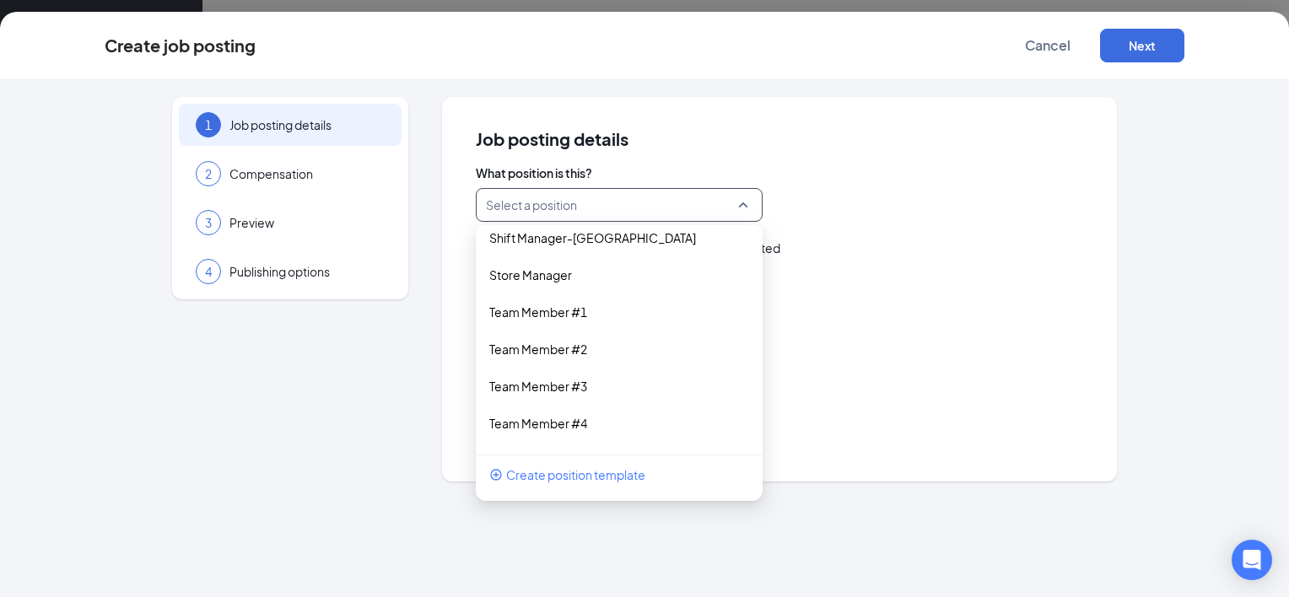
scroll to position [1511, 0]
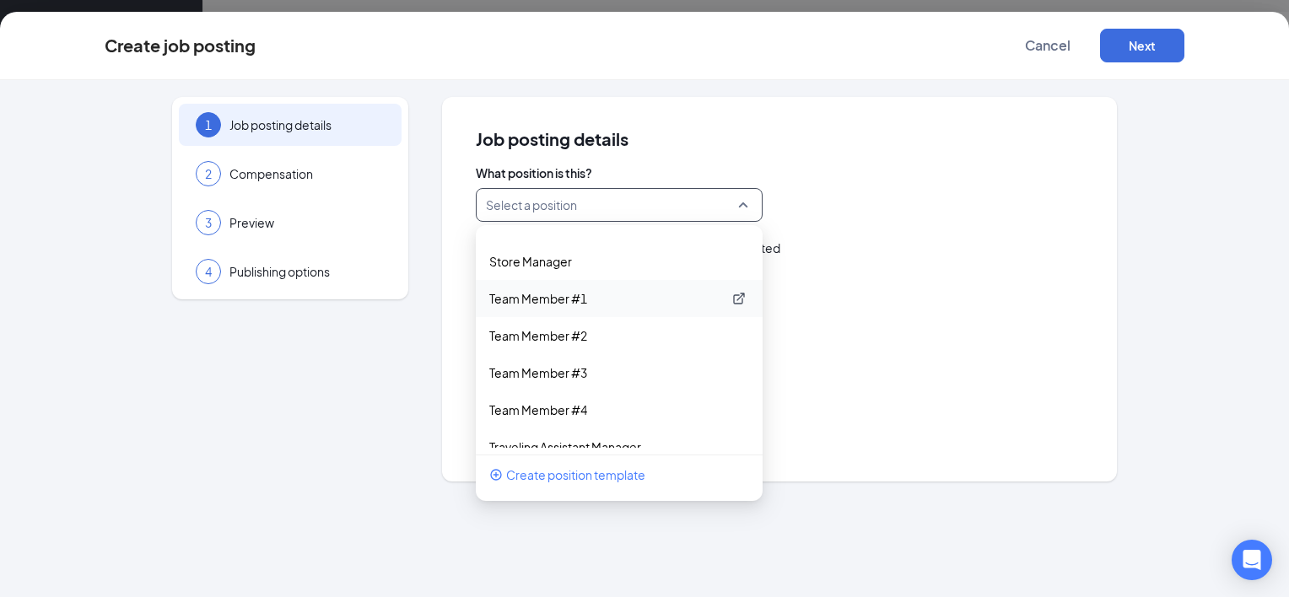
click at [569, 300] on p "Team Member #1" at bounding box center [605, 298] width 233 height 17
type input "Team Member"
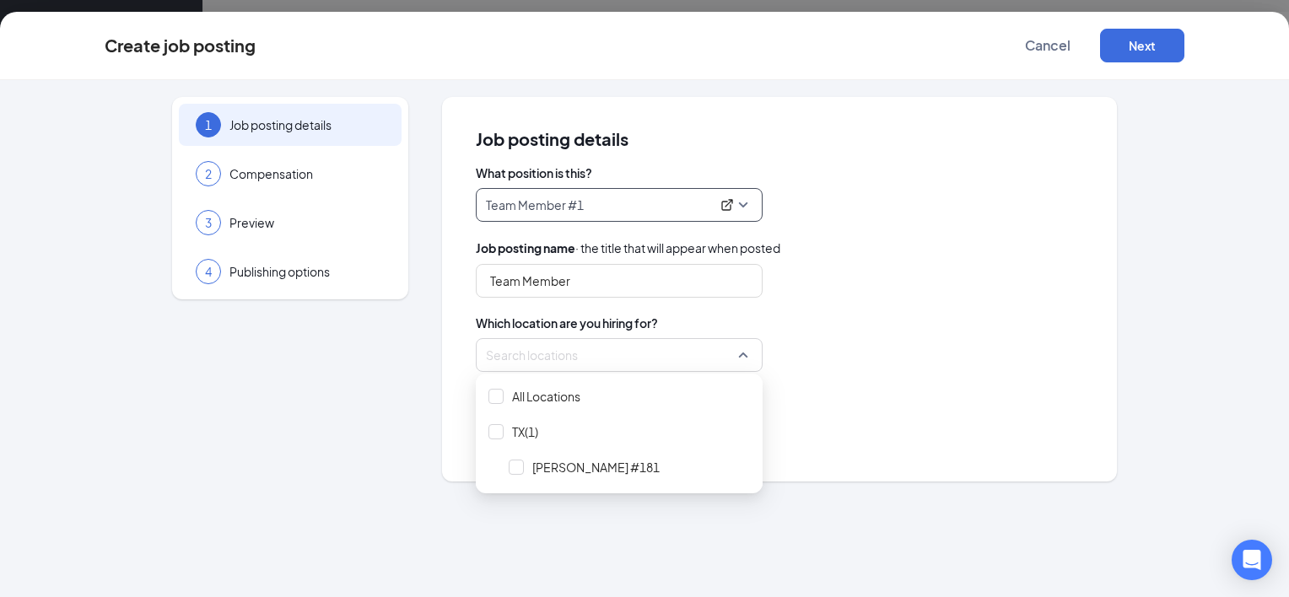
click at [570, 358] on div at bounding box center [614, 355] width 255 height 27
click at [521, 466] on div at bounding box center [516, 467] width 15 height 15
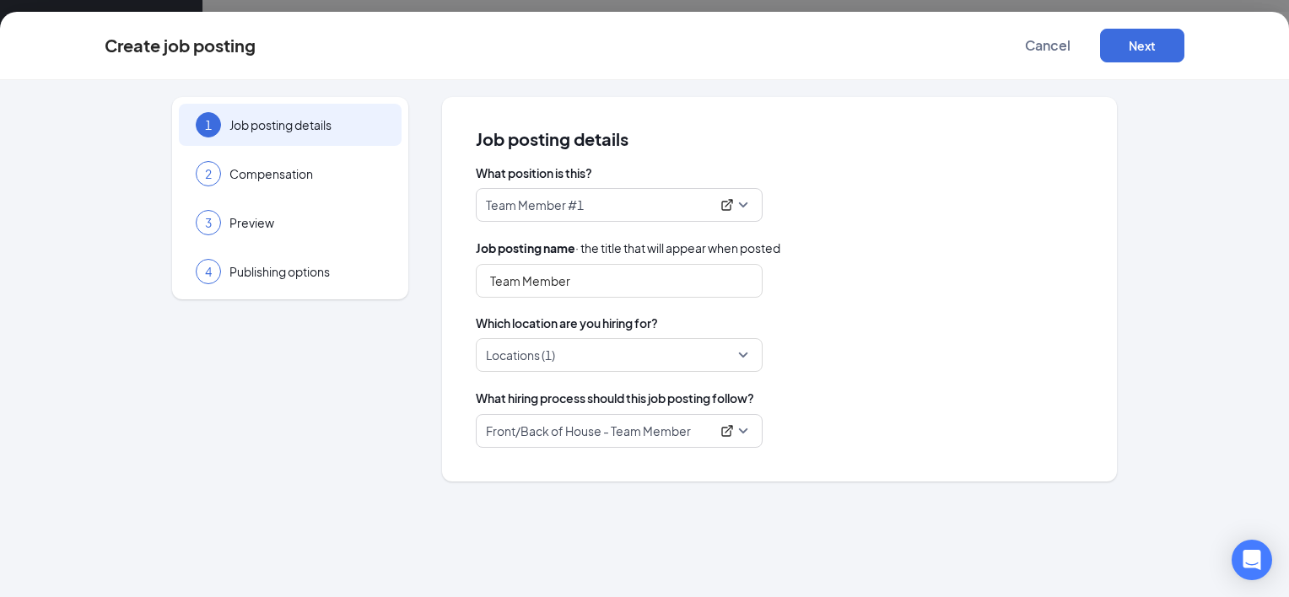
click at [940, 273] on div "Team Member" at bounding box center [779, 281] width 607 height 34
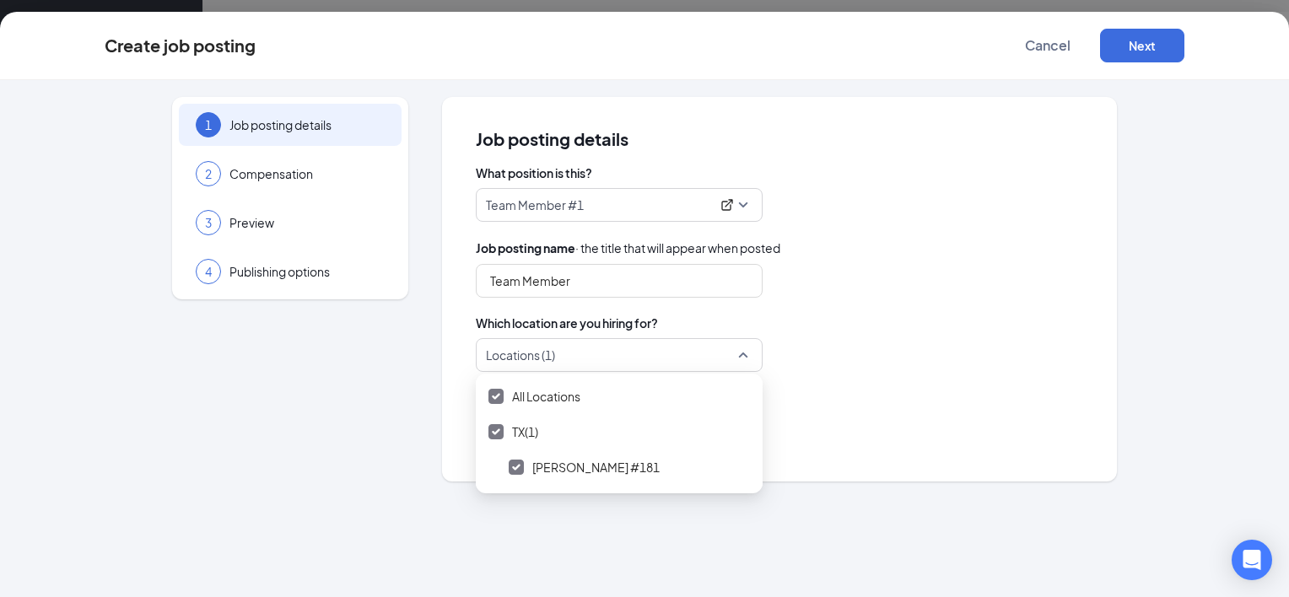
click at [568, 351] on div at bounding box center [614, 355] width 255 height 27
click at [496, 395] on img at bounding box center [496, 396] width 8 height 7
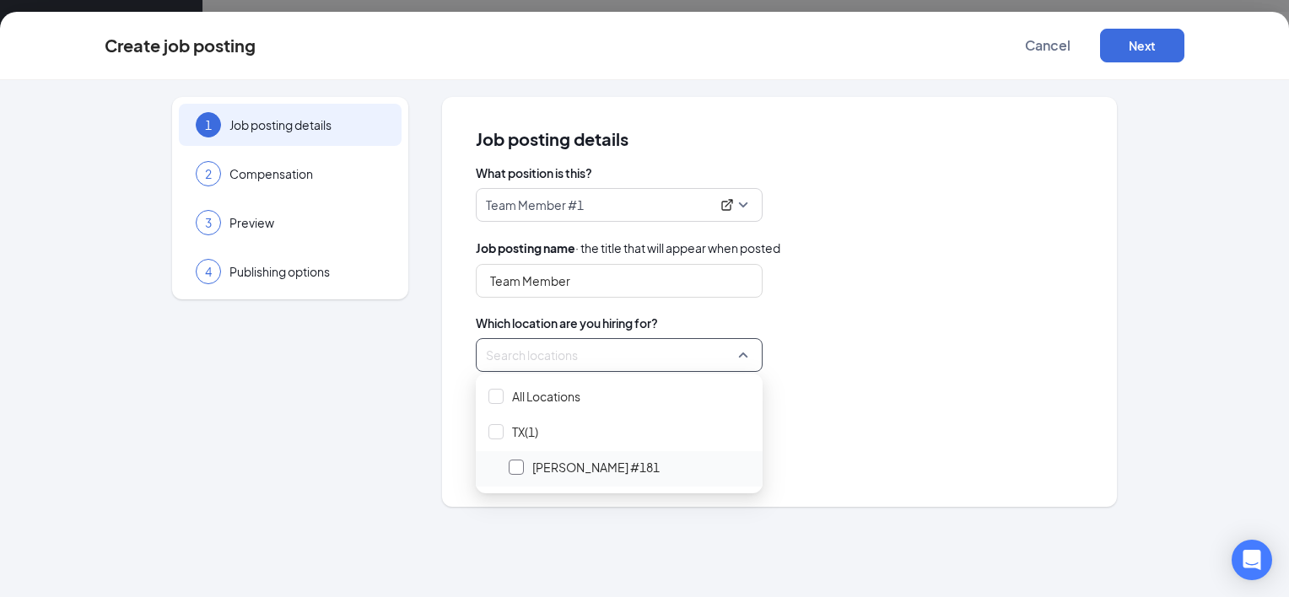
click at [521, 470] on div at bounding box center [516, 467] width 15 height 15
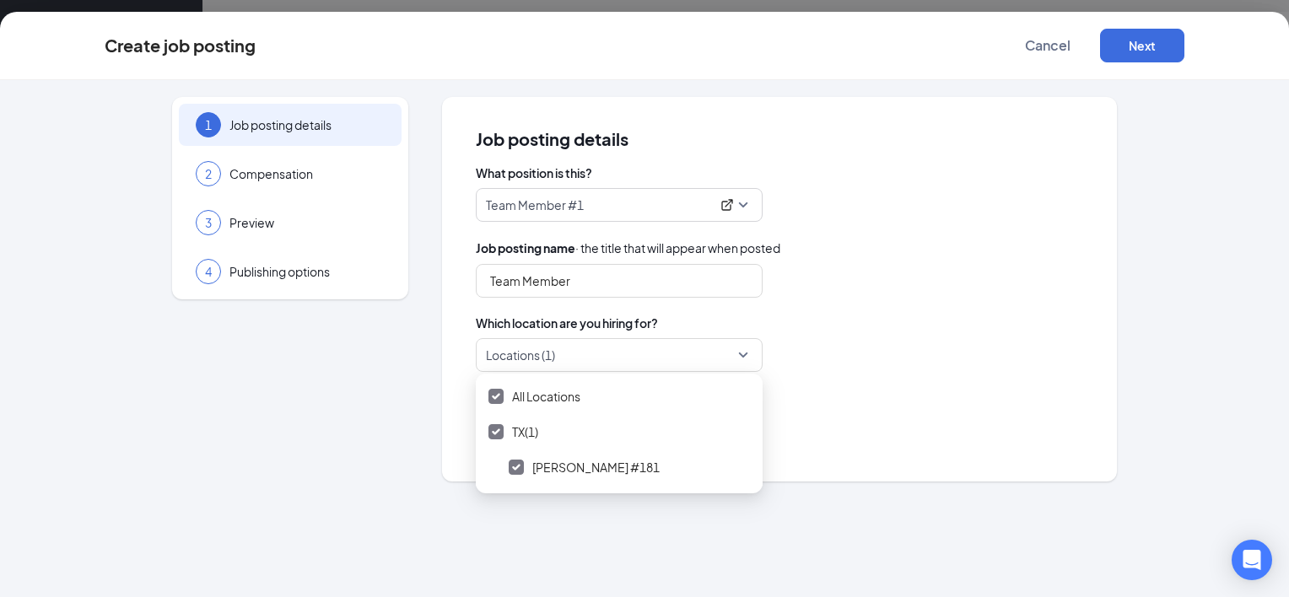
click at [805, 353] on div "Locations (1)" at bounding box center [779, 355] width 607 height 34
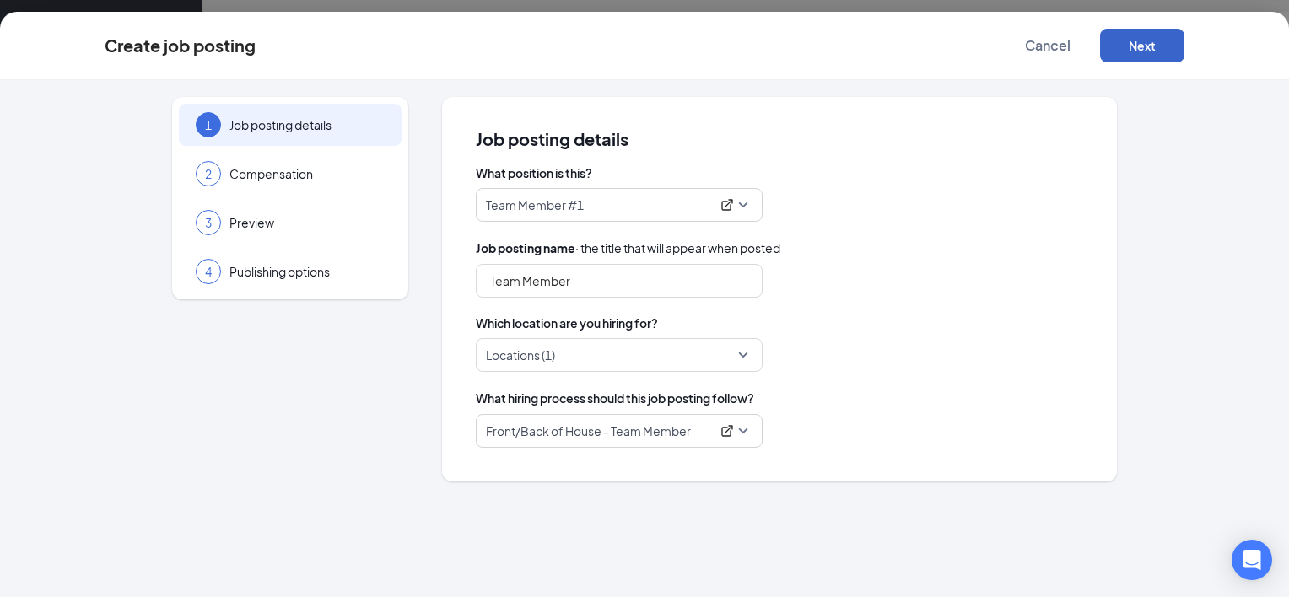
click at [1160, 49] on button "Next" at bounding box center [1142, 46] width 84 height 34
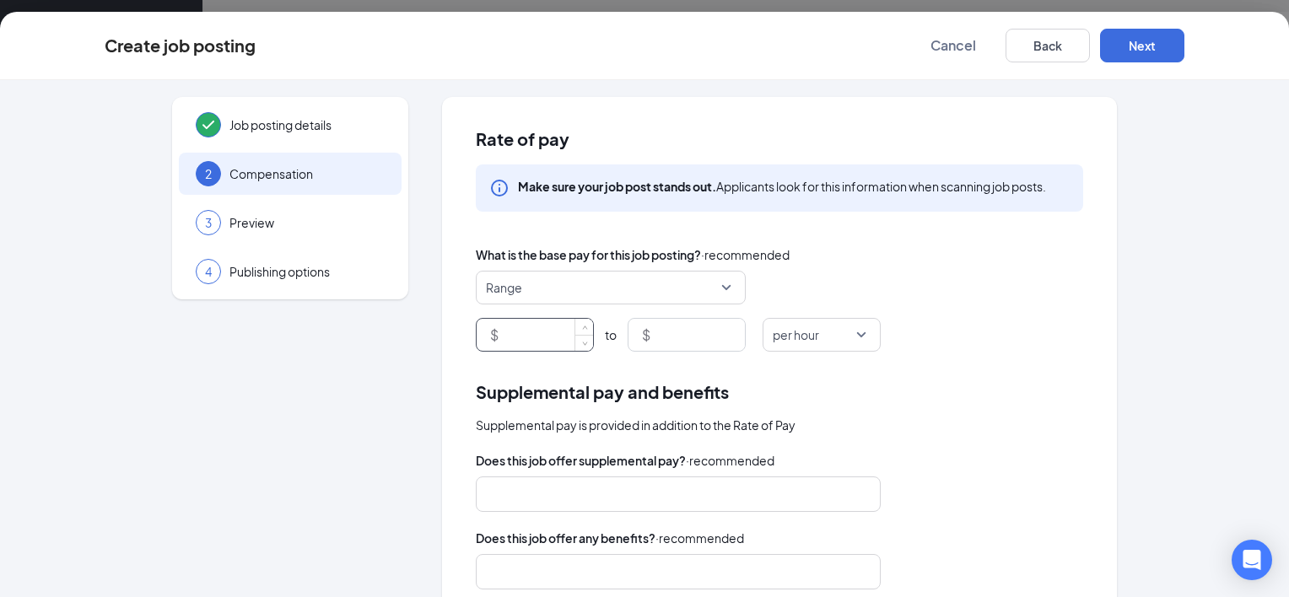
click at [542, 330] on input at bounding box center [547, 335] width 91 height 32
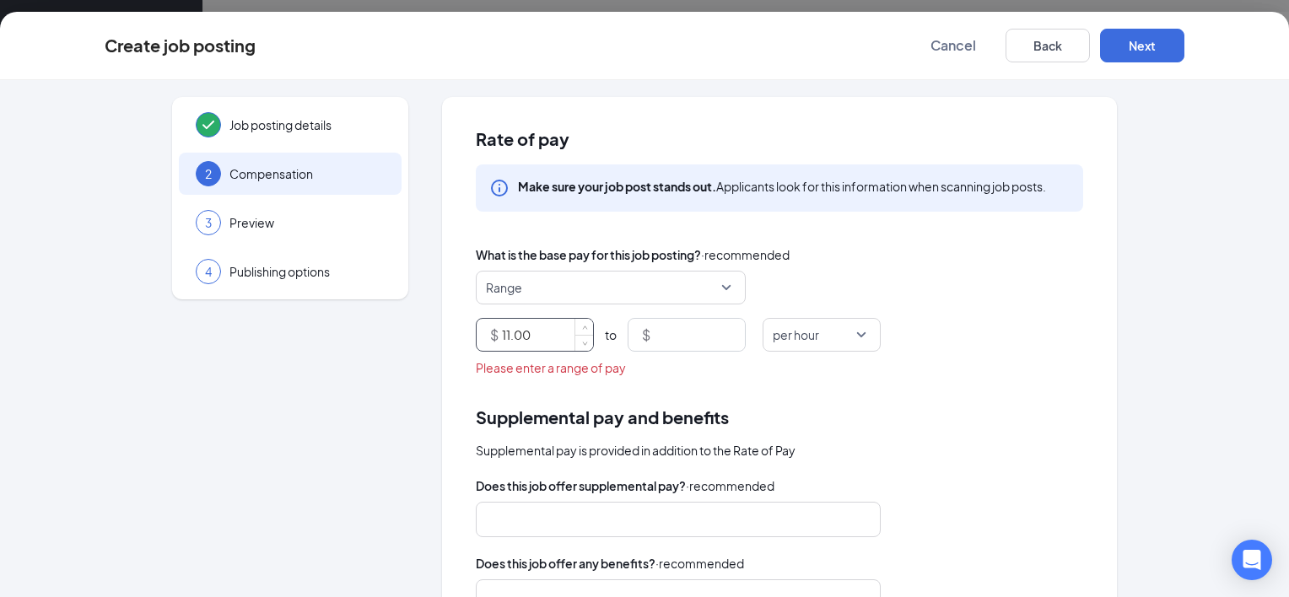
type input "11"
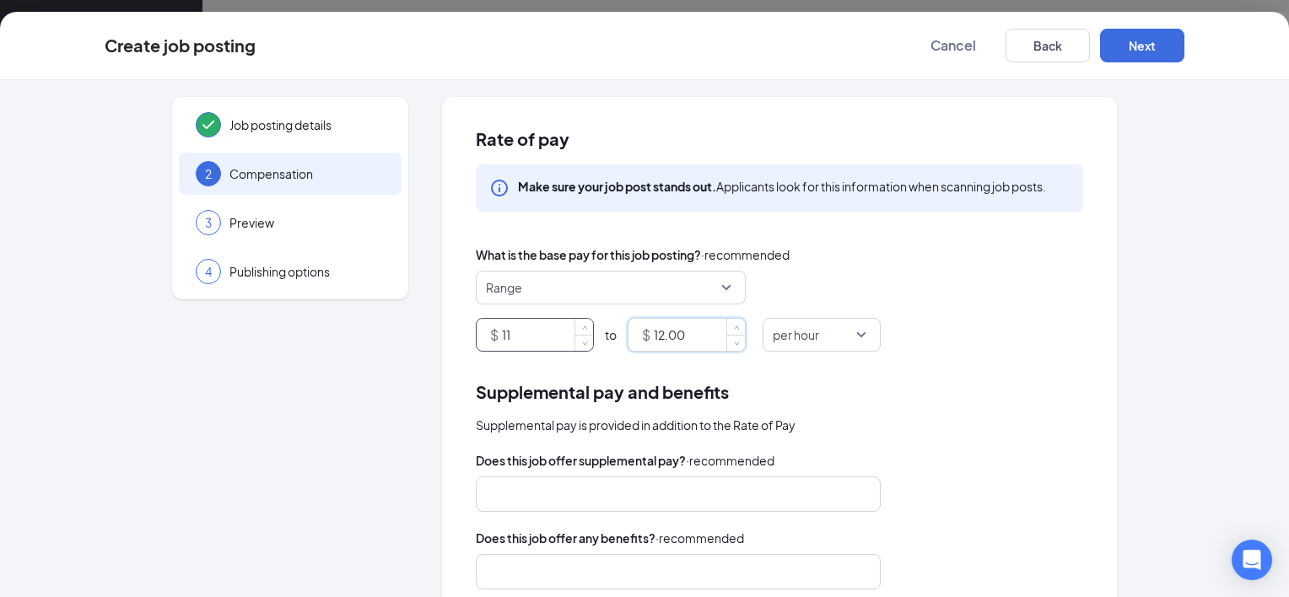
type input "12"
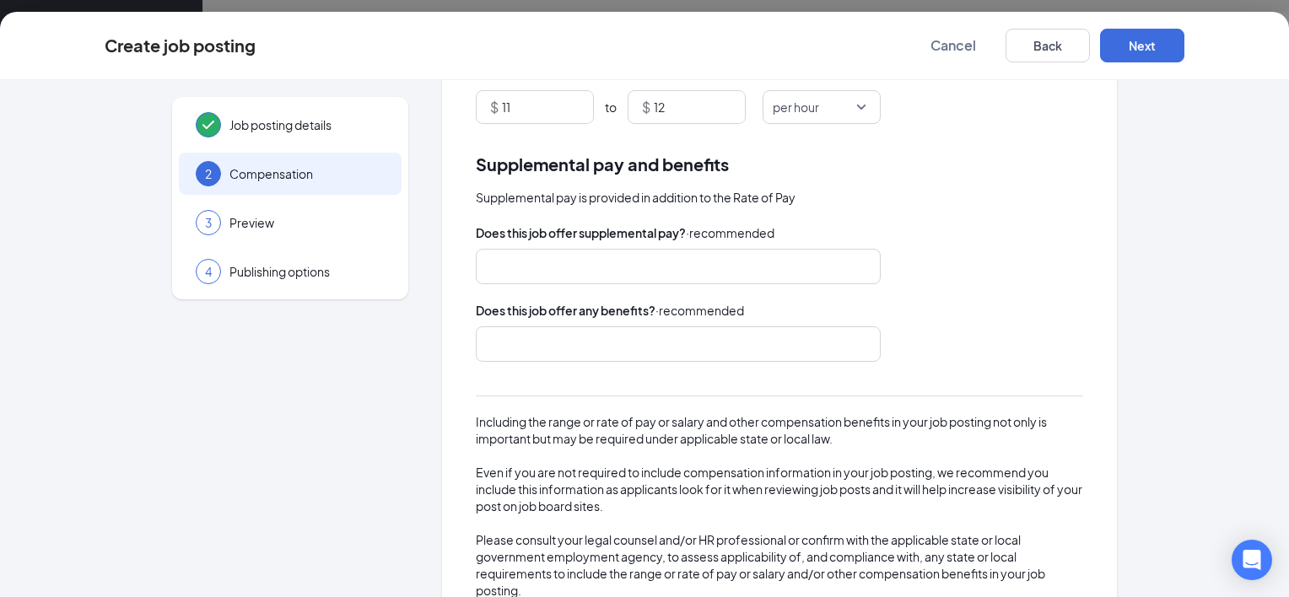
scroll to position [231, 0]
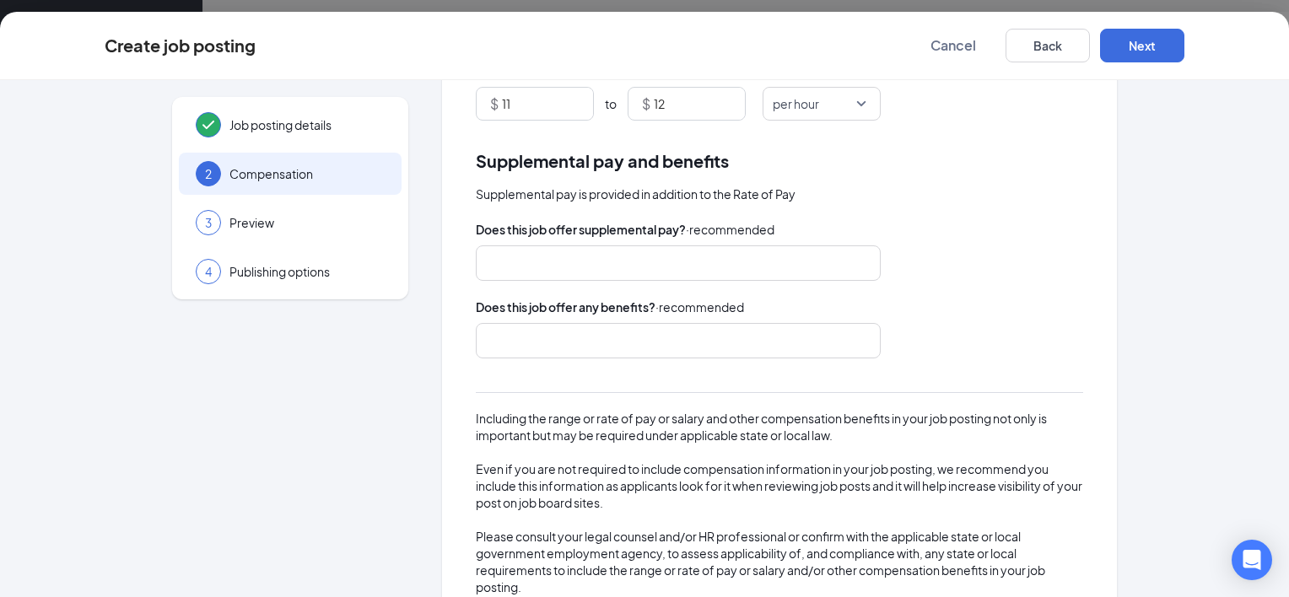
click at [698, 251] on div at bounding box center [670, 263] width 360 height 27
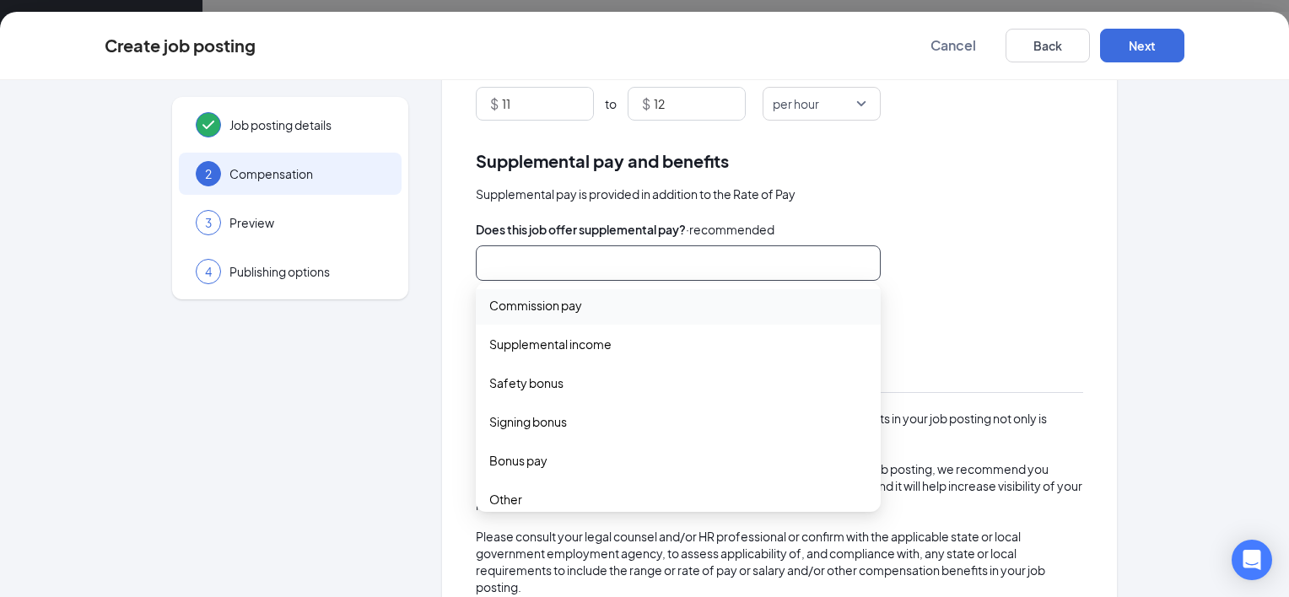
scroll to position [56, 0]
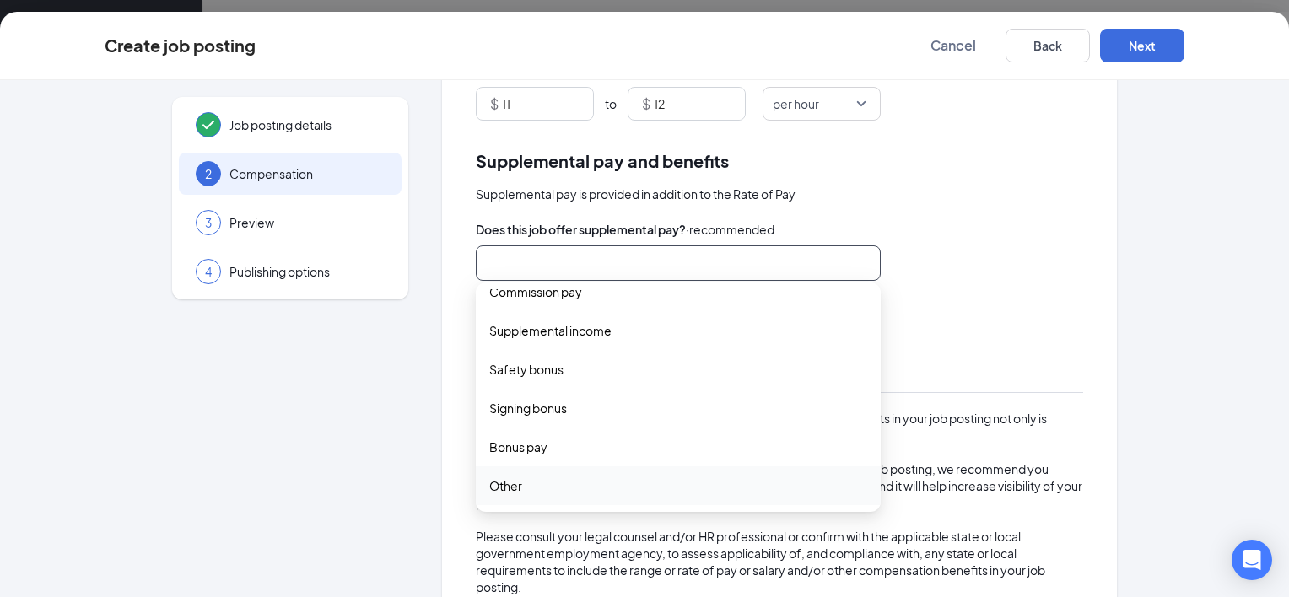
click at [497, 489] on span "Other" at bounding box center [505, 486] width 33 height 19
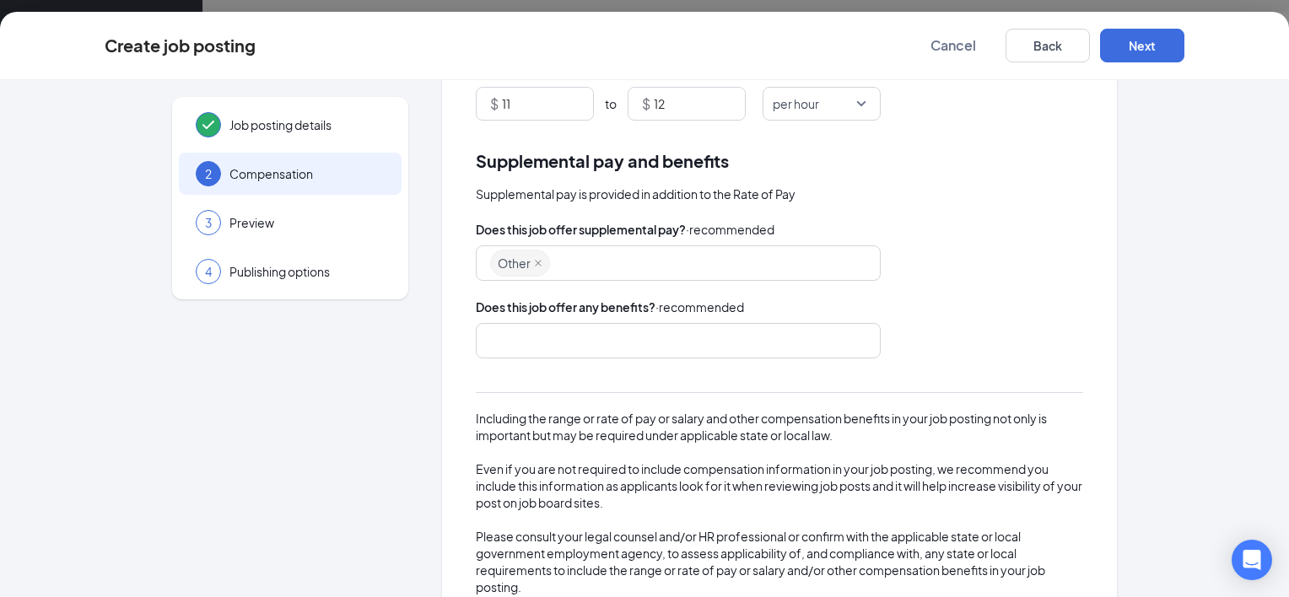
click at [1028, 312] on div "Does this job offer any benefits? · recommended" at bounding box center [779, 307] width 607 height 19
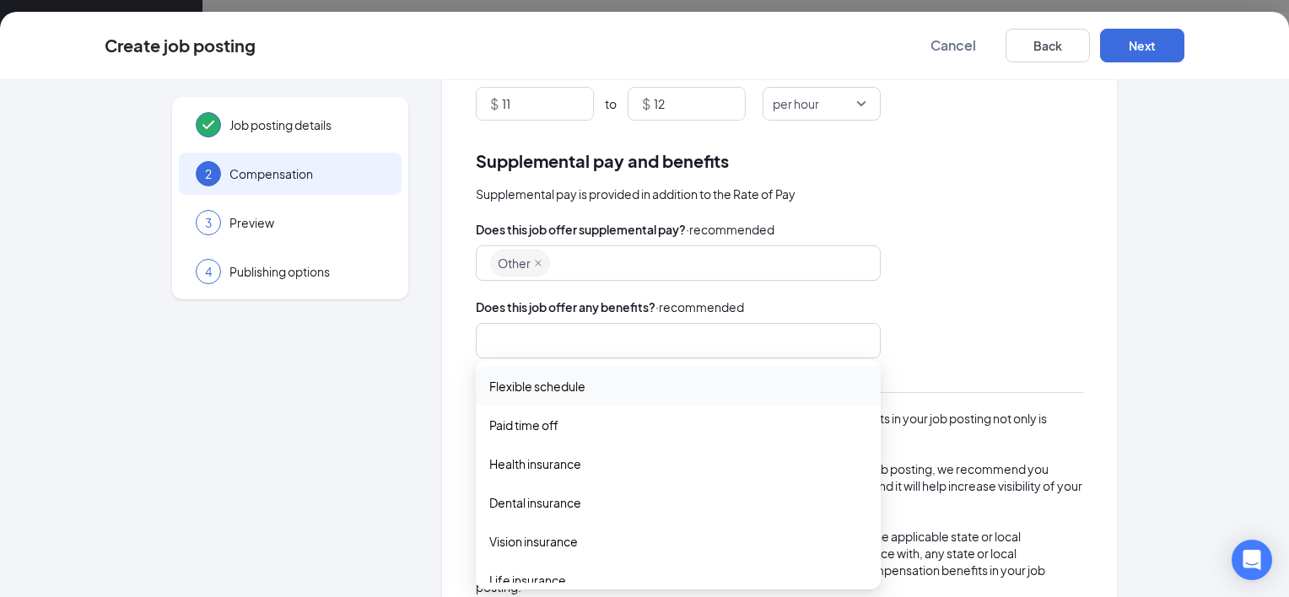
click at [724, 332] on div at bounding box center [670, 340] width 360 height 27
click at [558, 385] on span "Flexible schedule" at bounding box center [537, 386] width 96 height 19
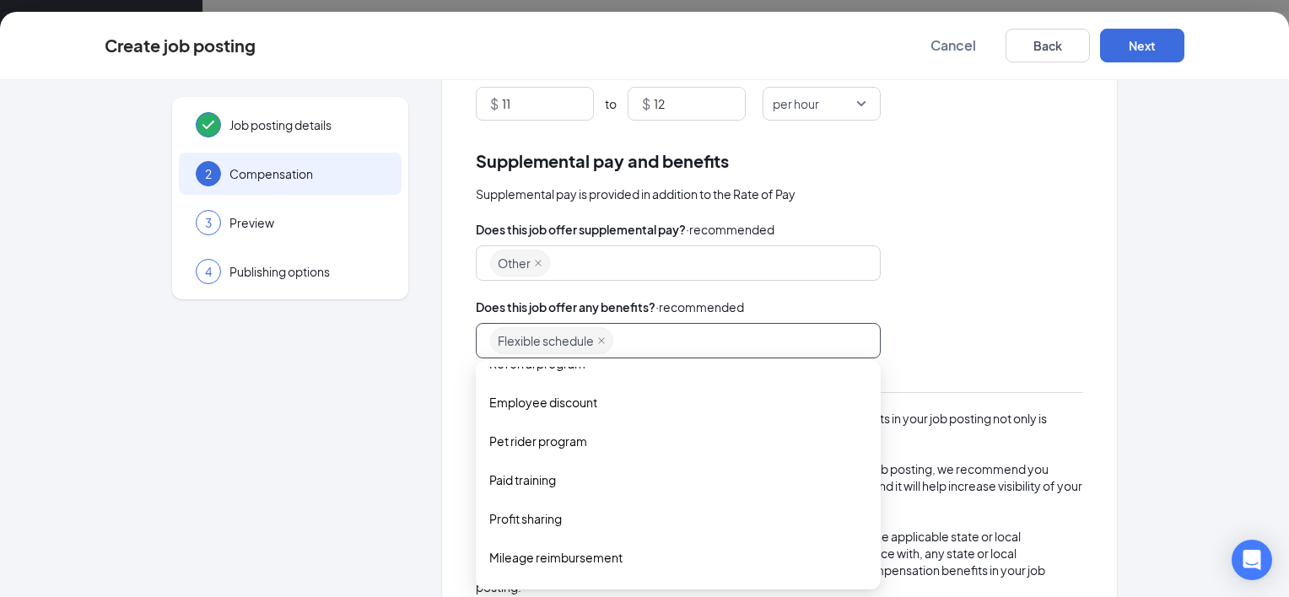
scroll to position [378, 0]
click at [539, 394] on span "Employee discount" at bounding box center [543, 398] width 108 height 19
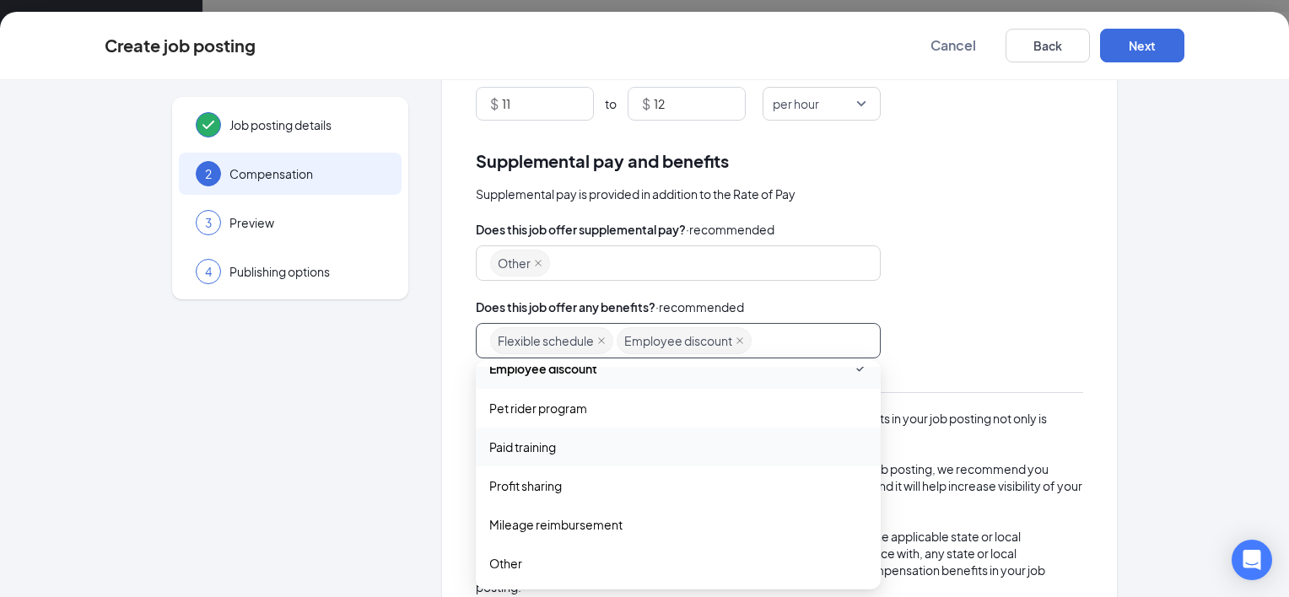
click at [537, 445] on span "Paid training" at bounding box center [522, 447] width 67 height 19
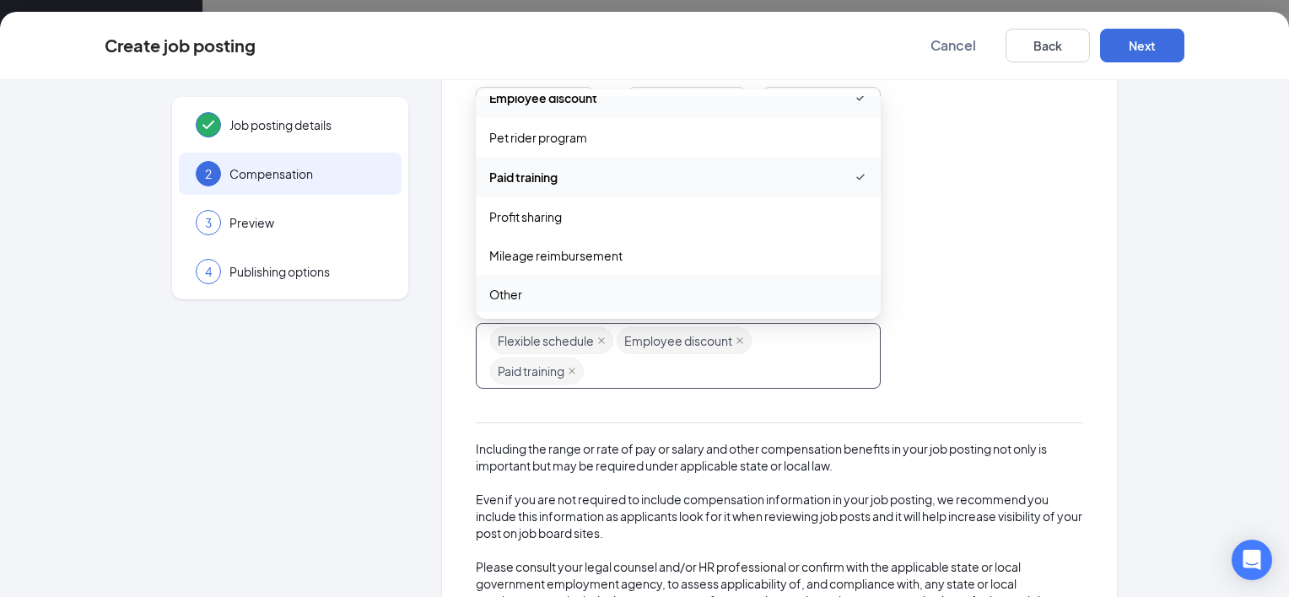
click at [499, 294] on span "Other" at bounding box center [505, 294] width 33 height 19
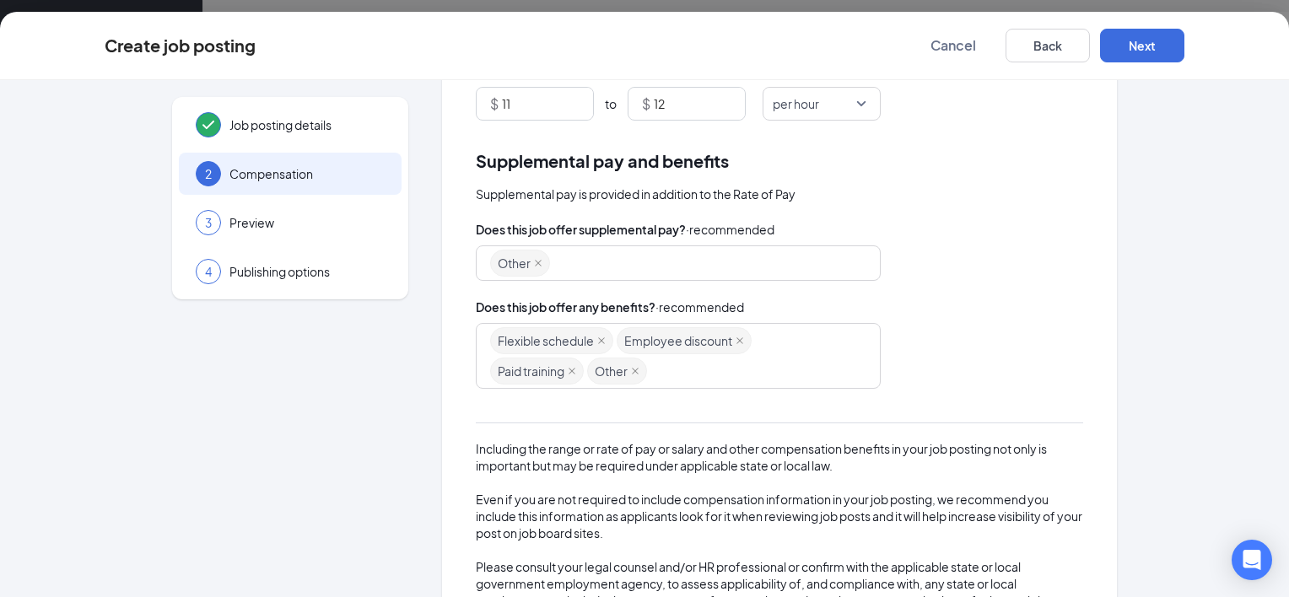
click at [1120, 138] on div "Job posting details 2 Compensation 3 Preview 4 Publishing options Rate of pay M…" at bounding box center [645, 262] width 1080 height 793
click at [1134, 45] on button "Next" at bounding box center [1142, 46] width 84 height 34
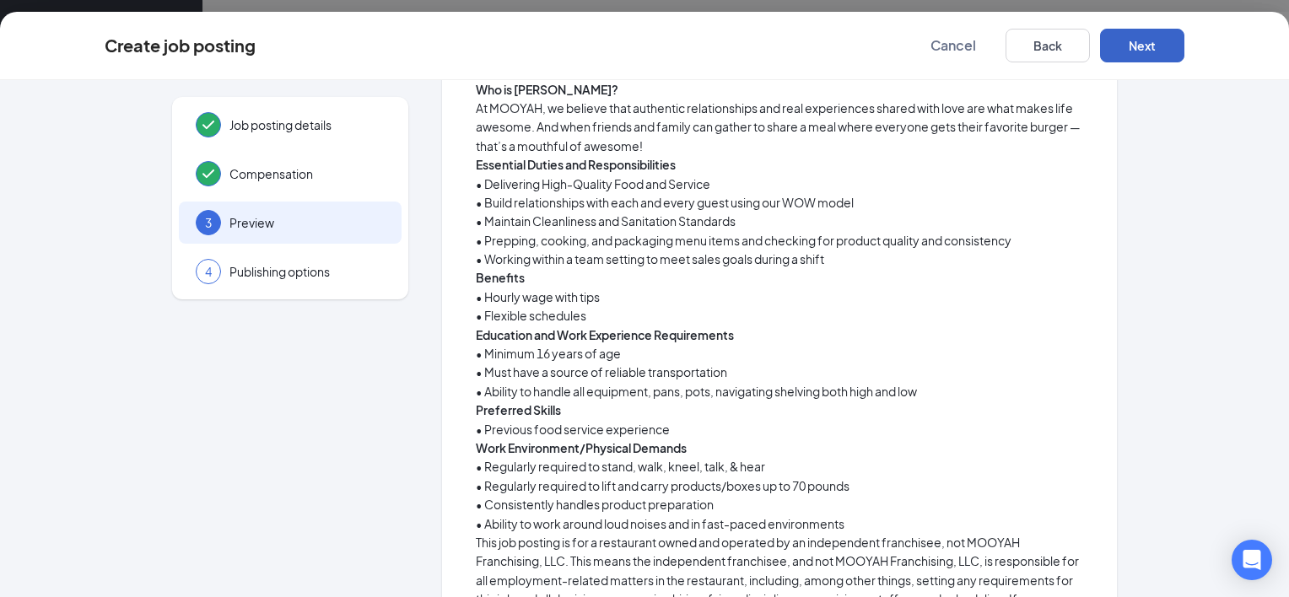
click at [1134, 45] on button "Next" at bounding box center [1142, 46] width 84 height 34
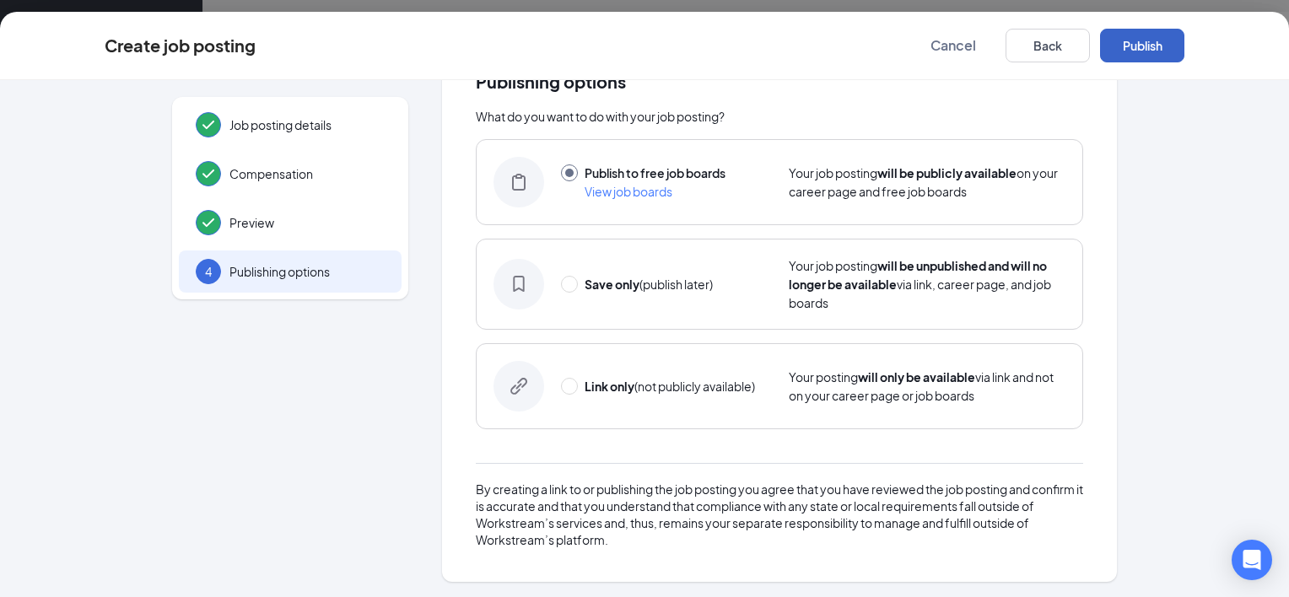
click at [1134, 45] on button "Publish" at bounding box center [1142, 46] width 84 height 34
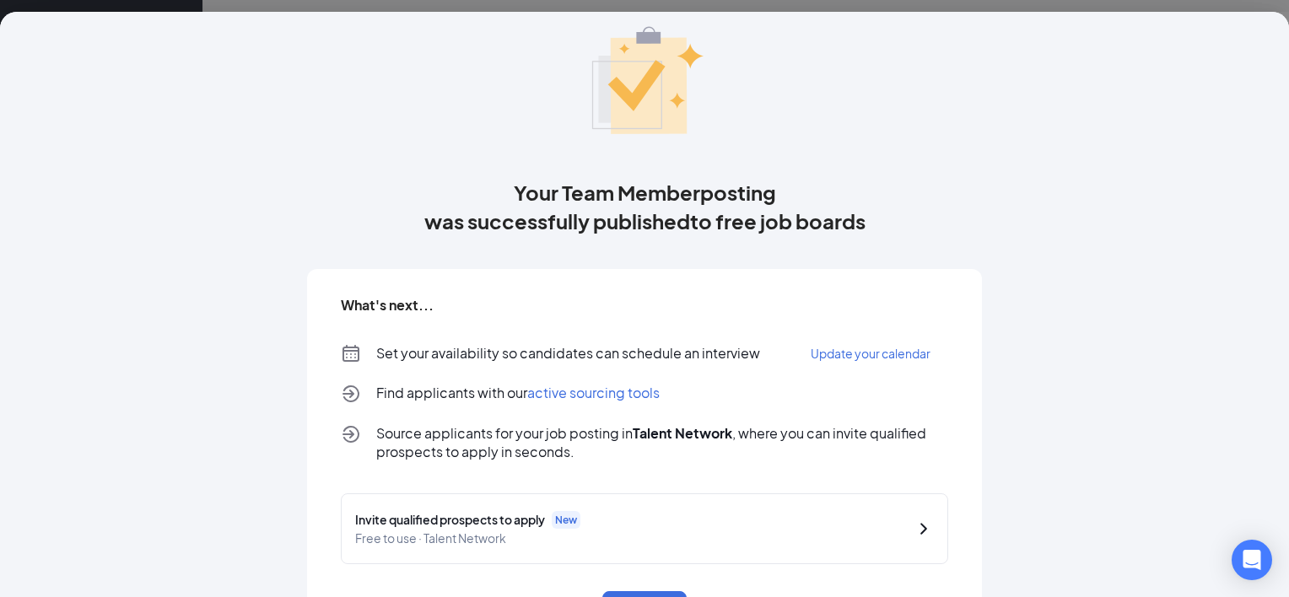
drag, startPoint x: 1285, startPoint y: 89, endPoint x: 1077, endPoint y: 515, distance: 474.3
click at [1077, 515] on div "Your Team Memberposting was successfully published to free job boards What's ne…" at bounding box center [645, 311] width 1080 height 681
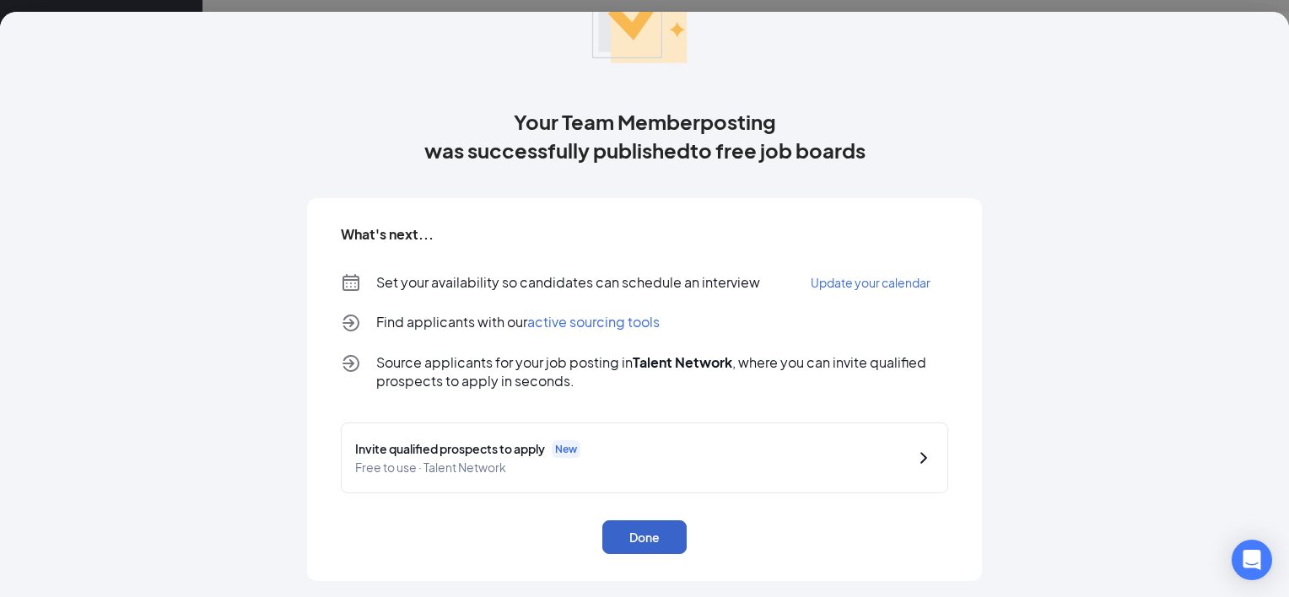
click at [641, 537] on button "Done" at bounding box center [644, 538] width 84 height 34
